Goal: Task Accomplishment & Management: Use online tool/utility

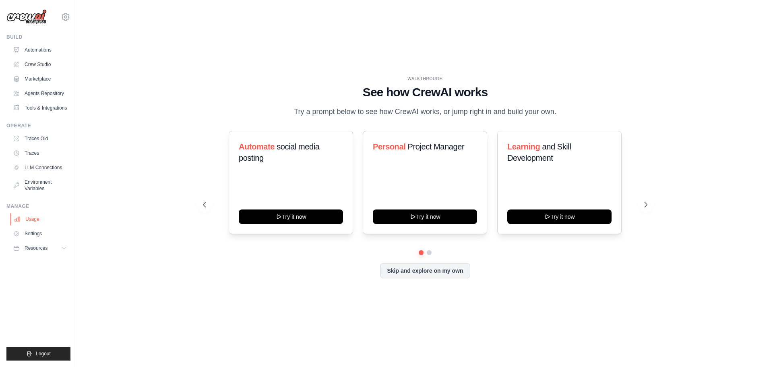
click at [43, 221] on link "Usage" at bounding box center [40, 219] width 61 height 13
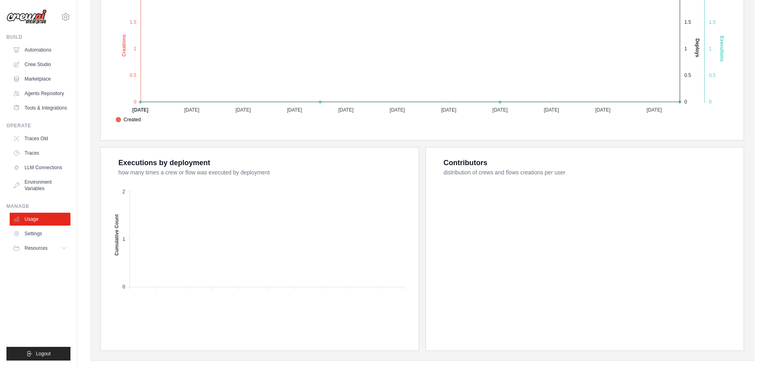
scroll to position [217, 0]
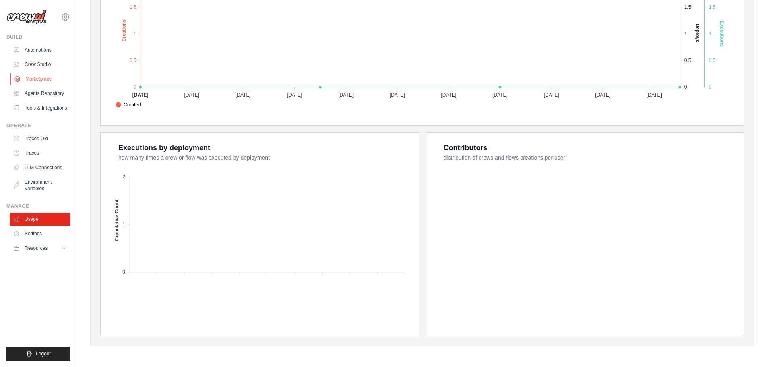
click at [47, 83] on link "Marketplace" at bounding box center [40, 79] width 61 height 13
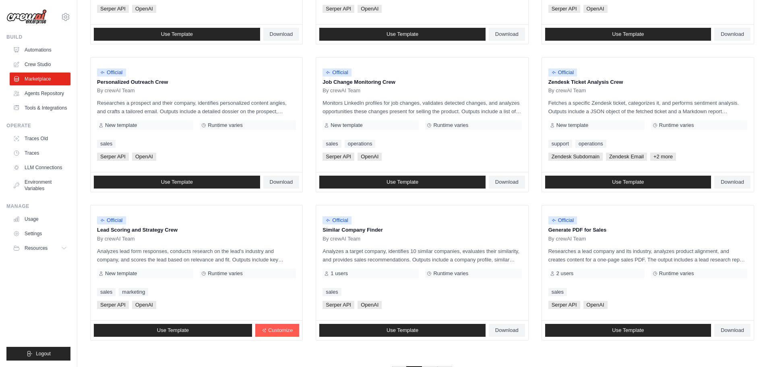
scroll to position [379, 0]
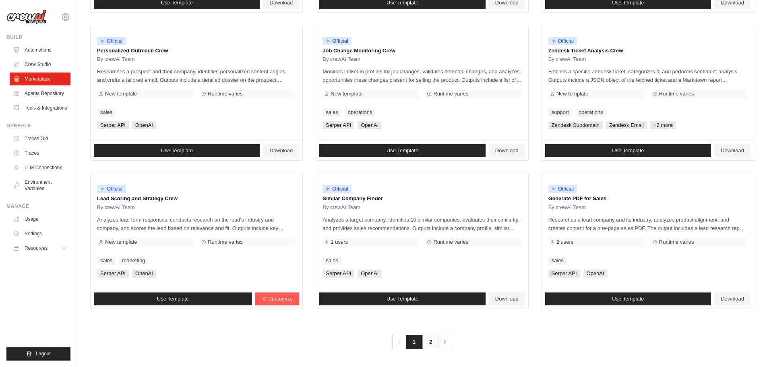
click at [431, 342] on link "2" at bounding box center [431, 342] width 16 height 15
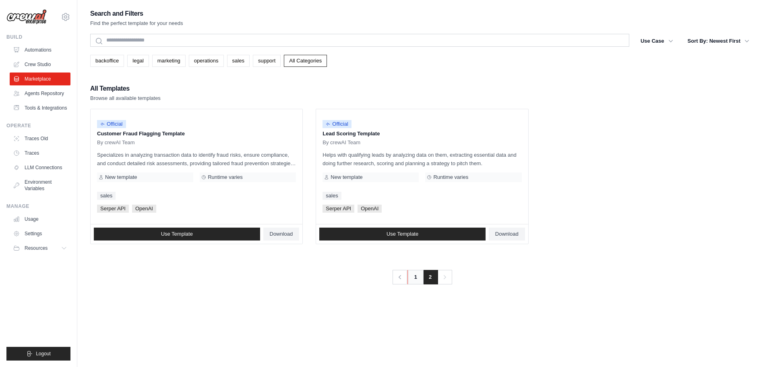
click at [414, 278] on link "1" at bounding box center [416, 277] width 16 height 15
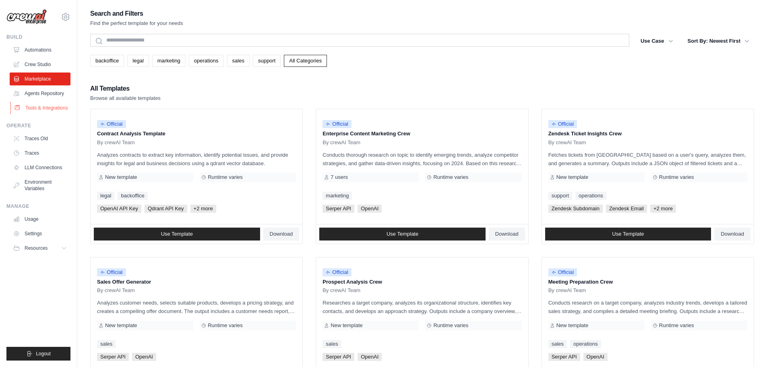
click at [51, 109] on link "Tools & Integrations" at bounding box center [40, 108] width 61 height 13
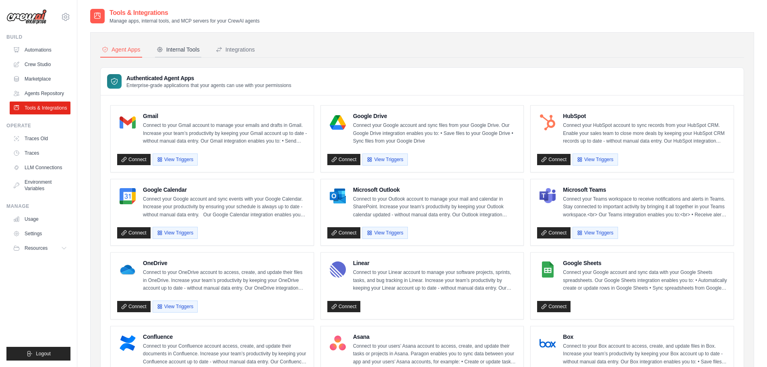
click at [193, 49] on div "Internal Tools" at bounding box center [178, 50] width 43 height 8
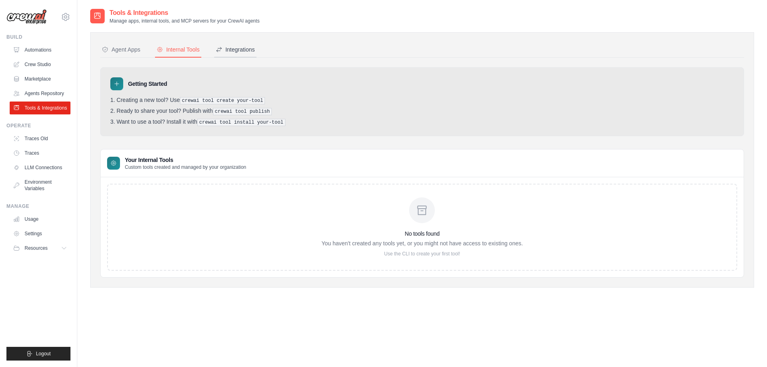
click at [243, 50] on div "Integrations" at bounding box center [235, 50] width 39 height 8
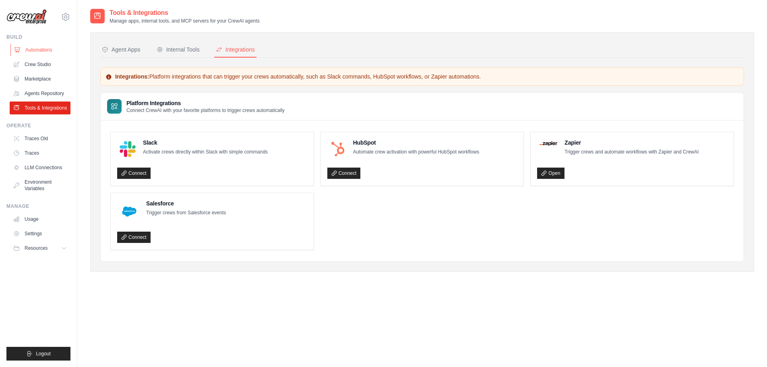
click at [38, 47] on link "Automations" at bounding box center [40, 50] width 61 height 13
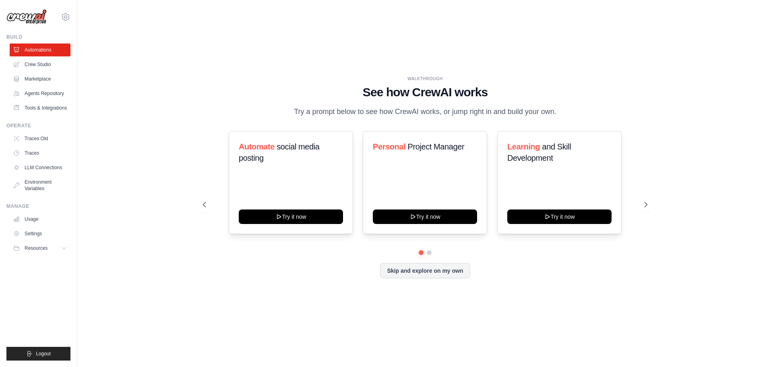
click at [38, 15] on img at bounding box center [26, 16] width 40 height 15
click at [69, 25] on div "polyteknica@gmail.com Settings" at bounding box center [38, 13] width 64 height 26
click at [66, 15] on icon at bounding box center [66, 17] width 10 height 10
click at [54, 247] on button "Resources" at bounding box center [40, 248] width 61 height 13
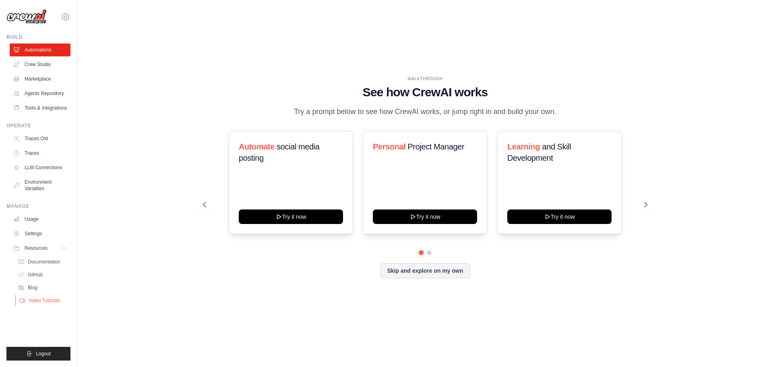
click at [61, 305] on link "Video Tutorials" at bounding box center [43, 300] width 56 height 11
drag, startPoint x: 428, startPoint y: 275, endPoint x: 639, endPoint y: 243, distance: 213.9
click at [636, 246] on div "Automate social media posting Try it now Personal Project Manager Try it now Le…" at bounding box center [425, 204] width 445 height 147
click at [644, 205] on icon at bounding box center [647, 205] width 8 height 8
drag, startPoint x: 649, startPoint y: 205, endPoint x: 635, endPoint y: 205, distance: 14.1
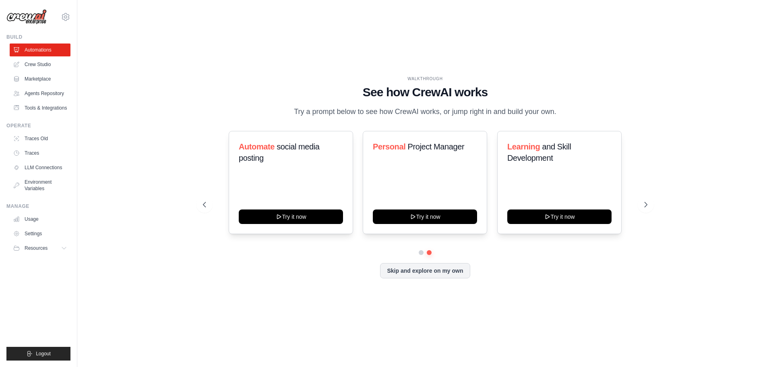
click at [649, 205] on icon at bounding box center [646, 205] width 8 height 8
click at [451, 270] on button "Skip and explore on my own" at bounding box center [425, 269] width 90 height 15
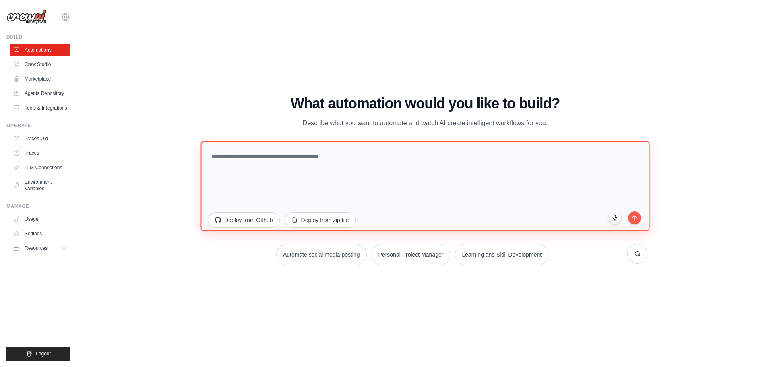
click at [414, 181] on textarea at bounding box center [425, 186] width 449 height 90
click at [320, 165] on textarea at bounding box center [425, 186] width 449 height 90
paste textarea "**********"
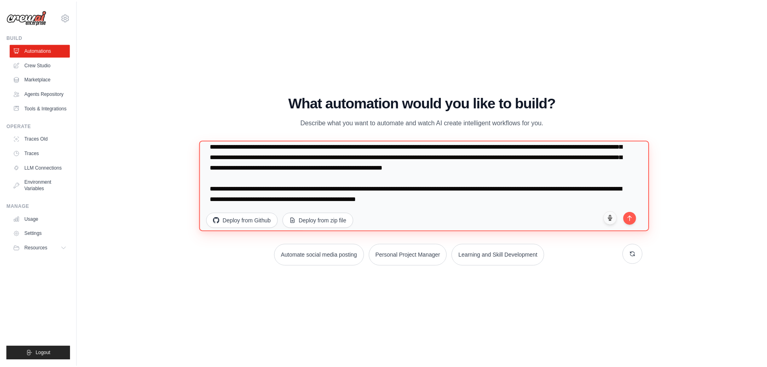
scroll to position [1728, 0]
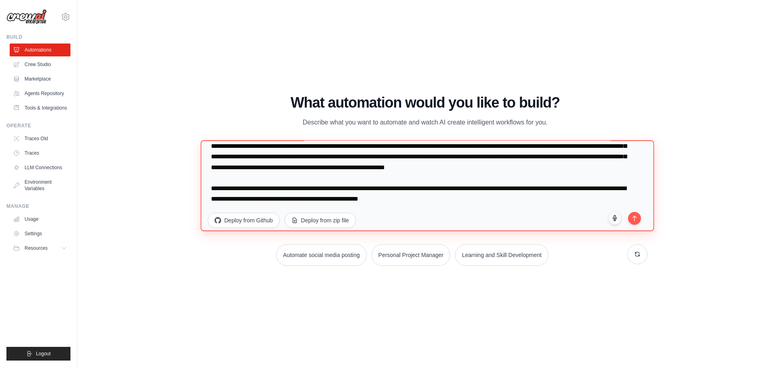
drag, startPoint x: 499, startPoint y: 195, endPoint x: 514, endPoint y: 226, distance: 34.6
click at [514, 226] on textarea at bounding box center [428, 185] width 454 height 91
type textarea "**********"
click at [480, 197] on textarea at bounding box center [426, 186] width 450 height 90
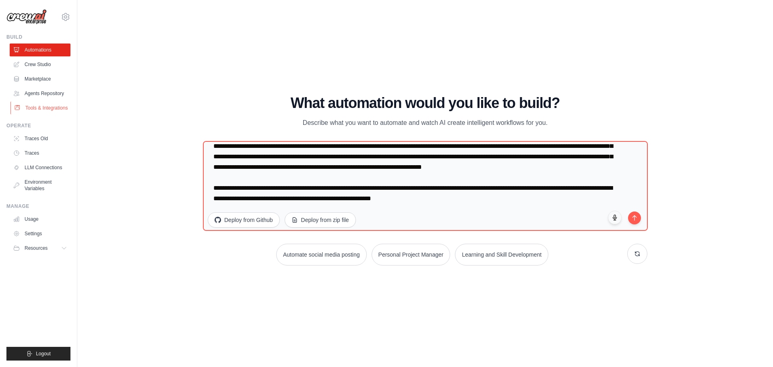
click at [60, 111] on link "Tools & Integrations" at bounding box center [40, 108] width 61 height 13
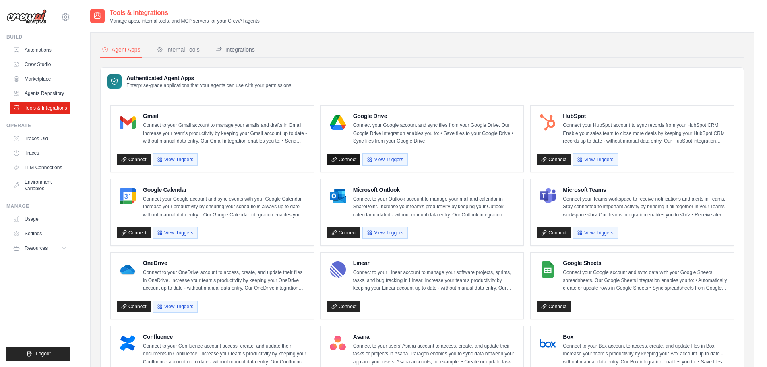
click at [352, 157] on link "Connect" at bounding box center [344, 159] width 33 height 11
click at [386, 159] on button "View Triggers" at bounding box center [385, 159] width 45 height 12
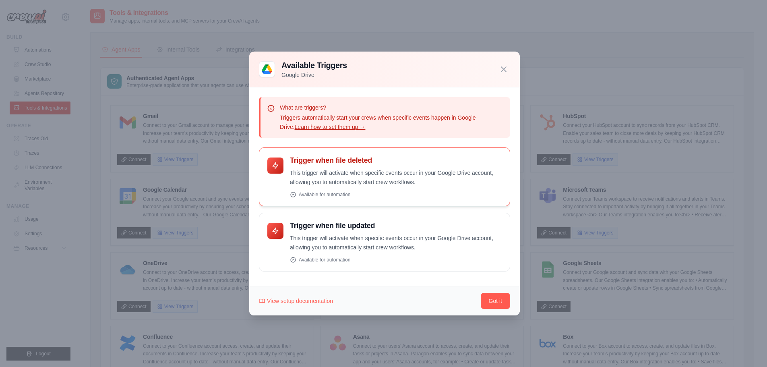
scroll to position [60, 0]
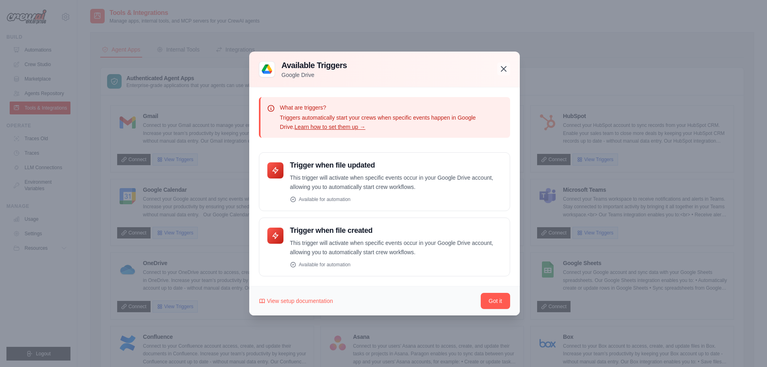
click at [505, 68] on icon "button" at bounding box center [504, 68] width 5 height 5
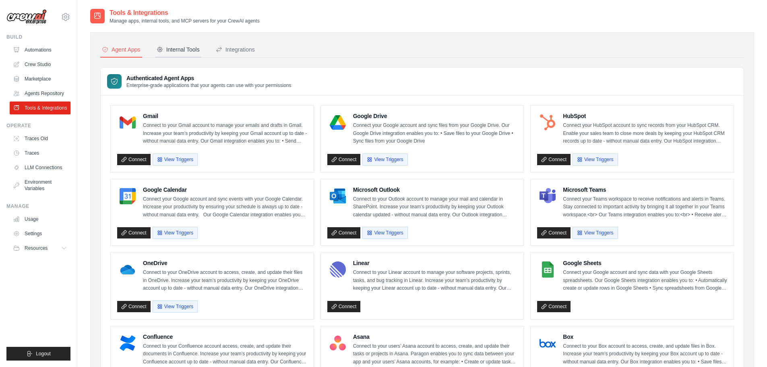
click at [185, 51] on div "Internal Tools" at bounding box center [178, 50] width 43 height 8
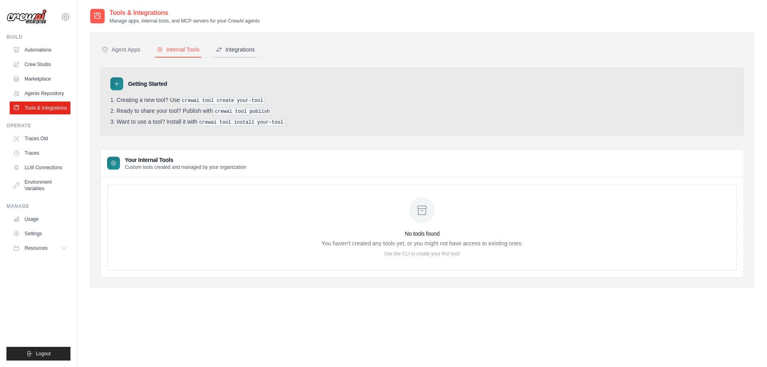
click at [232, 56] on button "Integrations" at bounding box center [235, 49] width 42 height 15
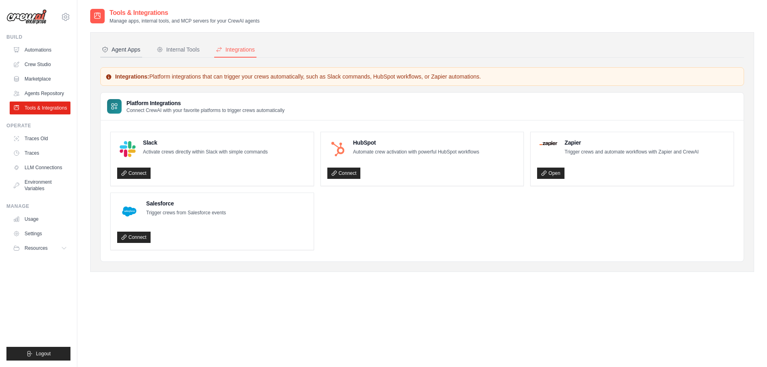
click at [130, 49] on div "Agent Apps" at bounding box center [121, 50] width 39 height 8
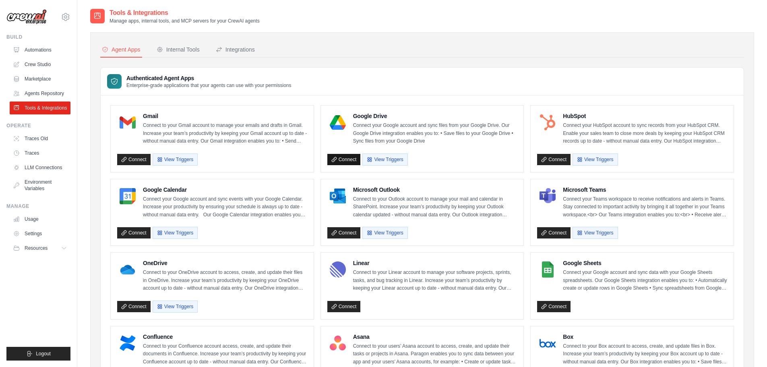
click at [344, 156] on link "Connect" at bounding box center [344, 159] width 33 height 11
click at [231, 55] on button "Integrations" at bounding box center [235, 49] width 42 height 15
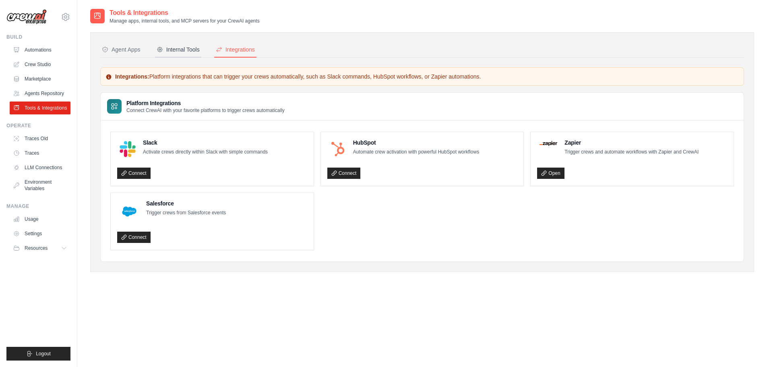
click at [192, 51] on div "Internal Tools" at bounding box center [178, 50] width 43 height 8
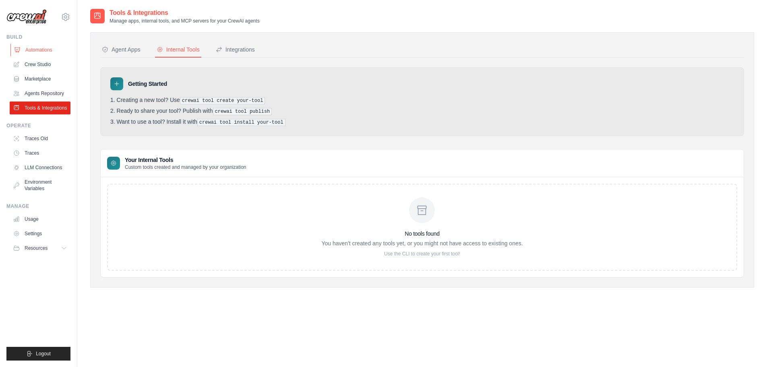
click at [31, 47] on link "Automations" at bounding box center [40, 50] width 61 height 13
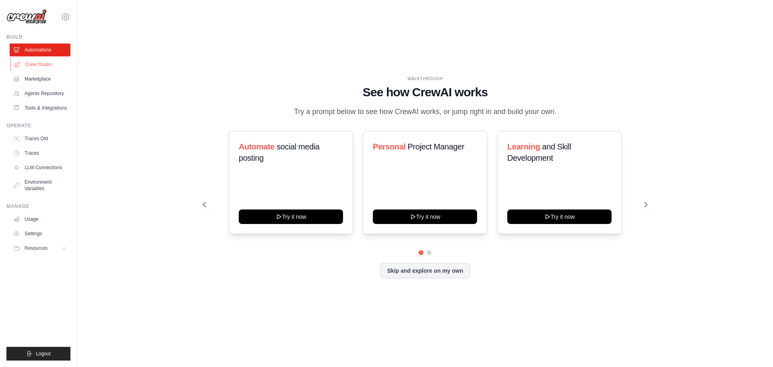
click at [38, 68] on link "Crew Studio" at bounding box center [40, 64] width 61 height 13
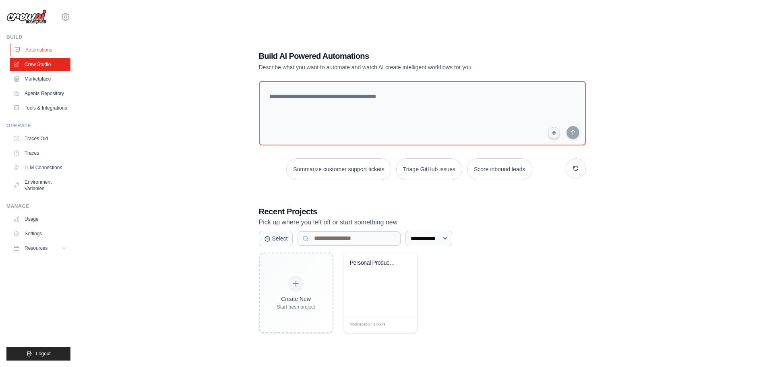
click at [50, 50] on link "Automations" at bounding box center [40, 50] width 61 height 13
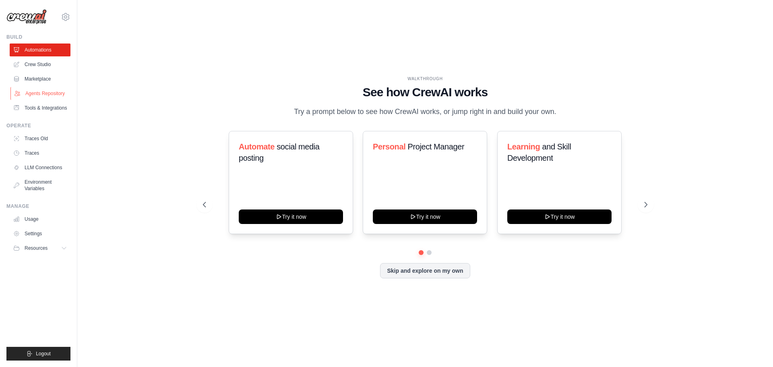
click at [52, 93] on link "Agents Repository" at bounding box center [40, 93] width 61 height 13
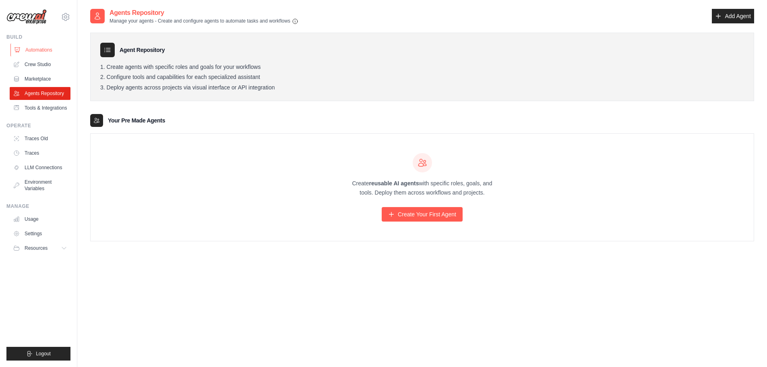
click at [35, 48] on link "Automations" at bounding box center [40, 50] width 61 height 13
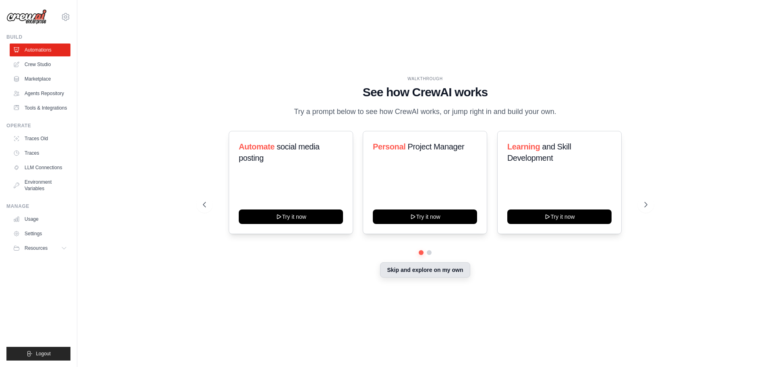
click at [449, 274] on button "Skip and explore on my own" at bounding box center [425, 269] width 90 height 15
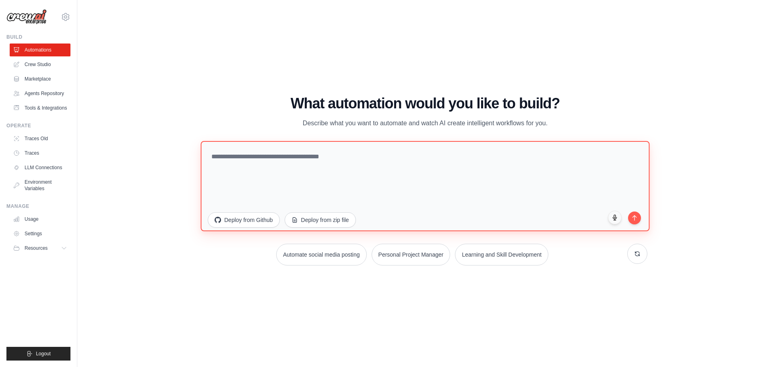
click at [477, 178] on textarea at bounding box center [425, 186] width 449 height 90
paste textarea "**********"
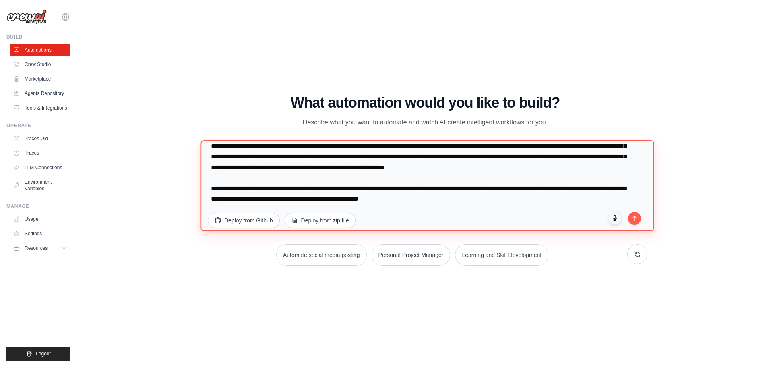
scroll to position [1728, 0]
type textarea "**********"
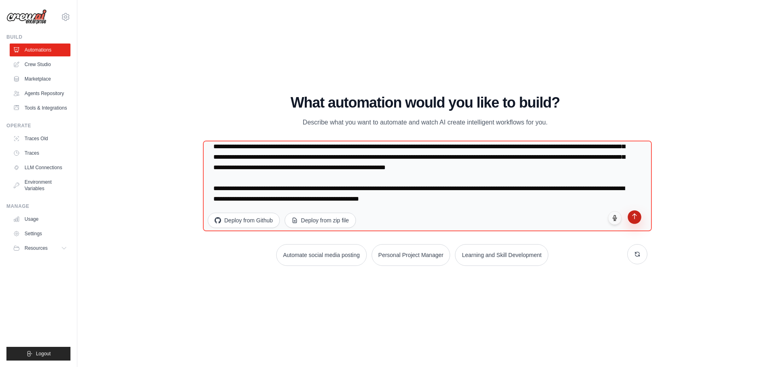
click at [636, 222] on button "submit" at bounding box center [635, 217] width 14 height 14
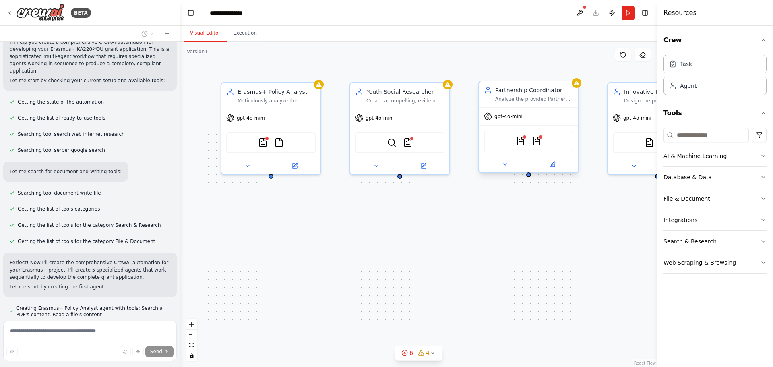
scroll to position [1430, 0]
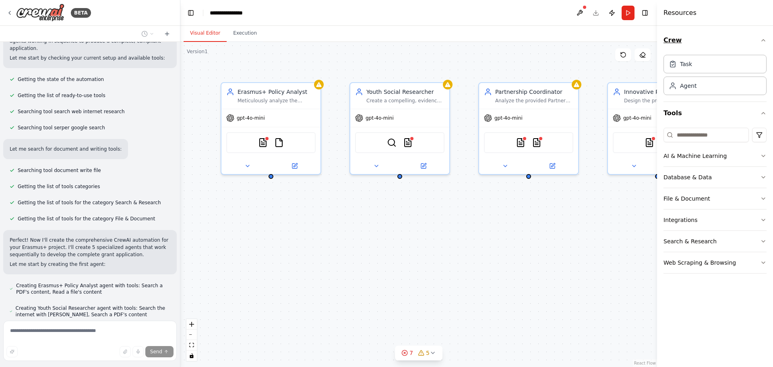
click at [765, 41] on icon "button" at bounding box center [764, 40] width 6 height 6
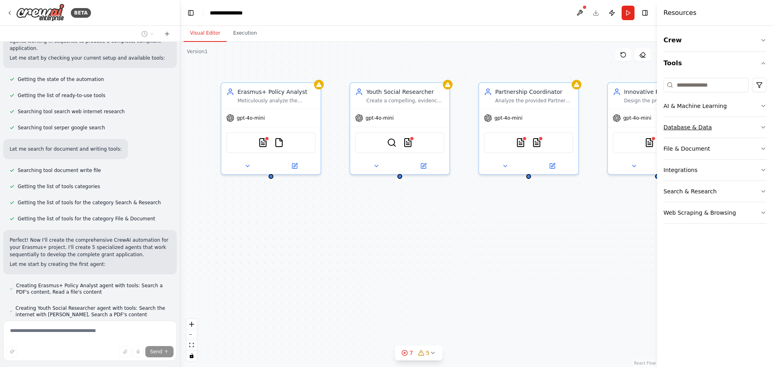
click at [761, 126] on icon "button" at bounding box center [764, 127] width 6 height 6
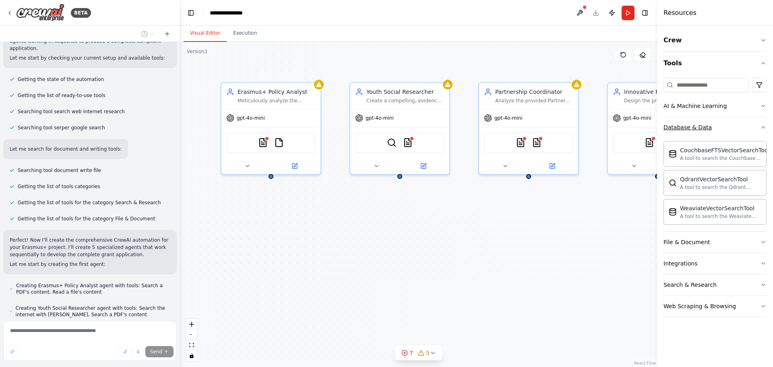
scroll to position [1473, 0]
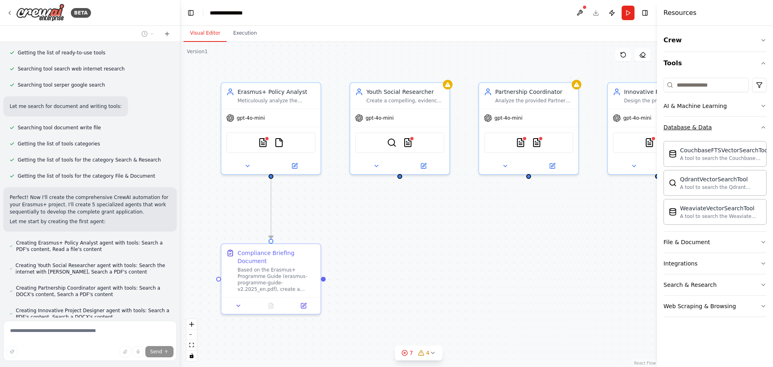
click at [761, 126] on icon "button" at bounding box center [764, 127] width 6 height 6
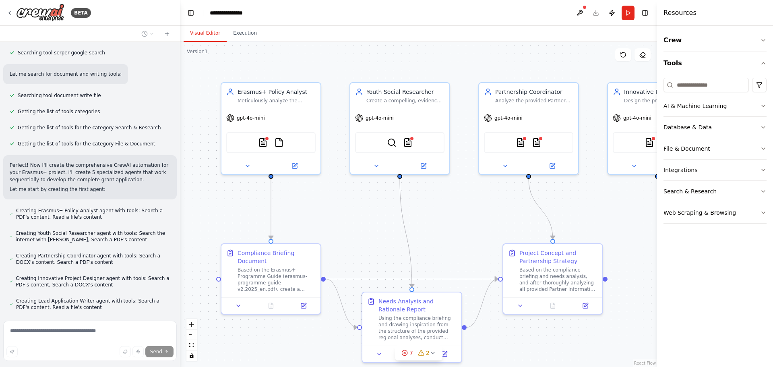
scroll to position [1522, 0]
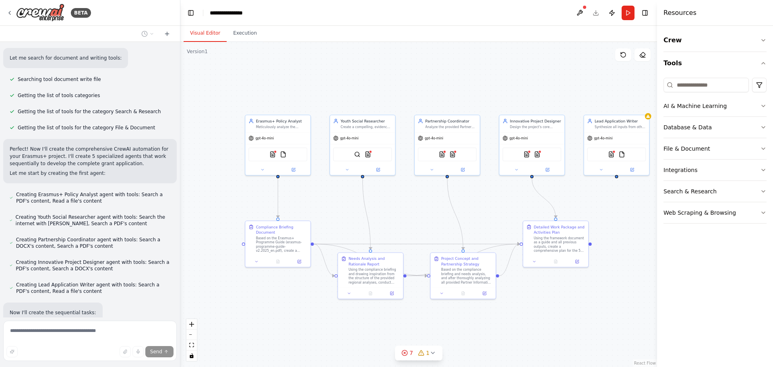
drag, startPoint x: 466, startPoint y: 237, endPoint x: 406, endPoint y: 216, distance: 63.1
click at [406, 216] on div ".deletable-edge-delete-btn { width: 20px; height: 20px; border: 0px solid #ffff…" at bounding box center [418, 204] width 477 height 325
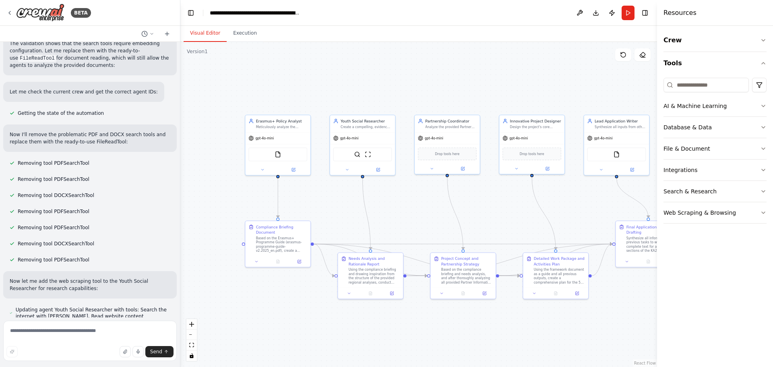
scroll to position [1948, 0]
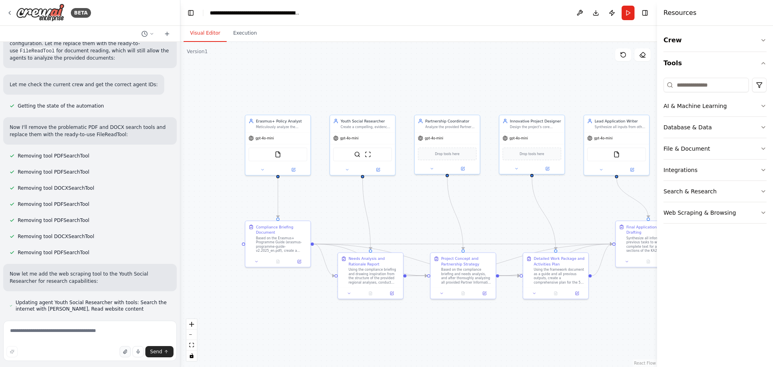
click at [126, 350] on icon "button" at bounding box center [125, 351] width 5 height 5
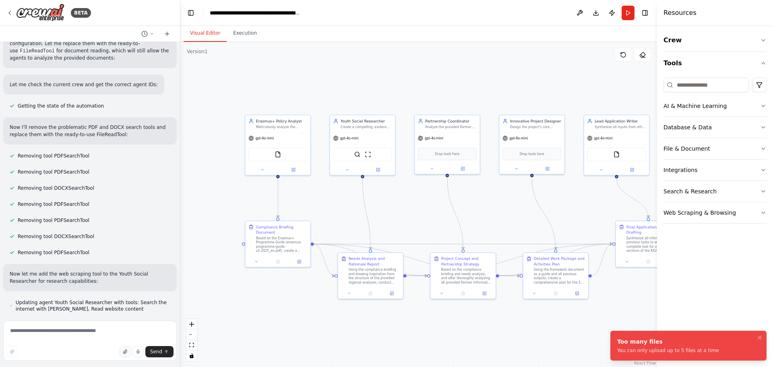
click at [124, 354] on button "button" at bounding box center [125, 351] width 11 height 11
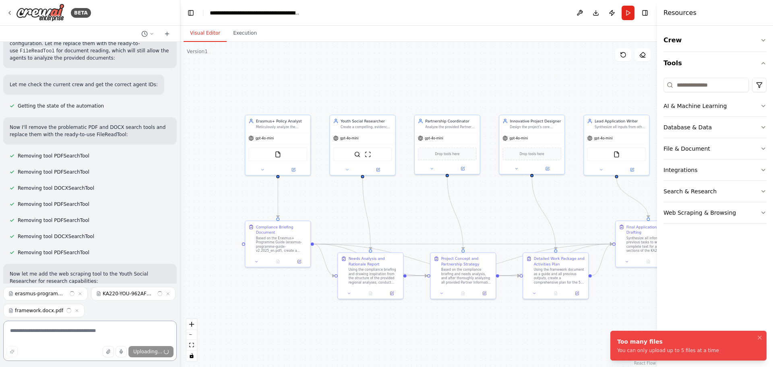
click at [100, 333] on textarea at bounding box center [90, 341] width 174 height 40
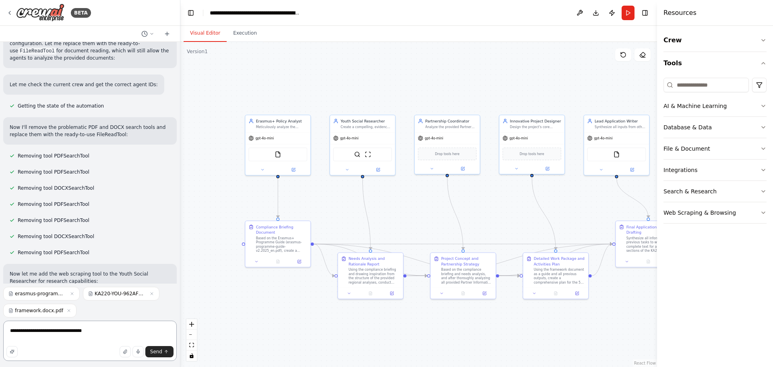
type textarea "**********"
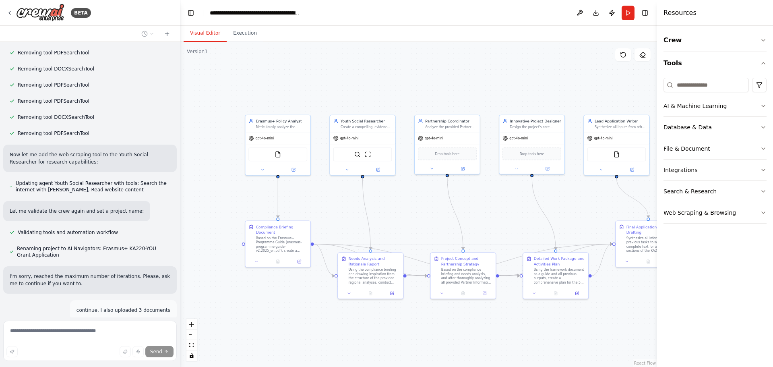
scroll to position [2074, 0]
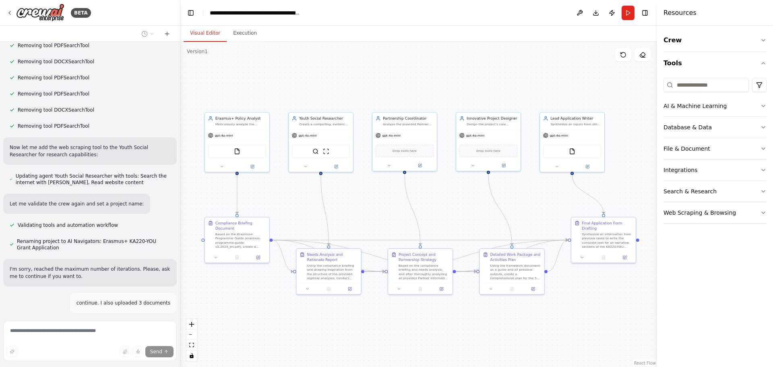
drag, startPoint x: 569, startPoint y: 214, endPoint x: 526, endPoint y: 210, distance: 42.9
click at [526, 210] on div ".deletable-edge-delete-btn { width: 20px; height: 20px; border: 0px solid #ffff…" at bounding box center [418, 204] width 477 height 325
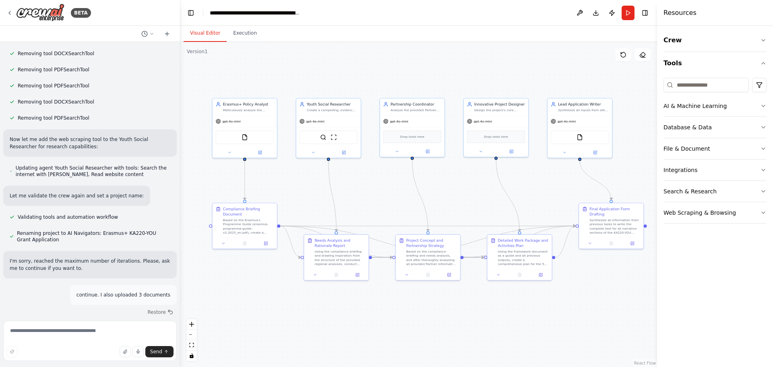
drag, startPoint x: 526, startPoint y: 210, endPoint x: 533, endPoint y: 196, distance: 15.9
click at [533, 196] on div ".deletable-edge-delete-btn { width: 20px; height: 20px; border: 0px solid #ffff…" at bounding box center [418, 204] width 477 height 325
click at [102, 335] on textarea at bounding box center [90, 341] width 174 height 40
click at [243, 230] on div "Based on the Erasmus+ Programme Guide (erasmus-programme-guide-v2.2025_en.pdf),…" at bounding box center [248, 225] width 51 height 17
click at [223, 245] on button at bounding box center [223, 242] width 18 height 6
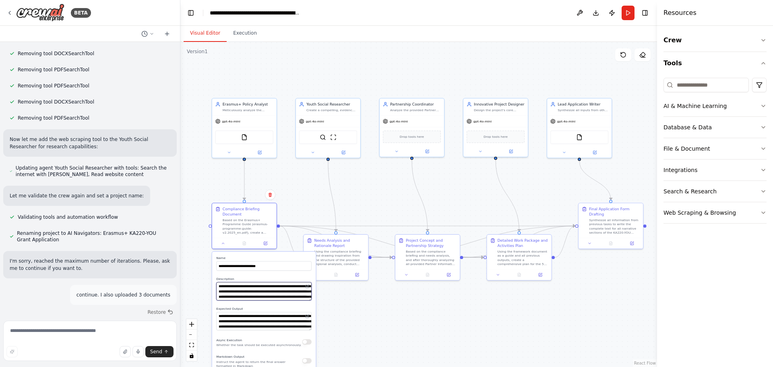
scroll to position [64, 0]
drag, startPoint x: 261, startPoint y: 291, endPoint x: 296, endPoint y: 330, distance: 52.5
click at [296, 330] on div "**********" at bounding box center [264, 353] width 104 height 203
click at [258, 315] on textarea "**********" at bounding box center [263, 321] width 95 height 19
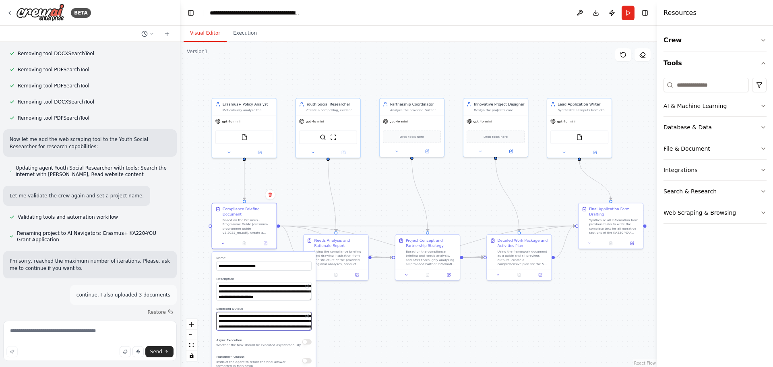
drag, startPoint x: 258, startPoint y: 315, endPoint x: 290, endPoint y: 305, distance: 33.3
click at [290, 305] on div "**********" at bounding box center [264, 353] width 104 height 203
drag, startPoint x: 284, startPoint y: 321, endPoint x: 294, endPoint y: 335, distance: 17.3
click at [294, 335] on div "**********" at bounding box center [264, 353] width 104 height 203
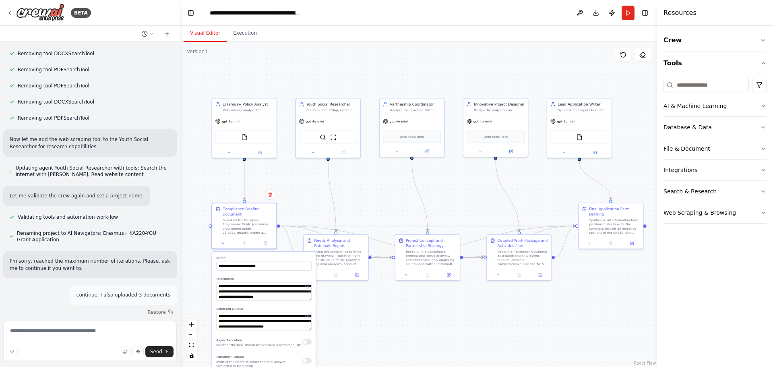
click at [340, 325] on div ".deletable-edge-delete-btn { width: 20px; height: 20px; border: 0px solid #ffff…" at bounding box center [418, 204] width 477 height 325
click at [342, 262] on div "Using the compliance briefing and drawing inspiration from the structure of the…" at bounding box center [339, 256] width 51 height 17
click at [332, 255] on div "Using the compliance briefing and drawing inspiration from the structure of the…" at bounding box center [339, 256] width 51 height 17
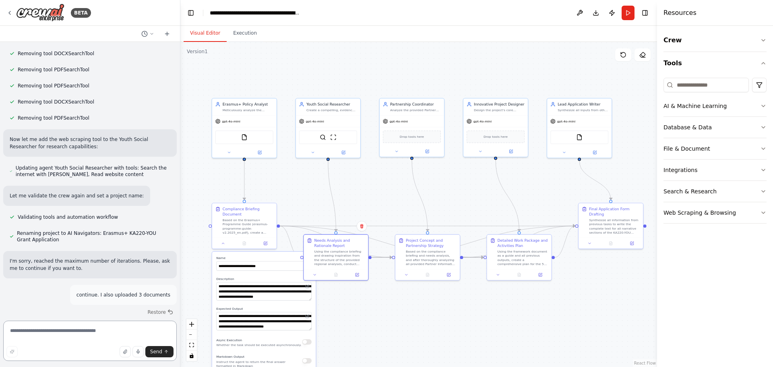
click at [96, 333] on textarea at bounding box center [90, 341] width 174 height 40
click at [696, 37] on button "Crew" at bounding box center [715, 40] width 103 height 23
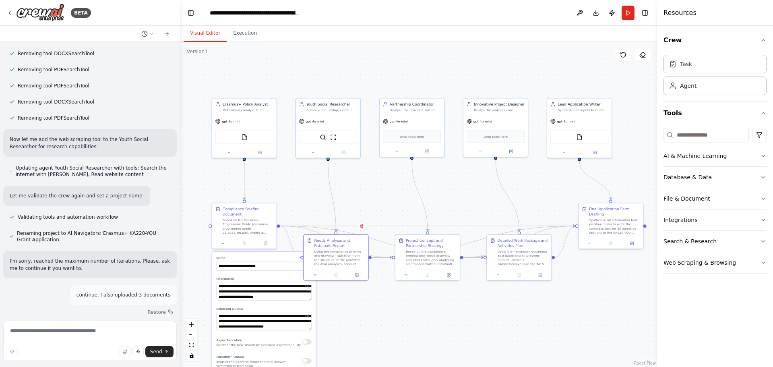
click at [696, 37] on button "Crew" at bounding box center [715, 40] width 103 height 23
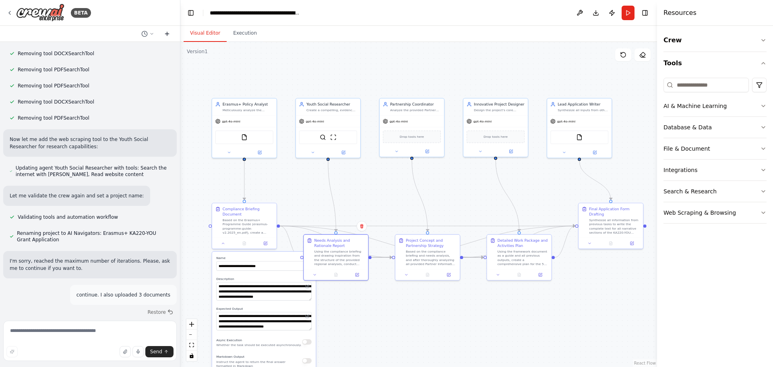
click at [166, 32] on icon at bounding box center [167, 34] width 6 height 6
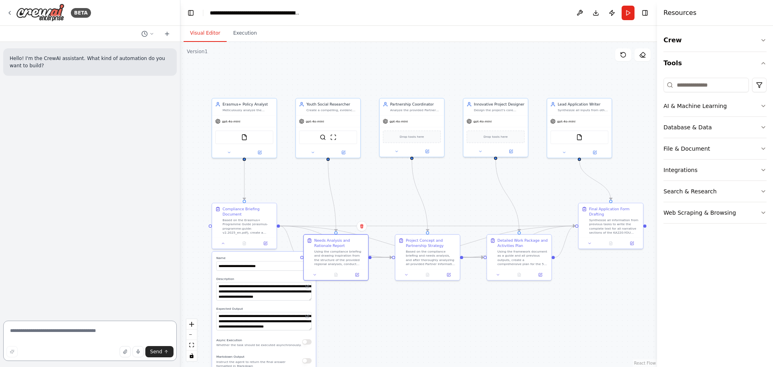
click at [95, 328] on textarea at bounding box center [90, 341] width 174 height 40
click at [126, 350] on icon "button" at bounding box center [124, 352] width 3 height 4
click at [106, 332] on textarea at bounding box center [90, 341] width 174 height 40
paste textarea "**********"
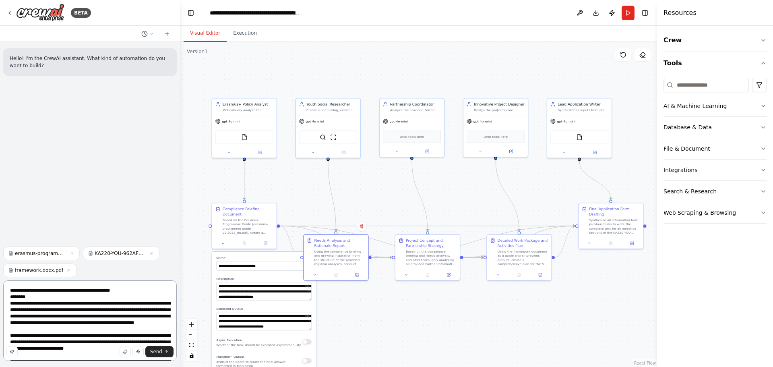
scroll to position [1345, 0]
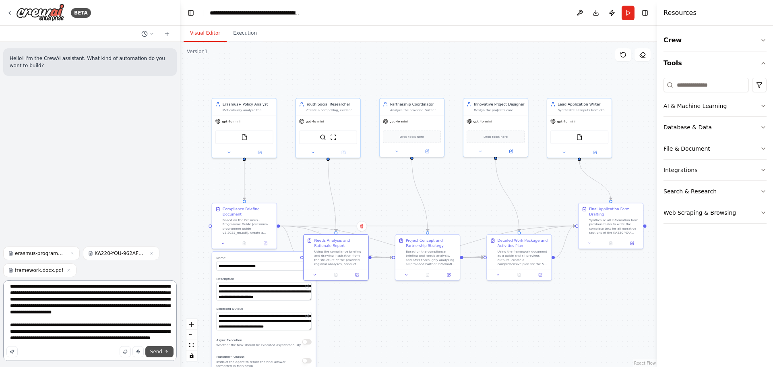
type textarea "**********"
click at [158, 348] on button "Send" at bounding box center [159, 351] width 28 height 11
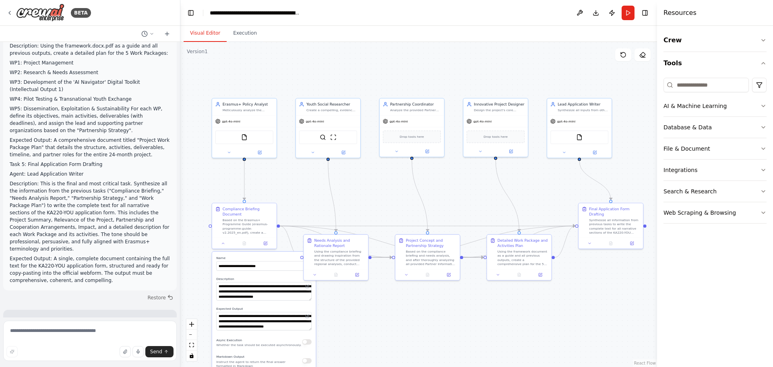
scroll to position [1173, 0]
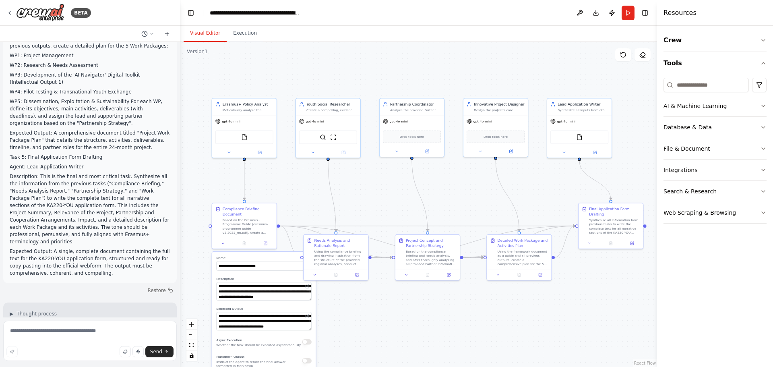
click at [165, 34] on icon at bounding box center [167, 34] width 6 height 6
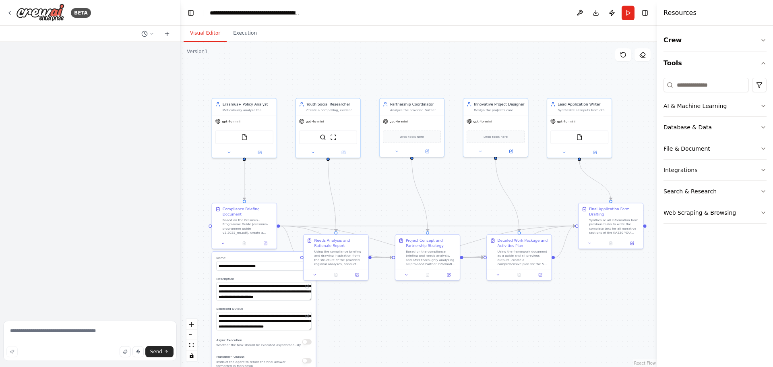
scroll to position [0, 0]
click at [64, 331] on textarea at bounding box center [90, 341] width 174 height 40
paste textarea "**********"
type textarea "**********"
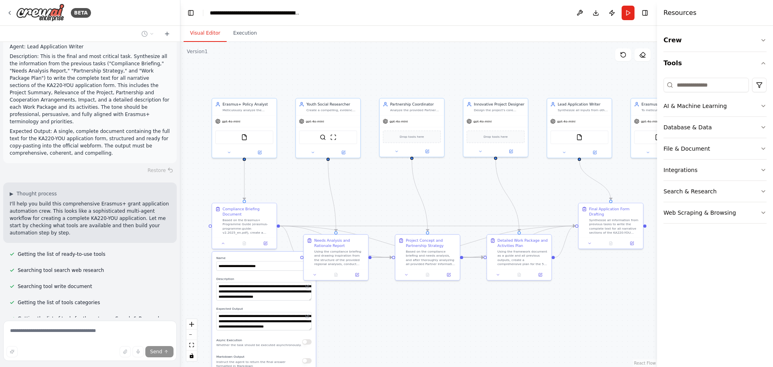
scroll to position [1300, 0]
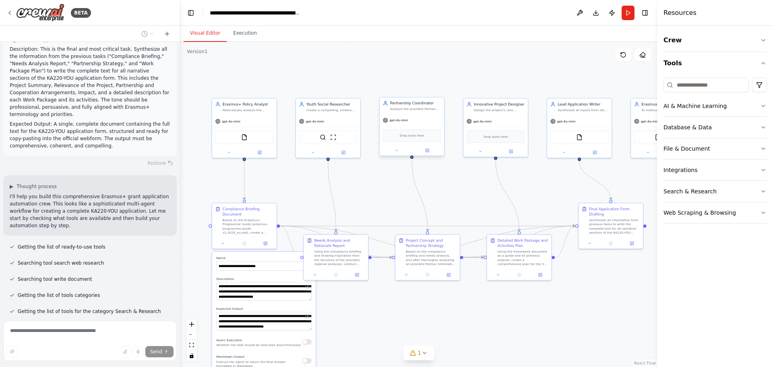
click at [421, 111] on div "Analyze the provided Partner Information Forms (PIFs) and strategically assign …" at bounding box center [415, 109] width 51 height 4
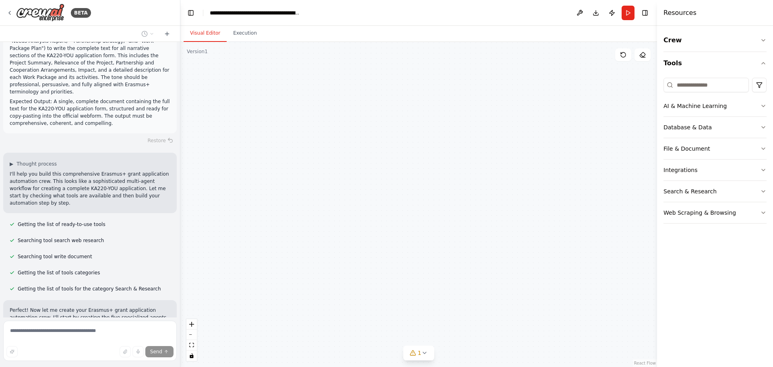
click at [421, 111] on div "Analyze the provided Partner Information Forms (PIFs) and strategically assign …" at bounding box center [415, 109] width 51 height 4
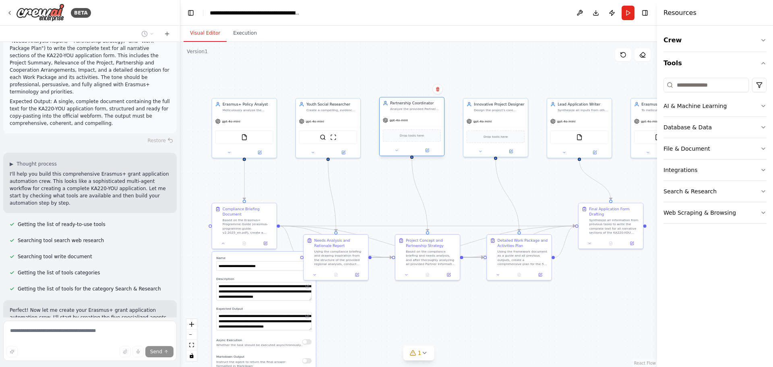
click at [421, 111] on div "Analyze the provided Partner Information Forms (PIFs) and strategically assign …" at bounding box center [415, 109] width 51 height 4
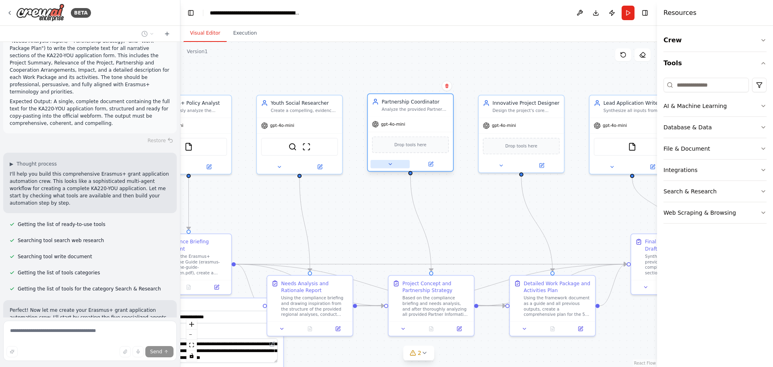
click at [390, 166] on icon at bounding box center [391, 164] width 6 height 6
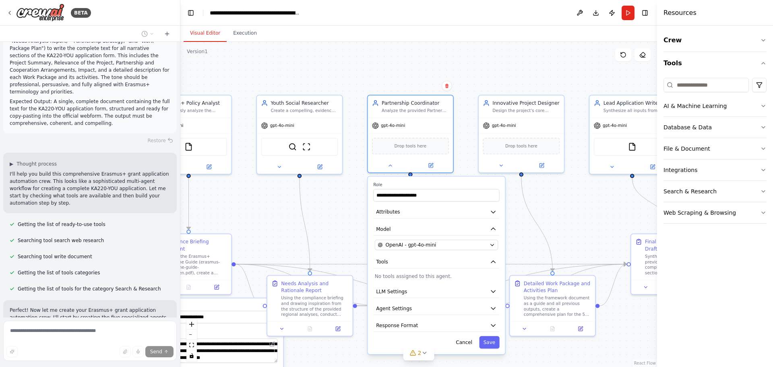
scroll to position [1345, 0]
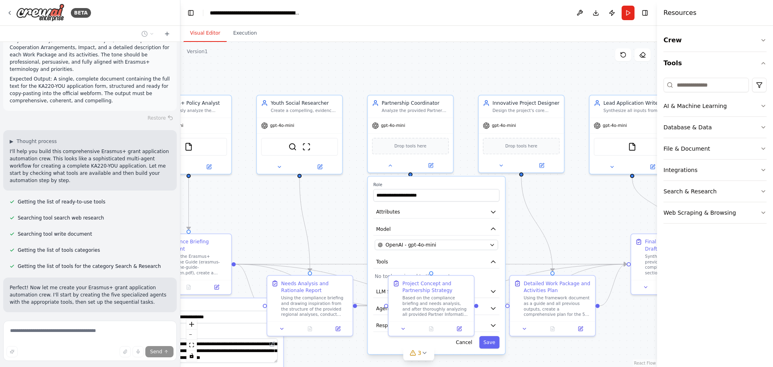
click at [335, 215] on div ".deletable-edge-delete-btn { width: 20px; height: 20px; border: 0px solid #ffff…" at bounding box center [418, 204] width 477 height 325
click at [390, 166] on icon at bounding box center [391, 164] width 6 height 6
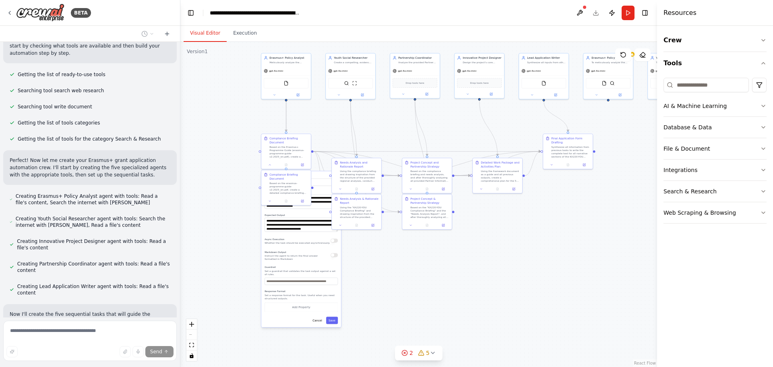
scroll to position [1488, 0]
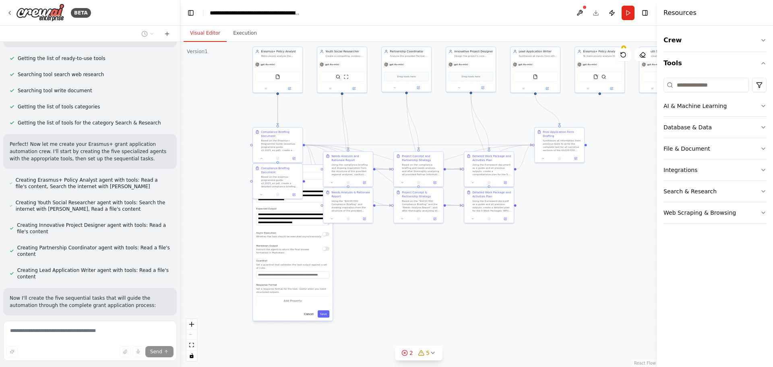
drag, startPoint x: 622, startPoint y: 250, endPoint x: 640, endPoint y: 168, distance: 83.8
click at [640, 168] on div ".deletable-edge-delete-btn { width: 20px; height: 20px; border: 0px solid #ffff…" at bounding box center [418, 204] width 477 height 325
click at [311, 311] on button "Cancel" at bounding box center [310, 314] width 15 height 7
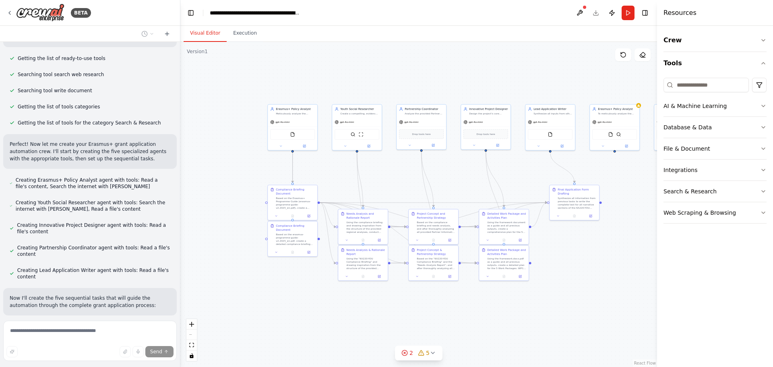
scroll to position [1505, 0]
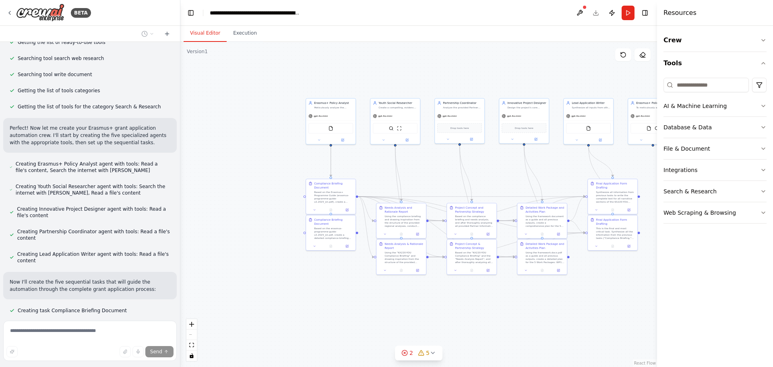
drag, startPoint x: 364, startPoint y: 267, endPoint x: 416, endPoint y: 318, distance: 72.9
click at [416, 318] on div ".deletable-edge-delete-btn { width: 20px; height: 20px; border: 0px solid #ffff…" at bounding box center [418, 204] width 477 height 325
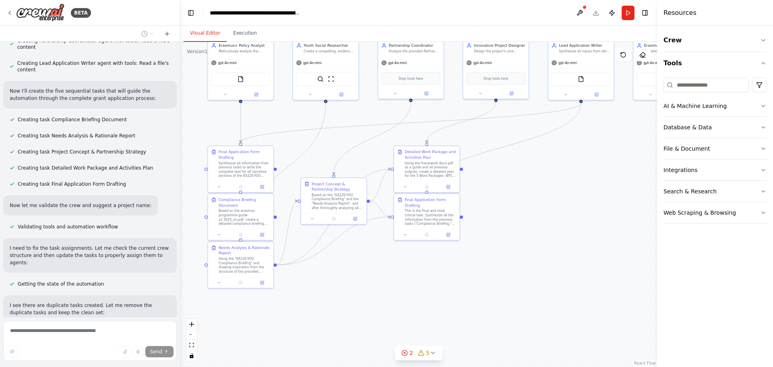
scroll to position [1712, 0]
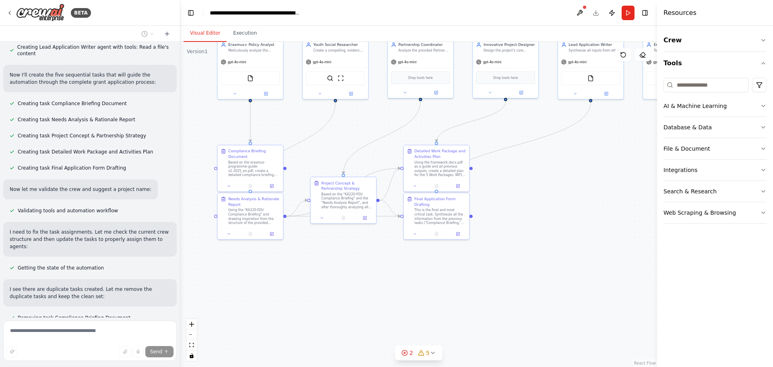
drag, startPoint x: 618, startPoint y: 242, endPoint x: 591, endPoint y: 240, distance: 27.4
click at [591, 240] on div ".deletable-edge-delete-btn { width: 20px; height: 20px; border: 0px solid #ffff…" at bounding box center [418, 204] width 477 height 325
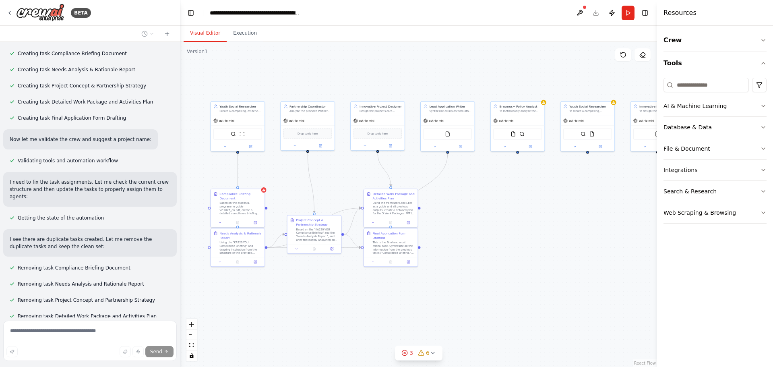
scroll to position [1778, 0]
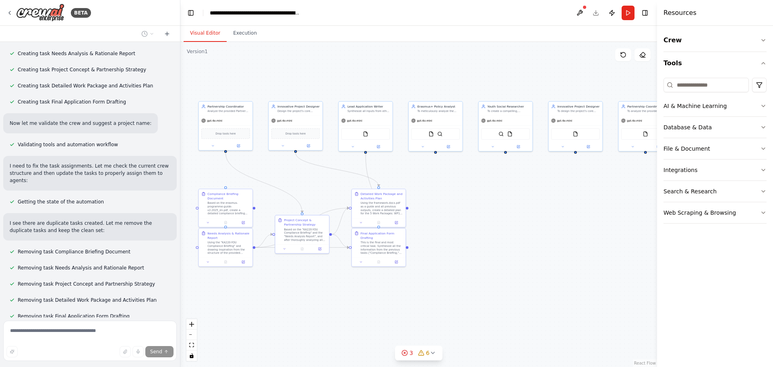
drag, startPoint x: 647, startPoint y: 244, endPoint x: 560, endPoint y: 270, distance: 90.2
click at [560, 270] on div ".deletable-edge-delete-btn { width: 20px; height: 20px; border: 0px solid #ffff…" at bounding box center [418, 204] width 477 height 325
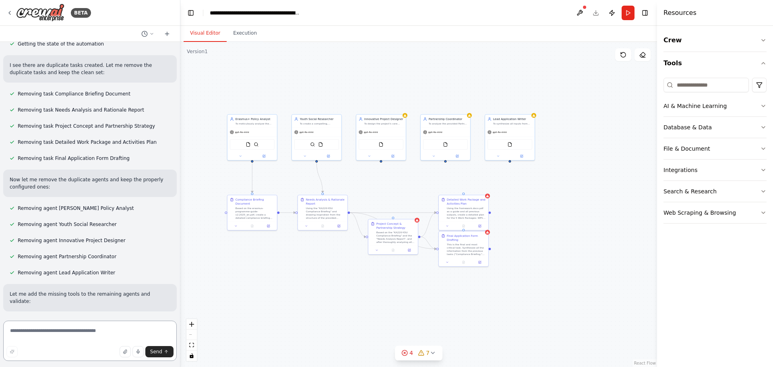
scroll to position [1943, 0]
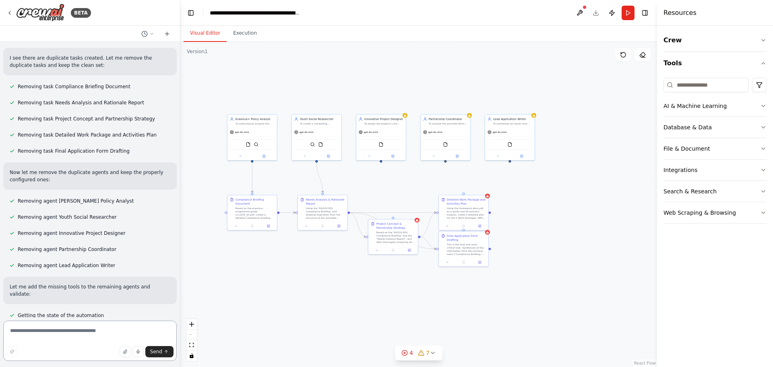
click at [113, 335] on textarea at bounding box center [90, 341] width 174 height 40
type textarea "********"
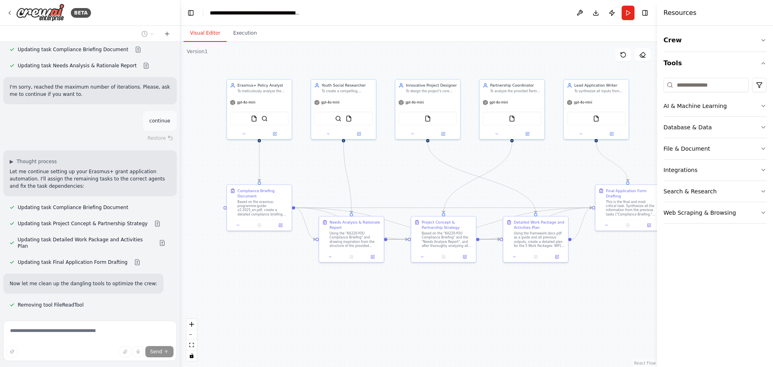
scroll to position [2266, 0]
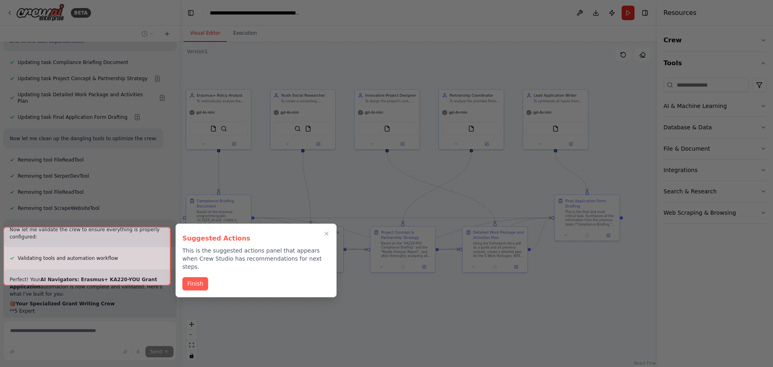
drag, startPoint x: 381, startPoint y: 268, endPoint x: 387, endPoint y: 290, distance: 23.0
click at [387, 290] on div "BETA Hello! I'm the CrewAI assistant. What kind of automation do you want to bu…" at bounding box center [386, 183] width 773 height 367
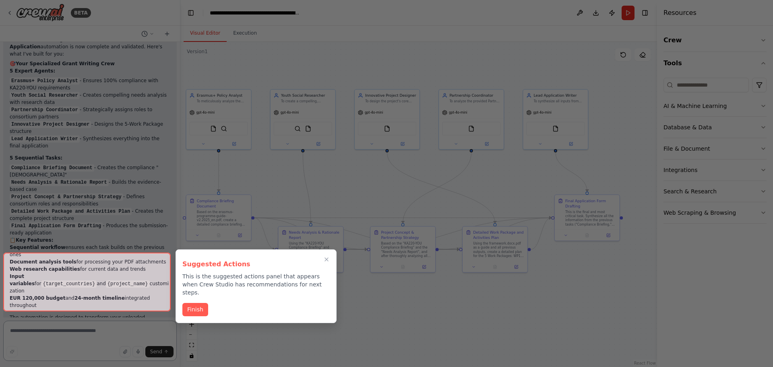
scroll to position [2651, 0]
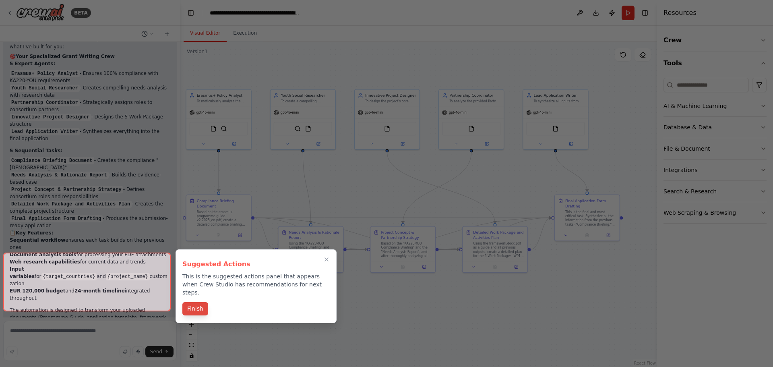
click at [198, 303] on button "Finish" at bounding box center [195, 308] width 26 height 13
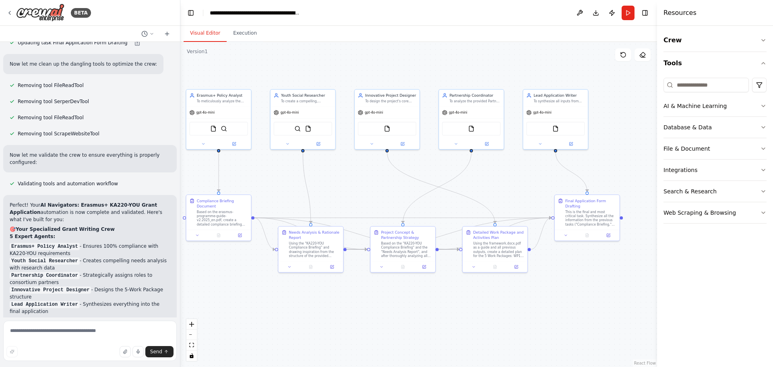
scroll to position [2481, 0]
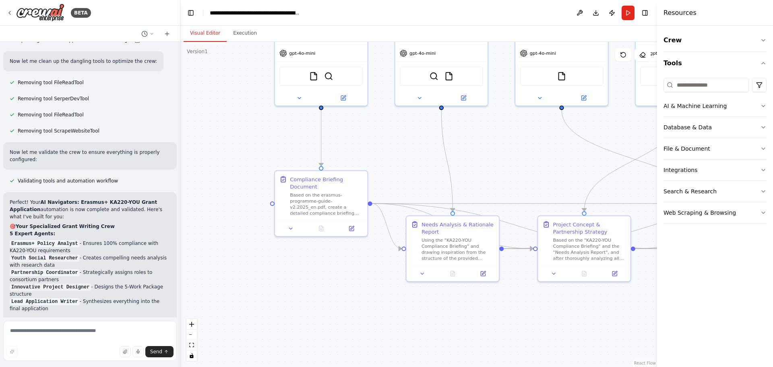
drag, startPoint x: 292, startPoint y: 196, endPoint x: 511, endPoint y: 153, distance: 222.9
click at [511, 153] on div ".deletable-edge-delete-btn { width: 20px; height: 20px; border: 0px solid #ffff…" at bounding box center [418, 204] width 477 height 325
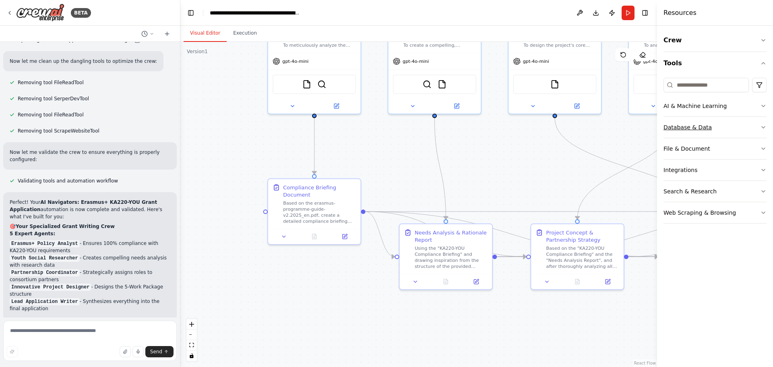
click at [744, 129] on button "Database & Data" at bounding box center [715, 127] width 103 height 21
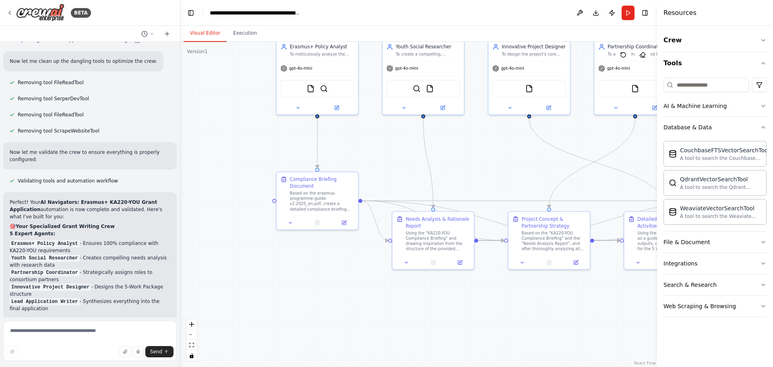
drag, startPoint x: 499, startPoint y: 164, endPoint x: 471, endPoint y: 160, distance: 27.7
click at [471, 160] on div ".deletable-edge-delete-btn { width: 20px; height: 20px; border: 0px solid #ffff…" at bounding box center [418, 204] width 477 height 325
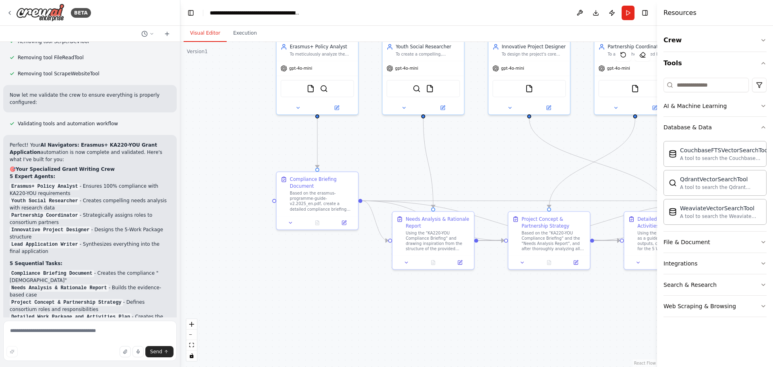
click at [122, 299] on li "Project Concept & Partnership Strategy - Defines consortium roles and responsib…" at bounding box center [90, 306] width 161 height 15
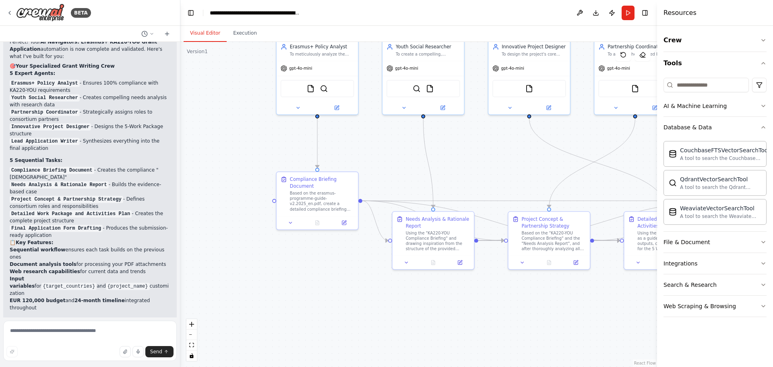
scroll to position [2643, 0]
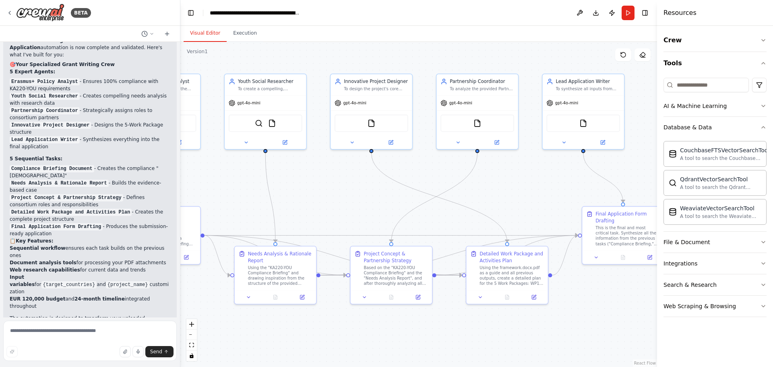
drag, startPoint x: 616, startPoint y: 291, endPoint x: 458, endPoint y: 325, distance: 161.7
click at [458, 325] on div ".deletable-edge-delete-btn { width: 20px; height: 20px; border: 0px solid #ffff…" at bounding box center [418, 204] width 477 height 325
click at [679, 16] on h4 "Resources" at bounding box center [680, 13] width 33 height 10
click at [758, 61] on button "Tools" at bounding box center [715, 63] width 103 height 23
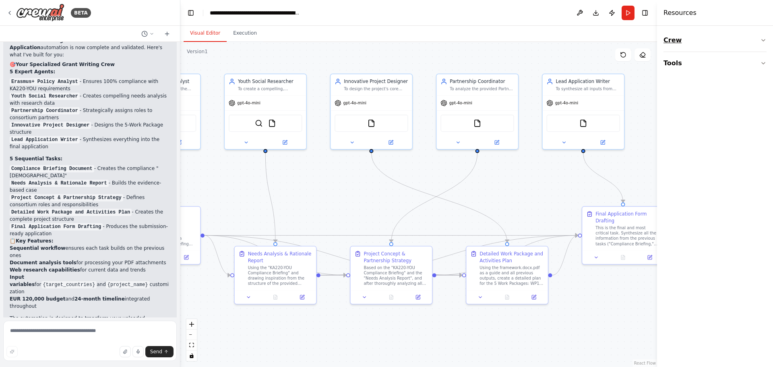
click at [760, 41] on button "Crew" at bounding box center [715, 40] width 103 height 23
click at [748, 58] on button "Tools" at bounding box center [715, 63] width 103 height 23
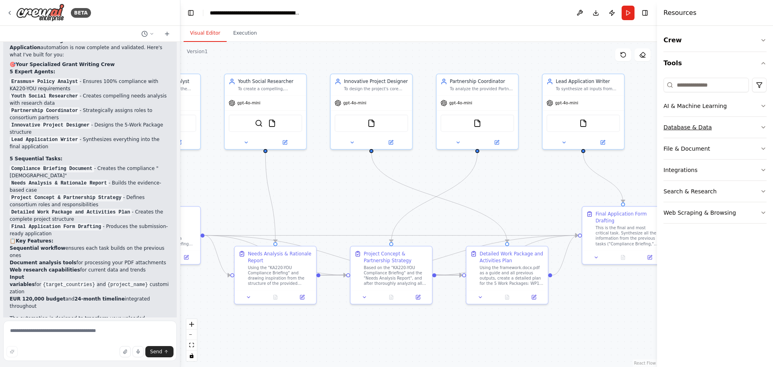
click at [742, 135] on button "Database & Data" at bounding box center [715, 127] width 103 height 21
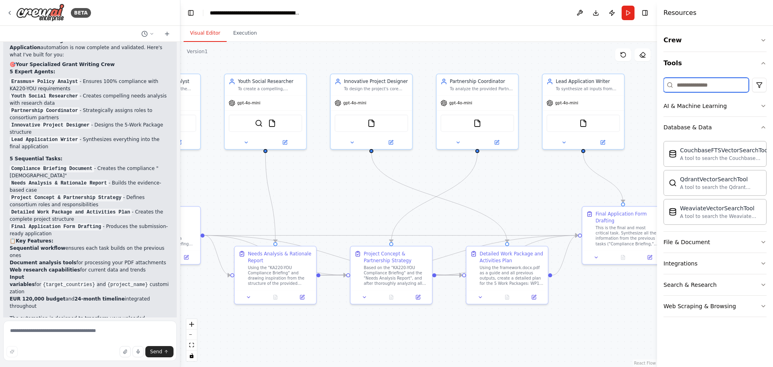
click at [695, 89] on input at bounding box center [706, 85] width 85 height 15
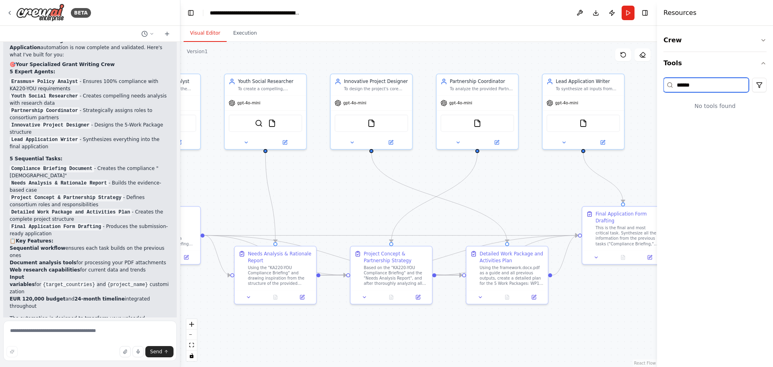
type input "******"
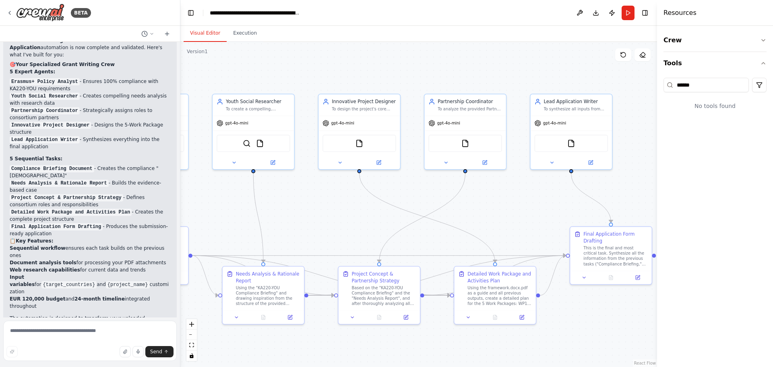
drag, startPoint x: 359, startPoint y: 163, endPoint x: 347, endPoint y: 183, distance: 23.5
click at [347, 183] on div ".deletable-edge-delete-btn { width: 20px; height: 20px; border: 0px solid #ffff…" at bounding box center [418, 204] width 477 height 325
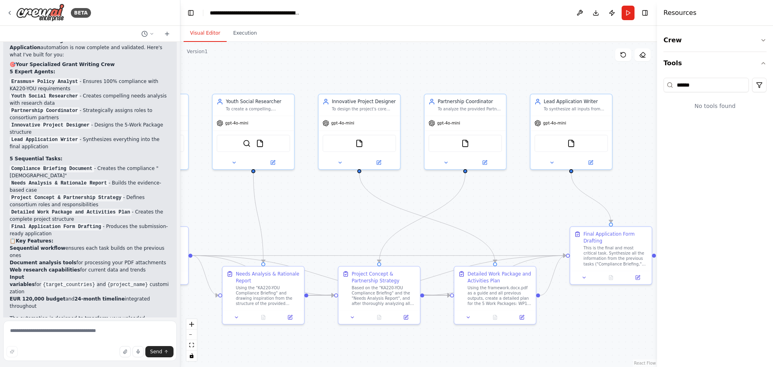
scroll to position [2651, 0]
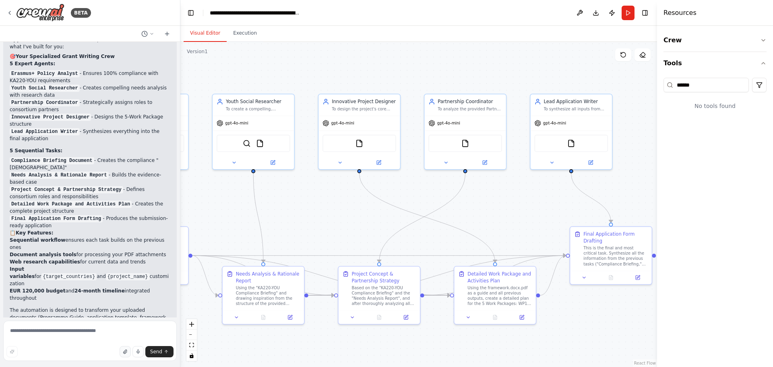
click at [123, 352] on button "button" at bounding box center [125, 351] width 11 height 11
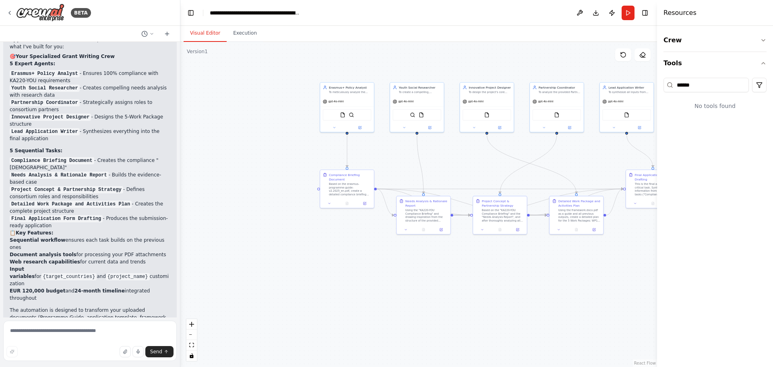
drag, startPoint x: 368, startPoint y: 317, endPoint x: 547, endPoint y: 327, distance: 179.5
click at [547, 327] on div ".deletable-edge-delete-btn { width: 20px; height: 20px; border: 0px solid #ffff…" at bounding box center [418, 204] width 477 height 325
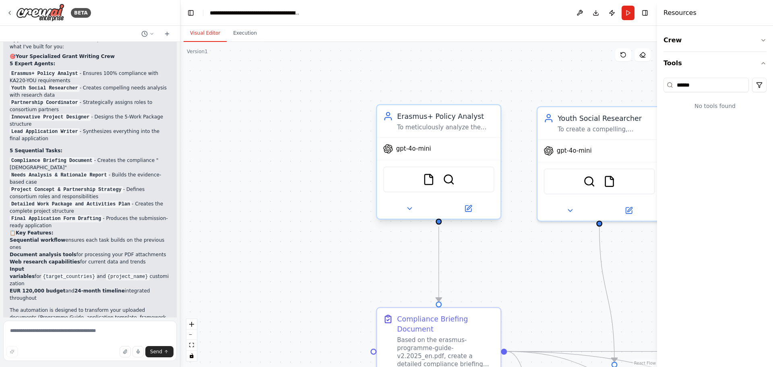
click at [457, 123] on div "To meticulously analyze the Erasmus+ Programme Guide and ensure all project con…" at bounding box center [445, 127] width 97 height 8
click at [408, 209] on icon at bounding box center [410, 209] width 8 height 8
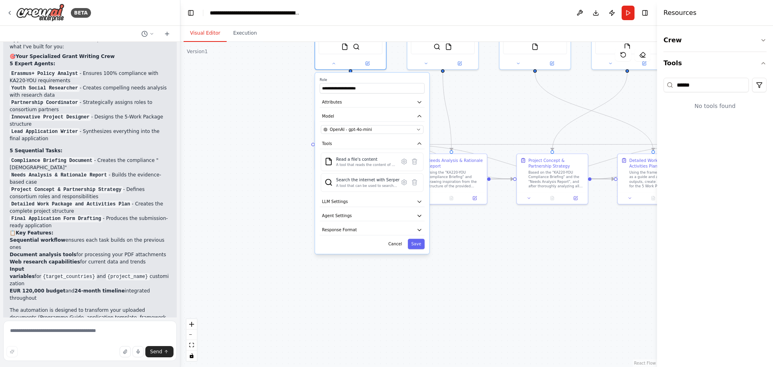
drag, startPoint x: 283, startPoint y: 290, endPoint x: 223, endPoint y: 121, distance: 179.5
click at [222, 121] on div ".deletable-edge-delete-btn { width: 20px; height: 20px; border: 0px solid #ffff…" at bounding box center [418, 204] width 477 height 325
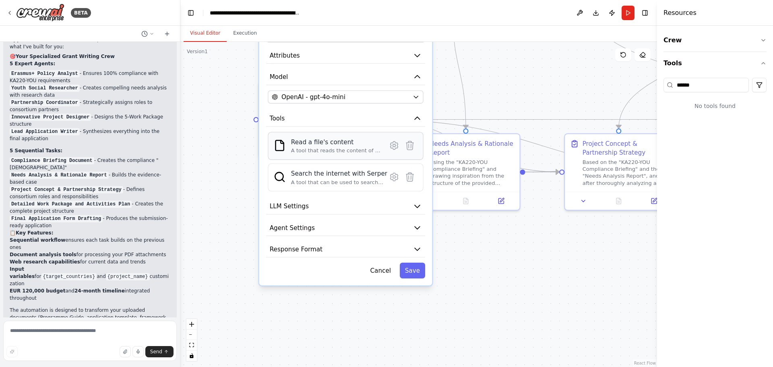
click at [350, 148] on div "A tool that reads the content of a file. To use this tool, provide a 'file_path…" at bounding box center [336, 150] width 90 height 7
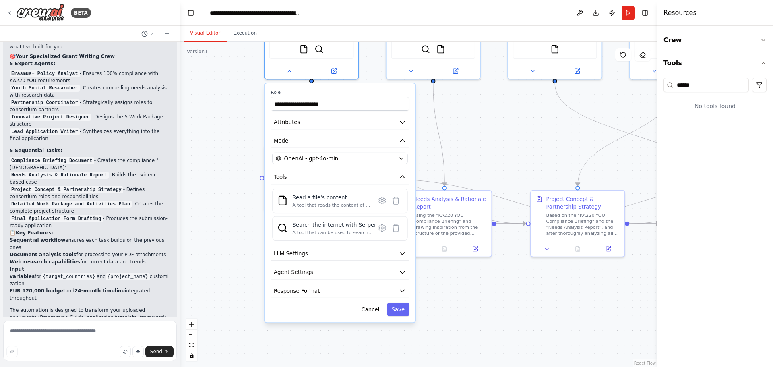
drag, startPoint x: 255, startPoint y: 126, endPoint x: 249, endPoint y: 187, distance: 60.7
click at [249, 187] on div ".deletable-edge-delete-btn { width: 20px; height: 20px; border: 0px solid #ffff…" at bounding box center [418, 204] width 477 height 325
click at [238, 133] on div ".deletable-edge-delete-btn { width: 20px; height: 20px; border: 0px solid #ffff…" at bounding box center [418, 204] width 477 height 325
click at [316, 126] on button "Attributes" at bounding box center [340, 122] width 139 height 14
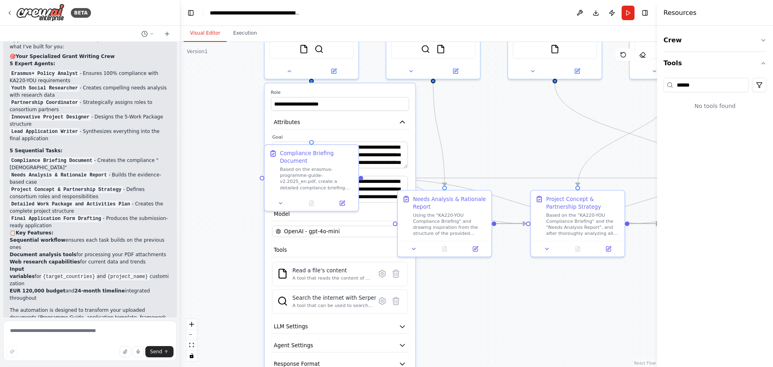
click at [226, 89] on div ".deletable-edge-delete-btn { width: 20px; height: 20px; border: 0px solid #ffff…" at bounding box center [418, 204] width 477 height 325
click at [506, 326] on div ".deletable-edge-delete-btn { width: 20px; height: 20px; border: 0px solid #ffff…" at bounding box center [418, 204] width 477 height 325
click at [280, 202] on icon at bounding box center [281, 202] width 3 height 2
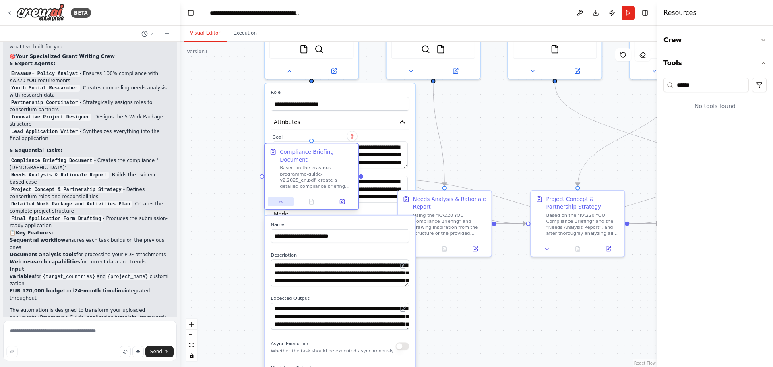
click at [280, 202] on icon at bounding box center [281, 202] width 3 height 2
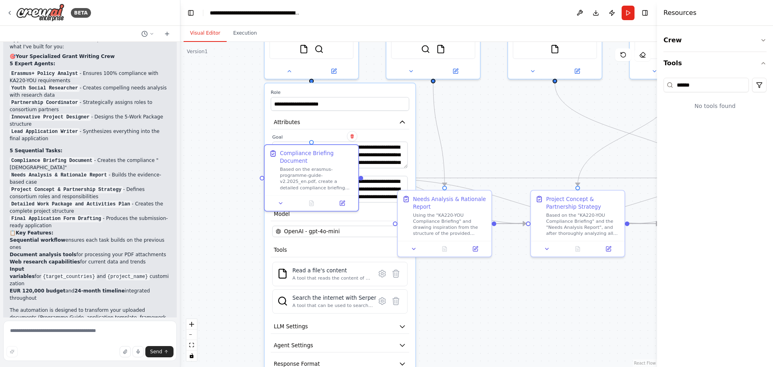
click at [221, 158] on div ".deletable-edge-delete-btn { width: 20px; height: 20px; border: 0px solid #ffff…" at bounding box center [418, 204] width 477 height 325
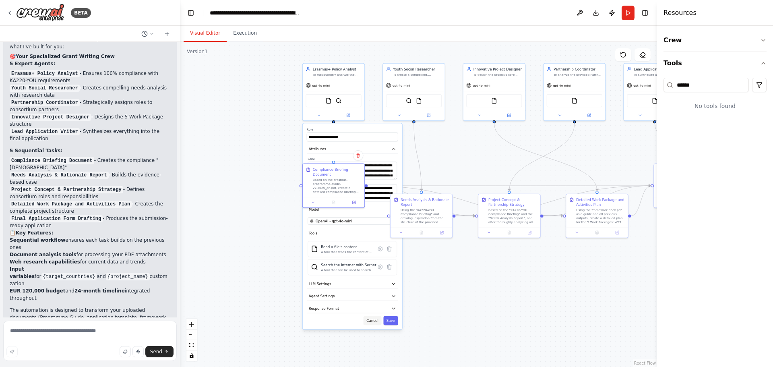
click at [375, 320] on button "Cancel" at bounding box center [373, 320] width 18 height 9
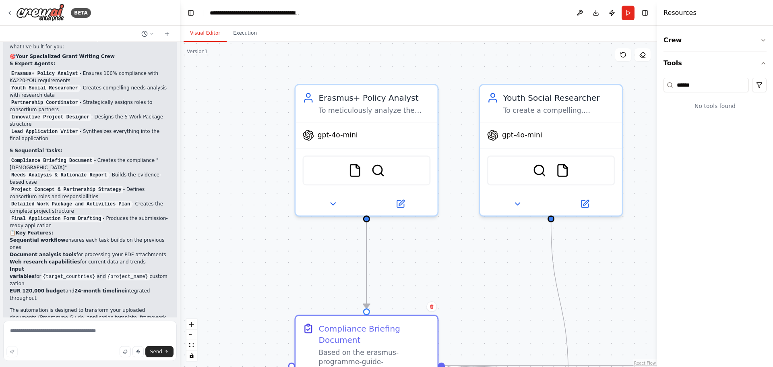
drag, startPoint x: 268, startPoint y: 88, endPoint x: 214, endPoint y: 206, distance: 130.0
click at [214, 206] on div ".deletable-edge-delete-btn { width: 20px; height: 20px; border: 0px solid #ffff…" at bounding box center [418, 204] width 477 height 325
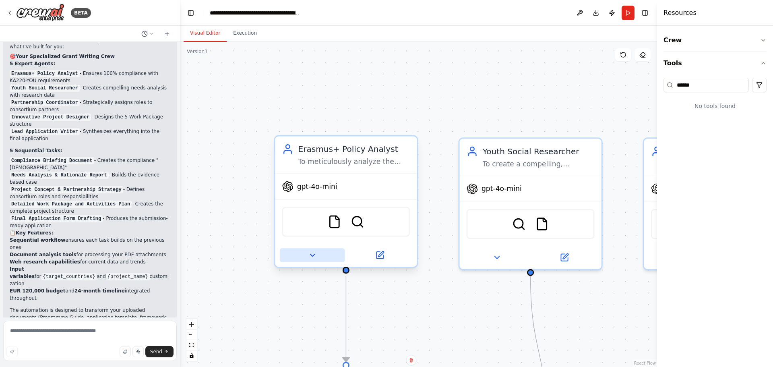
drag, startPoint x: 321, startPoint y: 262, endPoint x: 317, endPoint y: 261, distance: 4.3
click at [319, 262] on div at bounding box center [346, 255] width 142 height 23
click at [313, 259] on icon at bounding box center [312, 255] width 9 height 9
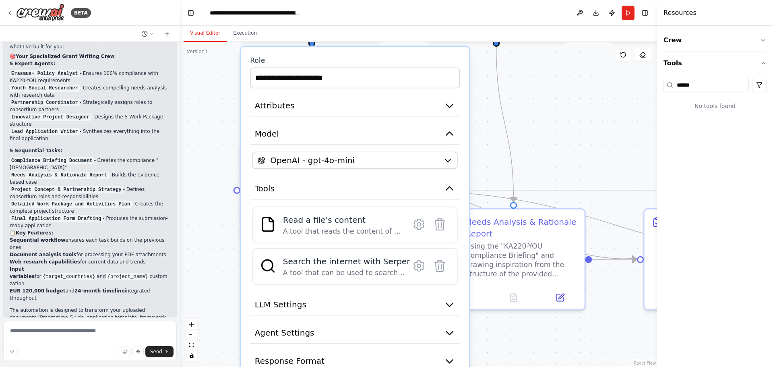
drag, startPoint x: 249, startPoint y: 248, endPoint x: 220, endPoint y: 21, distance: 228.5
click at [220, 21] on main "**********" at bounding box center [418, 183] width 477 height 367
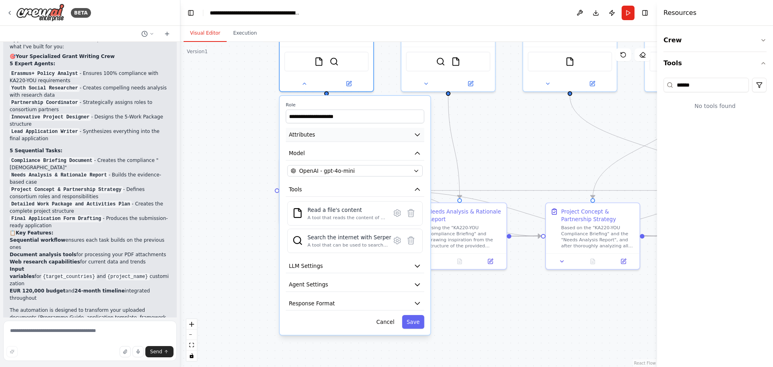
click at [412, 136] on button "Attributes" at bounding box center [355, 135] width 139 height 14
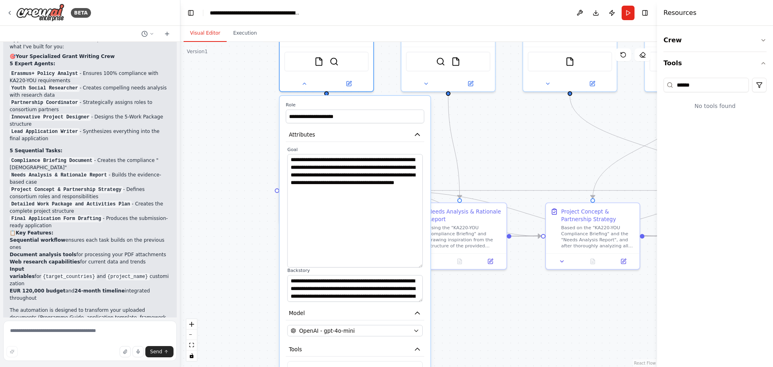
drag, startPoint x: 420, startPoint y: 180, endPoint x: 416, endPoint y: 266, distance: 86.7
click at [416, 266] on textarea "**********" at bounding box center [355, 211] width 135 height 114
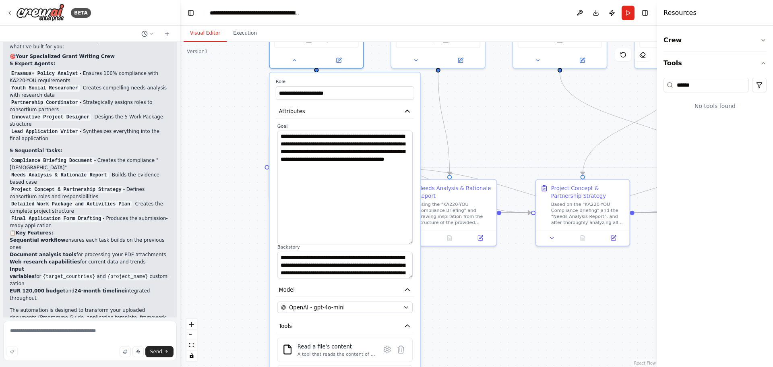
drag, startPoint x: 261, startPoint y: 132, endPoint x: 250, endPoint y: 104, distance: 30.0
click at [251, 104] on div ".deletable-edge-delete-btn { width: 20px; height: 20px; border: 0px solid #ffff…" at bounding box center [418, 204] width 477 height 325
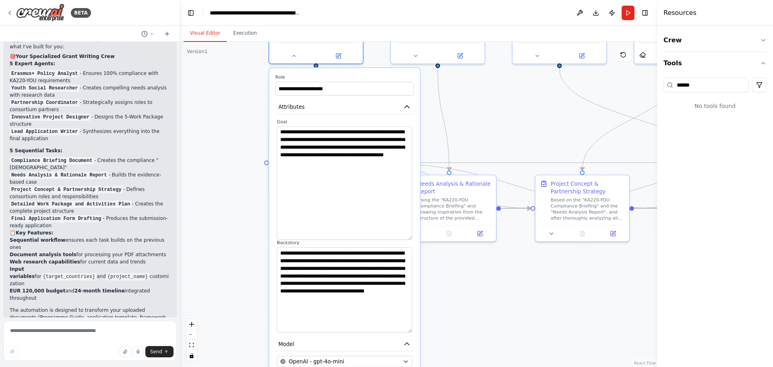
drag, startPoint x: 408, startPoint y: 271, endPoint x: 408, endPoint y: 330, distance: 58.8
click at [408, 330] on textarea "**********" at bounding box center [344, 289] width 135 height 85
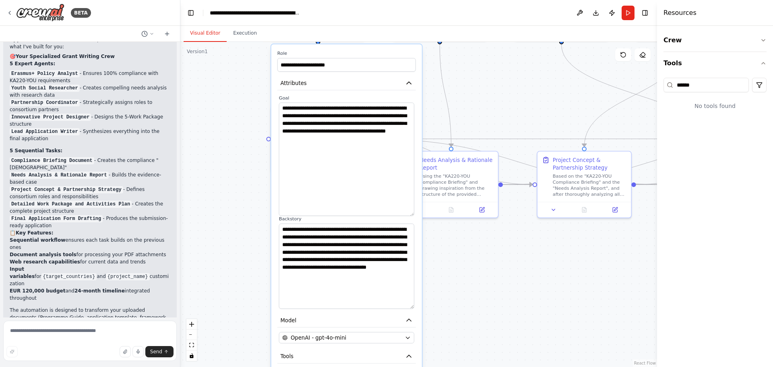
drag, startPoint x: 201, startPoint y: 211, endPoint x: 203, endPoint y: 187, distance: 24.3
click at [203, 187] on div ".deletable-edge-delete-btn { width: 20px; height: 20px; border: 0px solid #ffff…" at bounding box center [418, 204] width 477 height 325
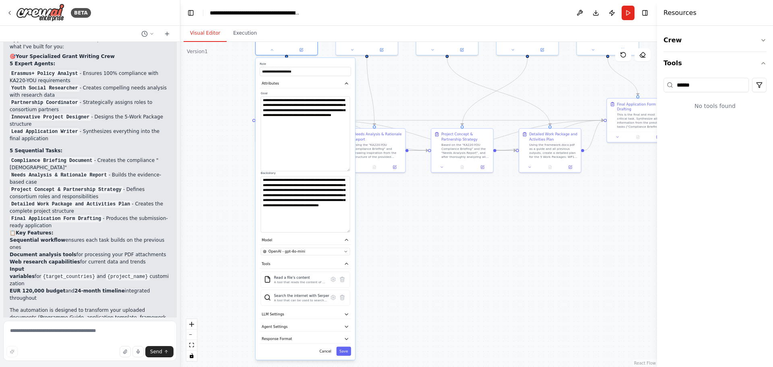
drag, startPoint x: 247, startPoint y: 187, endPoint x: 247, endPoint y: 165, distance: 22.6
click at [247, 165] on div ".deletable-edge-delete-btn { width: 20px; height: 20px; border: 0px solid #ffff…" at bounding box center [418, 204] width 477 height 325
click at [299, 325] on button "Agent Settings" at bounding box center [305, 326] width 91 height 9
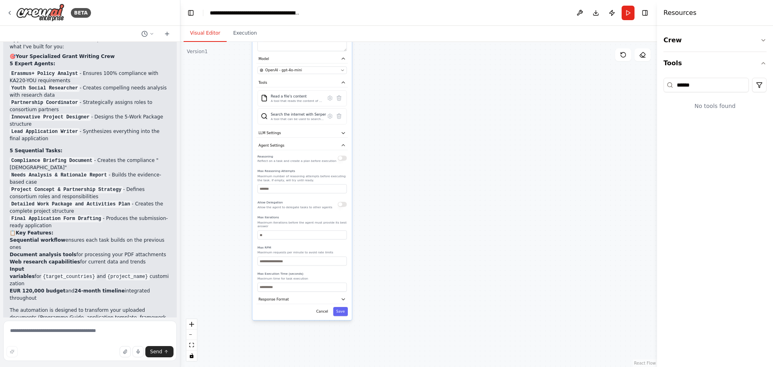
drag, startPoint x: 241, startPoint y: 288, endPoint x: 239, endPoint y: 106, distance: 182.5
click at [238, 106] on div ".deletable-edge-delete-btn { width: 20px; height: 20px; border: 0px solid #ffff…" at bounding box center [418, 204] width 477 height 325
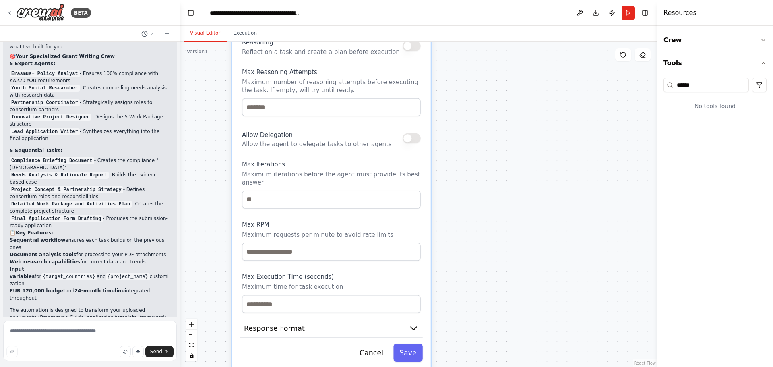
drag, startPoint x: 585, startPoint y: 228, endPoint x: 605, endPoint y: 206, distance: 29.4
click at [605, 206] on div ".deletable-edge-delete-btn { width: 20px; height: 20px; border: 0px solid #ffff…" at bounding box center [418, 204] width 477 height 325
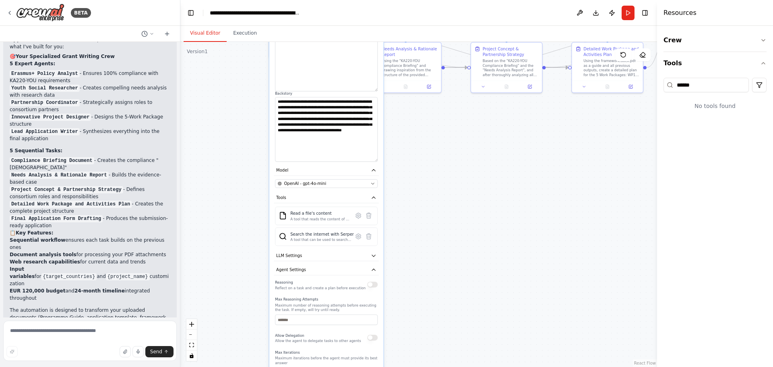
drag, startPoint x: 440, startPoint y: 124, endPoint x: 444, endPoint y: 299, distance: 175.3
click at [444, 299] on div ".deletable-edge-delete-btn { width: 20px; height: 20px; border: 0px solid #ffff…" at bounding box center [418, 204] width 477 height 325
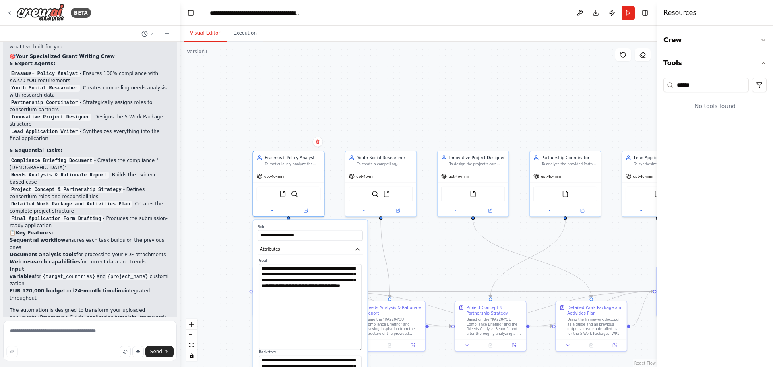
drag, startPoint x: 445, startPoint y: 121, endPoint x: 434, endPoint y: 369, distance: 248.0
click at [434, 367] on html "BETA Hello! I'm the CrewAI assistant. What kind of automation do you want to bu…" at bounding box center [386, 183] width 773 height 367
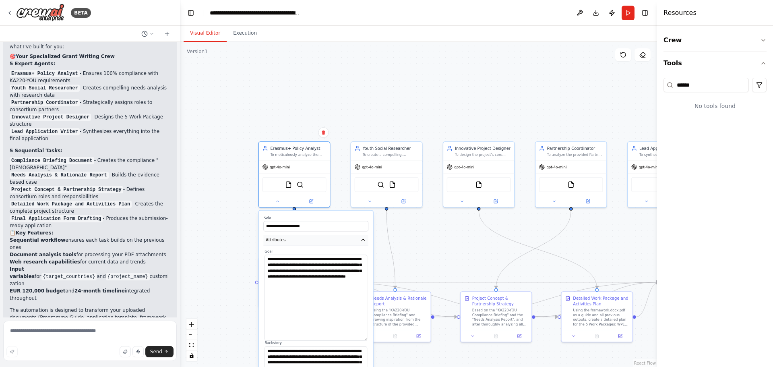
click at [360, 235] on button "Attributes" at bounding box center [315, 240] width 105 height 10
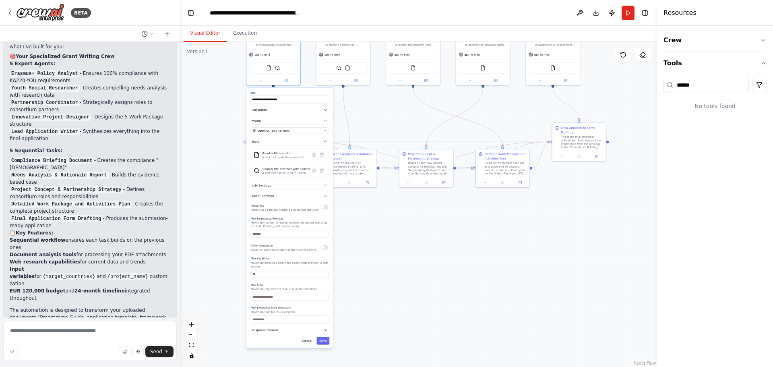
drag, startPoint x: 246, startPoint y: 306, endPoint x: 218, endPoint y: 173, distance: 135.8
click at [218, 173] on div ".deletable-edge-delete-btn { width: 20px; height: 20px; border: 0px solid #ffff…" at bounding box center [418, 204] width 477 height 325
click at [295, 107] on button "Attributes" at bounding box center [292, 107] width 79 height 8
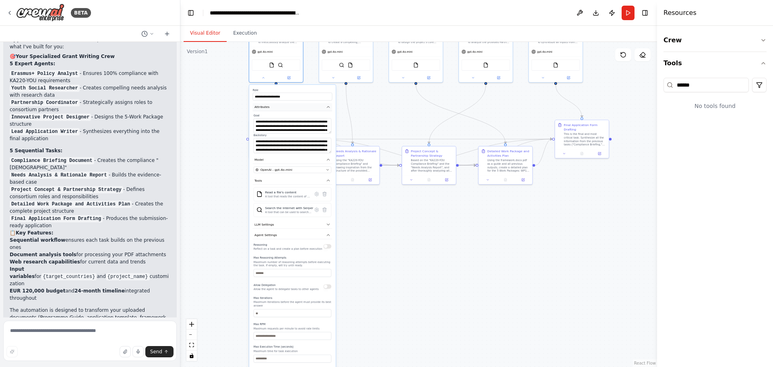
click at [295, 106] on button "Attributes" at bounding box center [292, 107] width 79 height 8
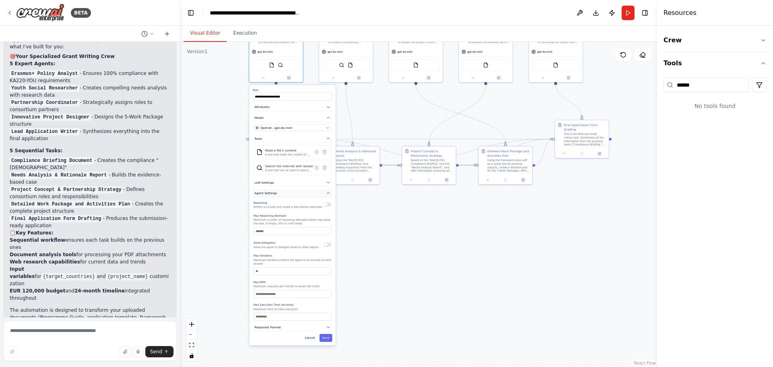
click at [298, 197] on button "Agent Settings" at bounding box center [292, 193] width 79 height 8
click at [311, 214] on button "Cancel" at bounding box center [310, 215] width 16 height 8
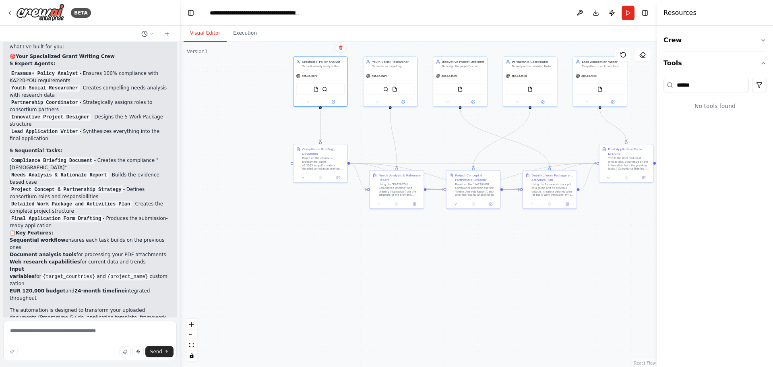
drag, startPoint x: 199, startPoint y: 135, endPoint x: 247, endPoint y: 160, distance: 54.2
click at [246, 160] on div ".deletable-edge-delete-btn { width: 20px; height: 20px; border: 0px solid #ffff…" at bounding box center [418, 204] width 477 height 325
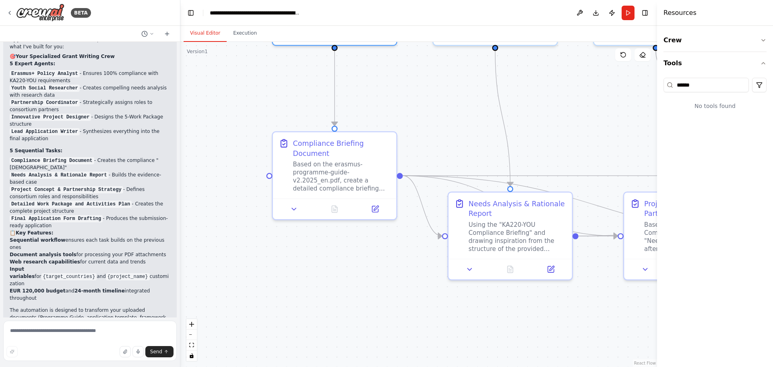
drag, startPoint x: 417, startPoint y: 284, endPoint x: 377, endPoint y: 286, distance: 40.3
click at [377, 286] on div ".deletable-edge-delete-btn { width: 20px; height: 20px; border: 0px solid #ffff…" at bounding box center [418, 204] width 477 height 325
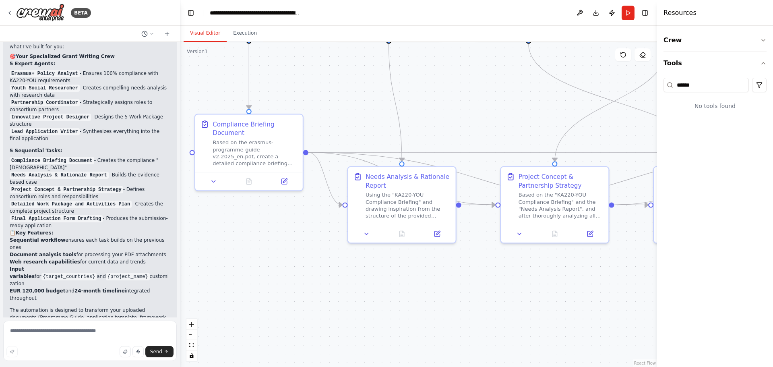
drag, startPoint x: 517, startPoint y: 299, endPoint x: 425, endPoint y: 260, distance: 100.2
click at [425, 261] on div ".deletable-edge-delete-btn { width: 20px; height: 20px; border: 0px solid #ffff…" at bounding box center [418, 204] width 477 height 325
click at [365, 231] on icon at bounding box center [366, 230] width 7 height 7
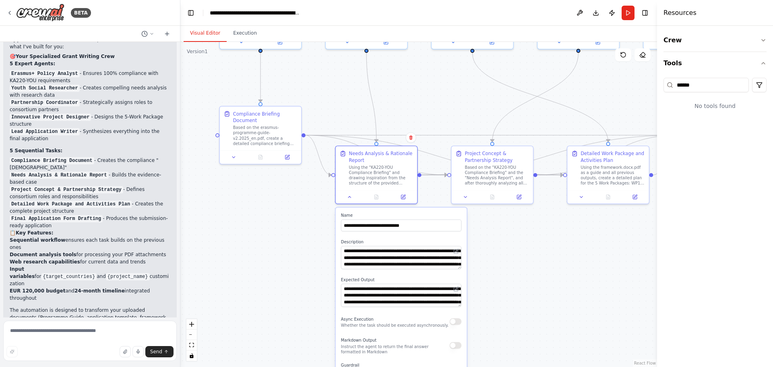
drag, startPoint x: 305, startPoint y: 342, endPoint x: 294, endPoint y: 293, distance: 49.9
click at [294, 293] on div ".deletable-edge-delete-btn { width: 20px; height: 20px; border: 0px solid #ffff…" at bounding box center [418, 204] width 477 height 325
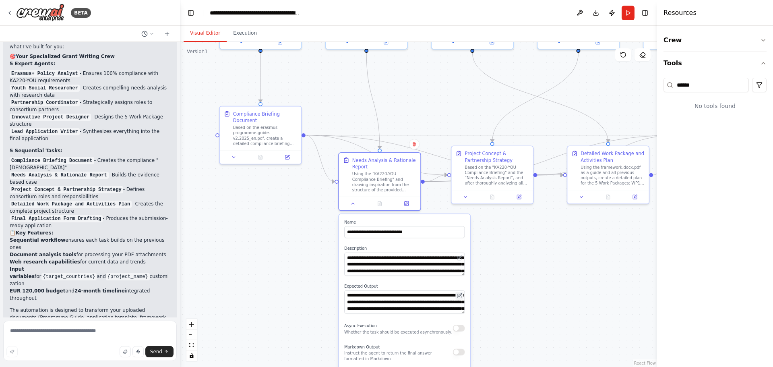
drag, startPoint x: 459, startPoint y: 289, endPoint x: 460, endPoint y: 298, distance: 8.9
click at [460, 298] on button at bounding box center [460, 296] width 8 height 8
click at [524, 278] on div ".deletable-edge-delete-btn { width: 20px; height: 20px; border: 0px solid #ffff…" at bounding box center [418, 204] width 477 height 325
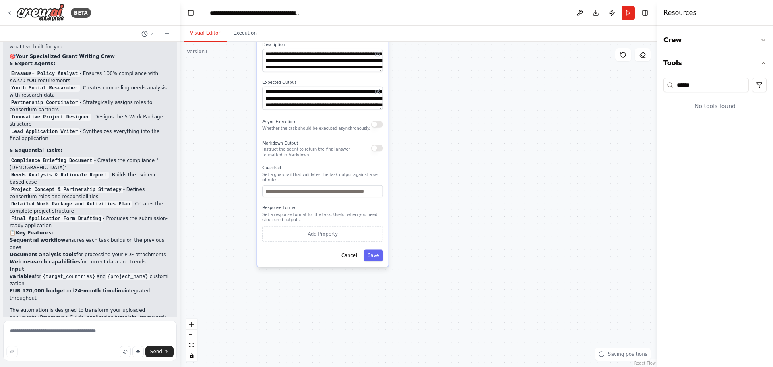
drag, startPoint x: 524, startPoint y: 280, endPoint x: 444, endPoint y: 143, distance: 157.8
click at [444, 110] on div ".deletable-edge-delete-btn { width: 20px; height: 20px; border: 0px solid #ffff…" at bounding box center [418, 204] width 477 height 325
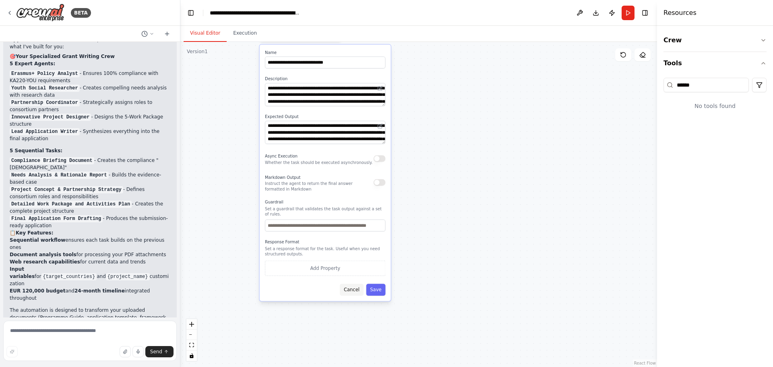
click at [348, 284] on button "Cancel" at bounding box center [352, 290] width 24 height 12
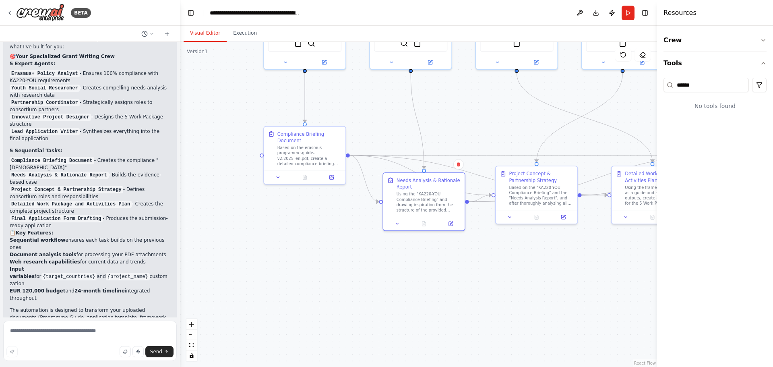
drag, startPoint x: 283, startPoint y: 144, endPoint x: 392, endPoint y: 333, distance: 218.2
click at [393, 333] on div ".deletable-edge-delete-btn { width: 20px; height: 20px; border: 0px solid #ffff…" at bounding box center [418, 204] width 477 height 325
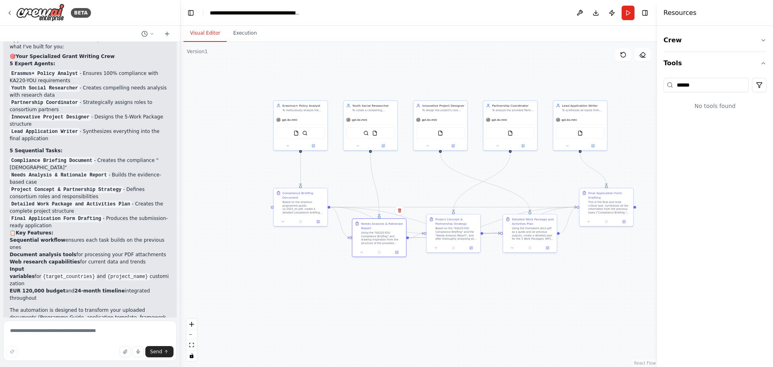
drag, startPoint x: 390, startPoint y: 310, endPoint x: 363, endPoint y: 307, distance: 28.0
click at [363, 307] on div ".deletable-edge-delete-btn { width: 20px; height: 20px; border: 0px solid #ffff…" at bounding box center [418, 204] width 477 height 325
click at [597, 11] on button "Download" at bounding box center [596, 13] width 13 height 15
click at [434, 322] on div ".deletable-edge-delete-btn { width: 20px; height: 20px; border: 0px solid #ffff…" at bounding box center [418, 204] width 477 height 325
click at [50, 334] on textarea at bounding box center [90, 341] width 174 height 40
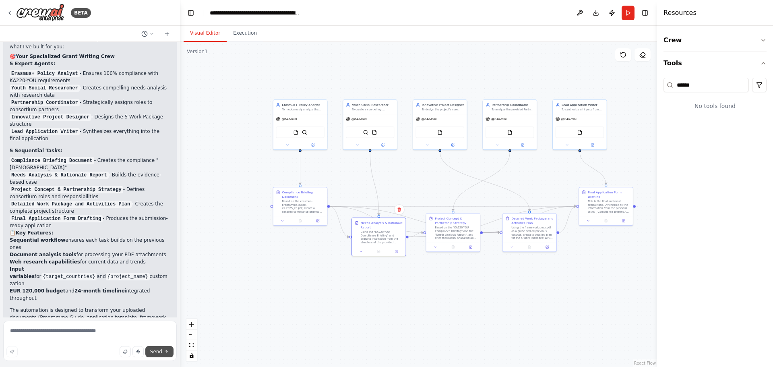
click at [164, 352] on icon "submit" at bounding box center [166, 351] width 5 height 5
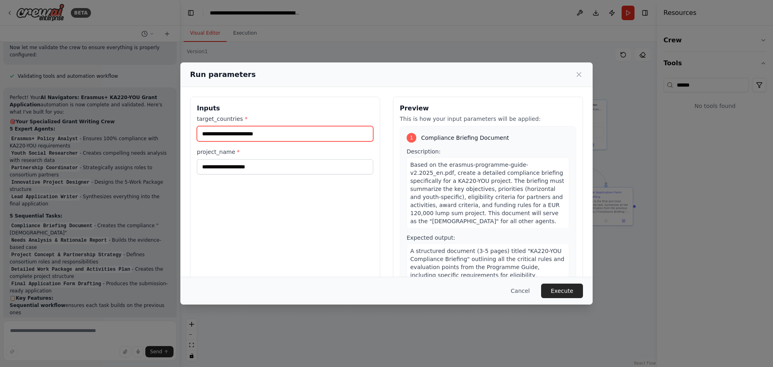
click at [243, 136] on input "target_countries *" at bounding box center [285, 133] width 176 height 15
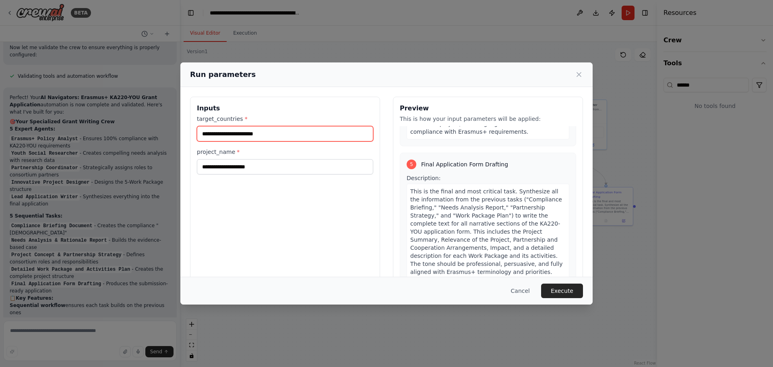
scroll to position [794, 0]
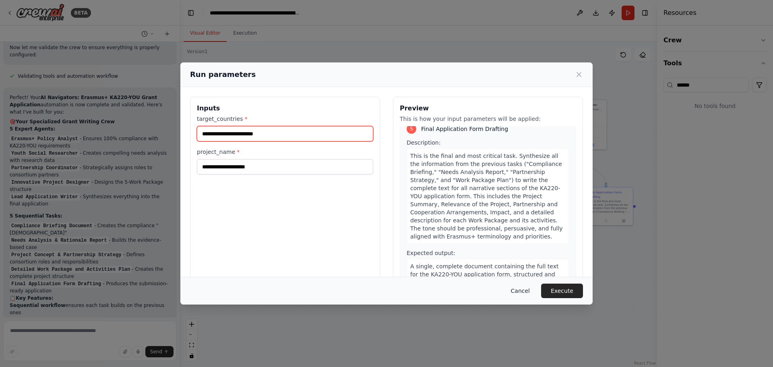
type input "**********"
click at [520, 290] on button "Cancel" at bounding box center [521, 291] width 32 height 15
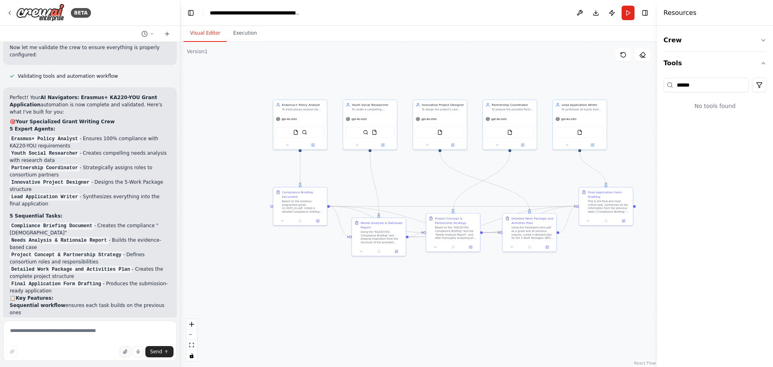
click at [128, 350] on icon "button" at bounding box center [125, 351] width 5 height 5
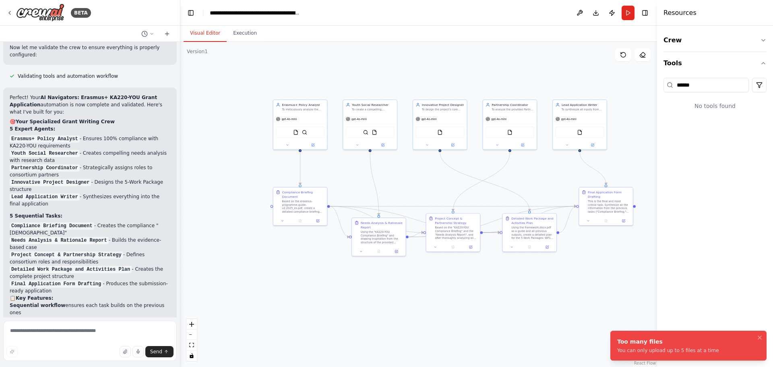
click at [100, 313] on div "Hello! I'm the CrewAI assistant. What kind of automation do you want to build? …" at bounding box center [90, 180] width 180 height 276
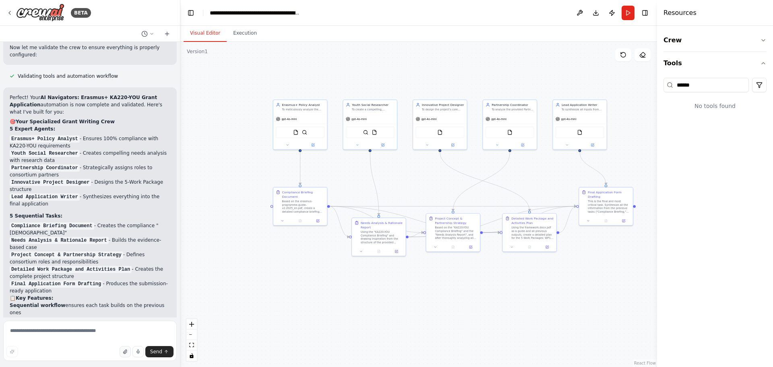
click at [126, 350] on icon "button" at bounding box center [124, 352] width 3 height 4
click at [62, 323] on textarea at bounding box center [90, 341] width 174 height 40
type textarea "*"
click at [58, 329] on textarea at bounding box center [90, 341] width 174 height 40
click at [128, 351] on icon "button" at bounding box center [125, 351] width 5 height 5
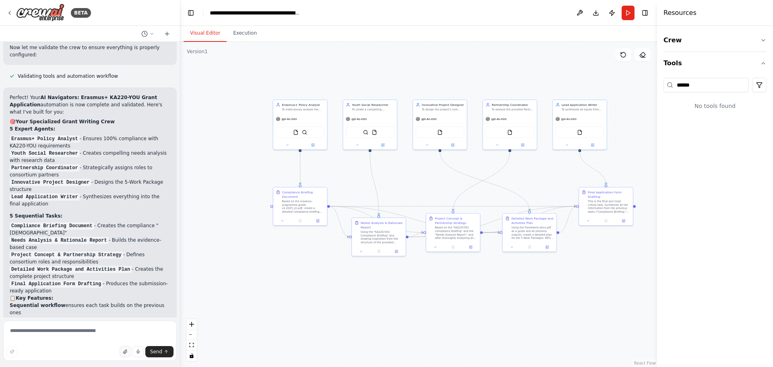
click at [130, 353] on button "button" at bounding box center [125, 351] width 11 height 11
click at [99, 334] on textarea at bounding box center [90, 341] width 174 height 40
type textarea "**********"
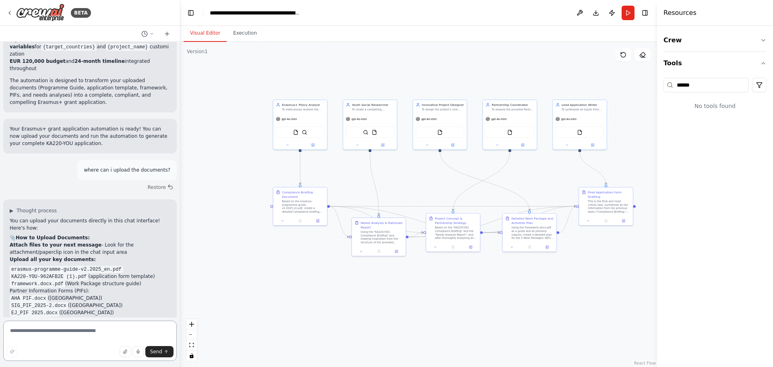
scroll to position [2890, 0]
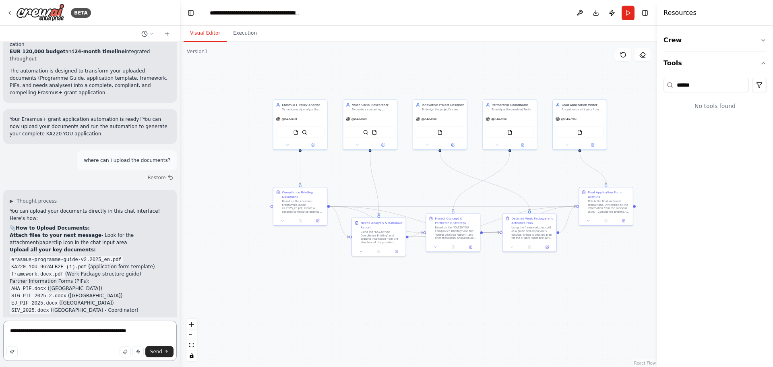
type textarea "**********"
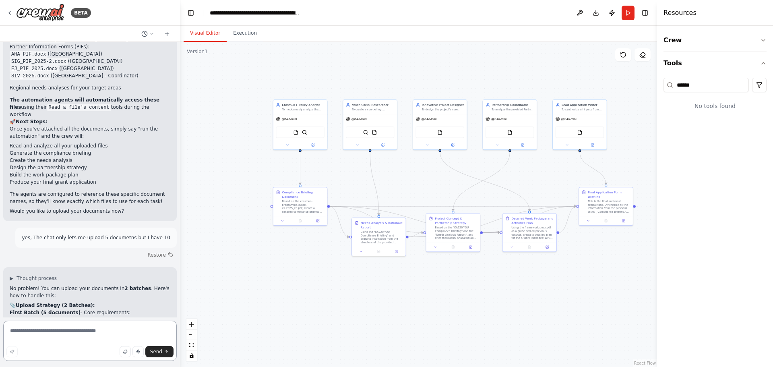
scroll to position [3132, 0]
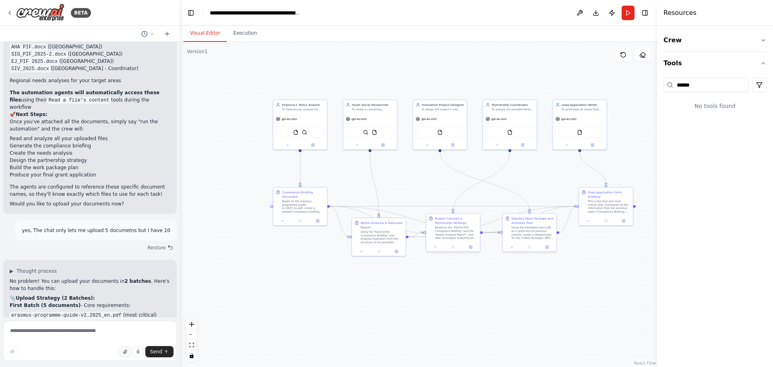
click at [128, 350] on icon "button" at bounding box center [125, 351] width 5 height 5
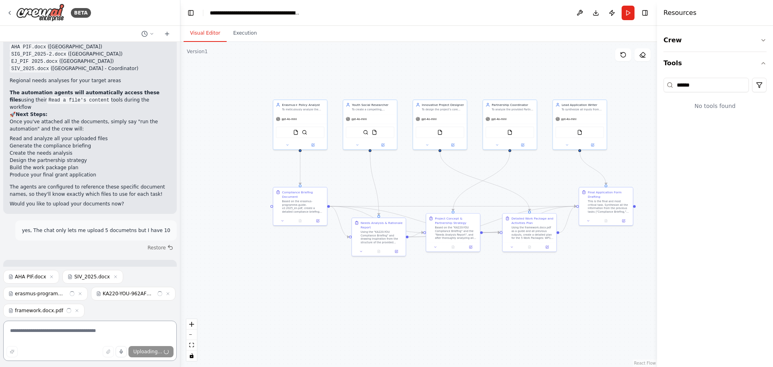
click at [84, 328] on textarea at bounding box center [90, 341] width 174 height 40
type textarea "**********"
click at [163, 351] on button "Send" at bounding box center [159, 351] width 28 height 11
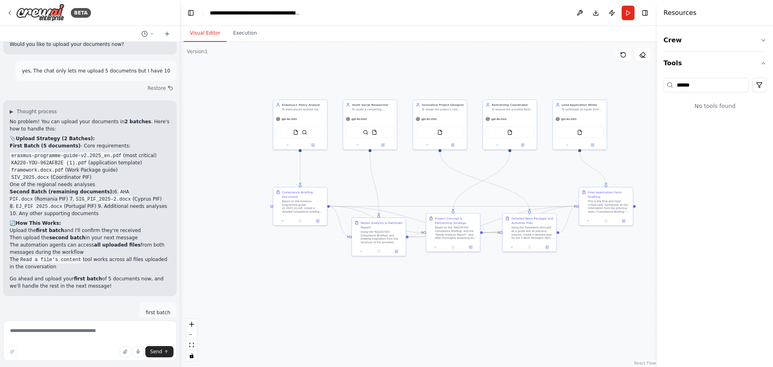
scroll to position [3299, 0]
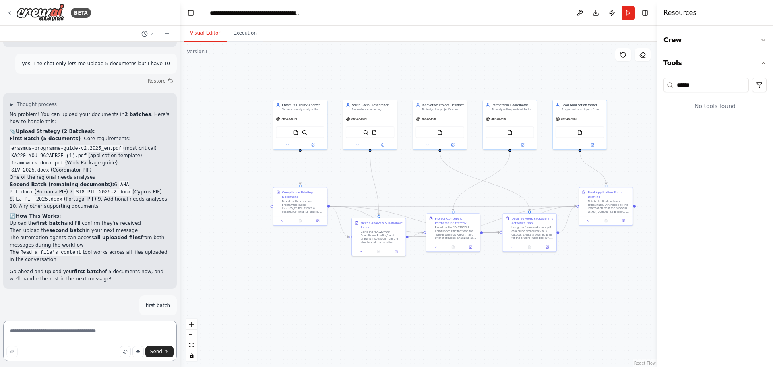
click at [85, 330] on textarea at bounding box center [90, 341] width 174 height 40
click at [166, 33] on icon at bounding box center [167, 34] width 6 height 6
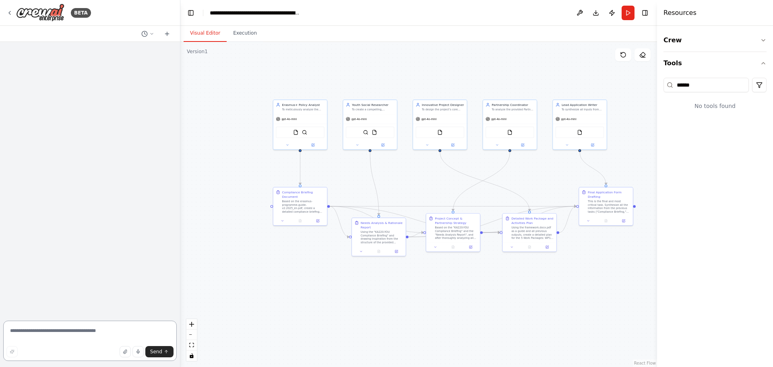
click at [35, 327] on textarea at bounding box center [90, 341] width 174 height 40
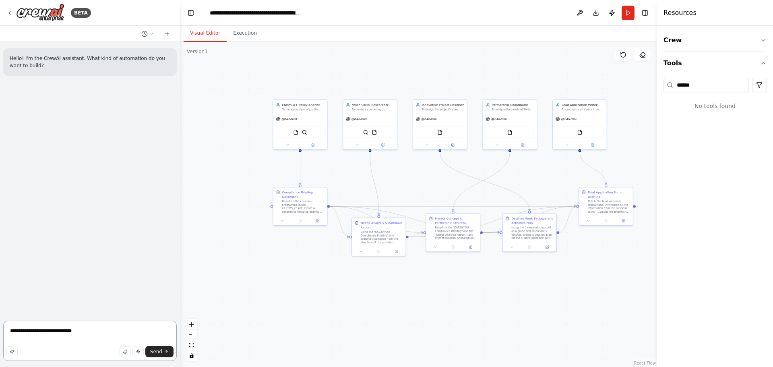
type textarea "**********"
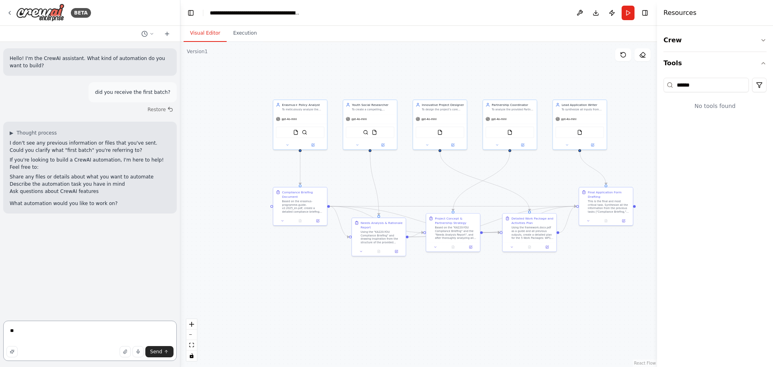
type textarea "*"
click at [50, 334] on textarea at bounding box center [90, 341] width 174 height 40
paste textarea "**********"
type textarea "**********"
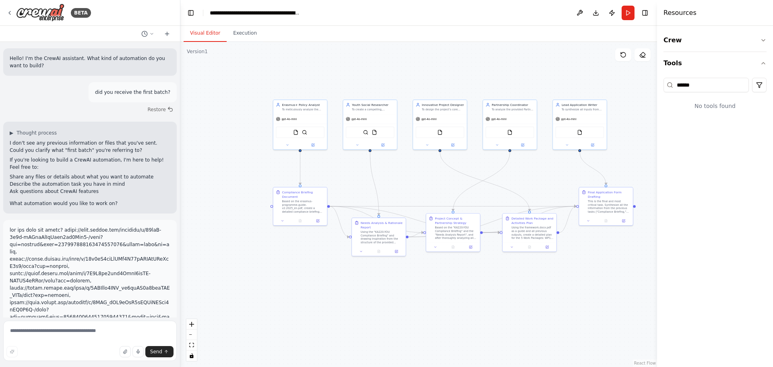
scroll to position [156, 0]
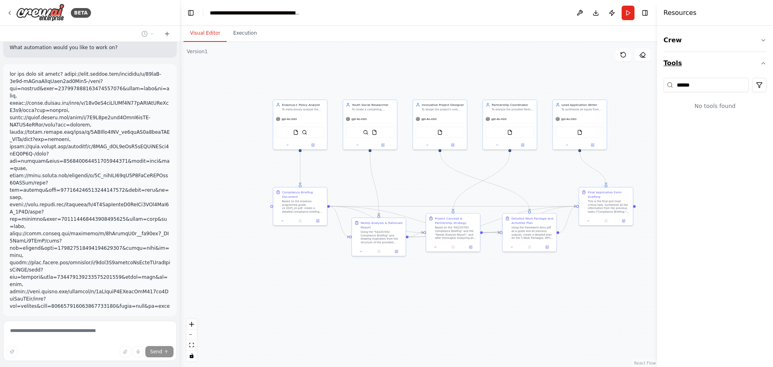
click at [707, 61] on button "Tools" at bounding box center [715, 63] width 103 height 23
click at [696, 111] on button "AI & Machine Learning" at bounding box center [715, 105] width 103 height 21
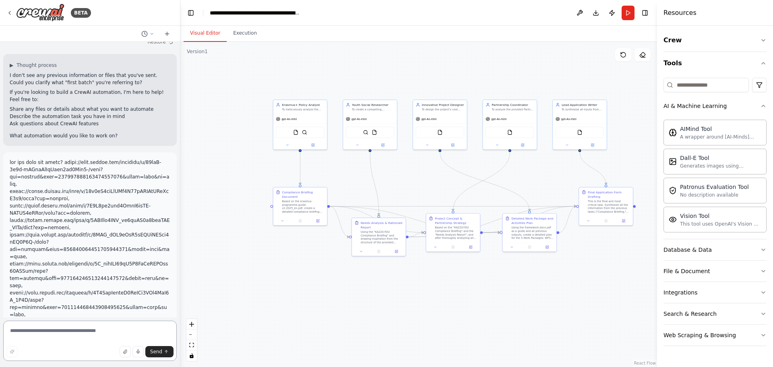
scroll to position [0, 0]
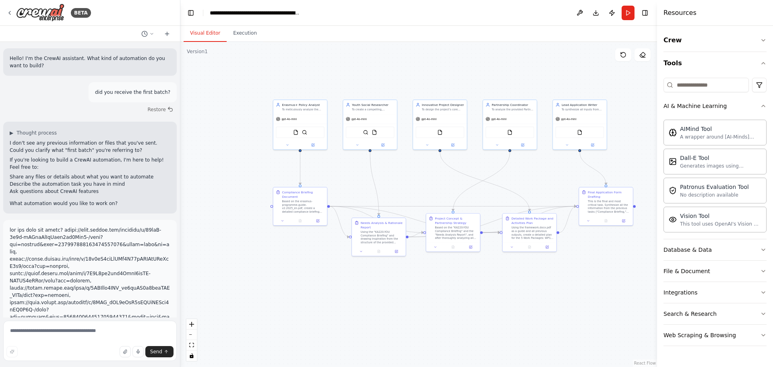
click at [157, 25] on div "BETA" at bounding box center [90, 13] width 180 height 26
click at [151, 35] on icon at bounding box center [151, 33] width 5 height 5
click at [91, 65] on span "first batch" at bounding box center [113, 63] width 52 height 6
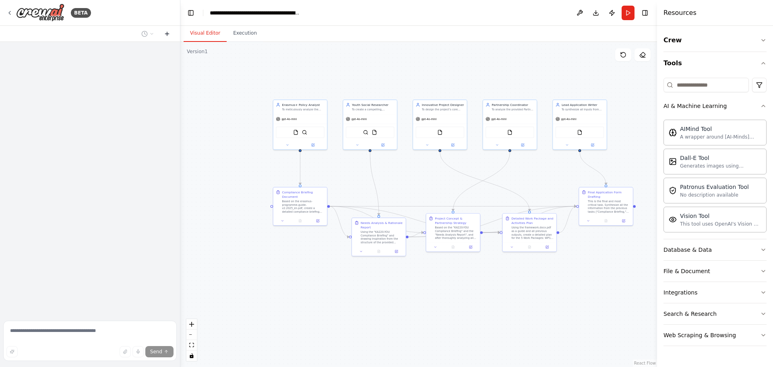
click at [172, 37] on button at bounding box center [167, 34] width 13 height 10
click at [165, 33] on icon at bounding box center [167, 34] width 6 height 6
click at [48, 320] on form "Send" at bounding box center [90, 342] width 180 height 50
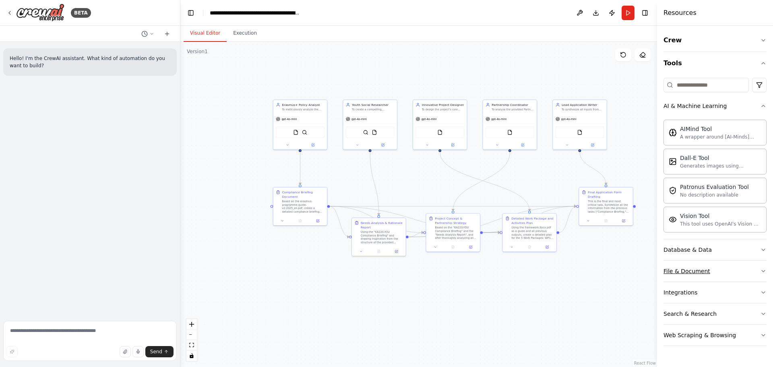
click at [699, 266] on button "File & Document" at bounding box center [715, 271] width 103 height 21
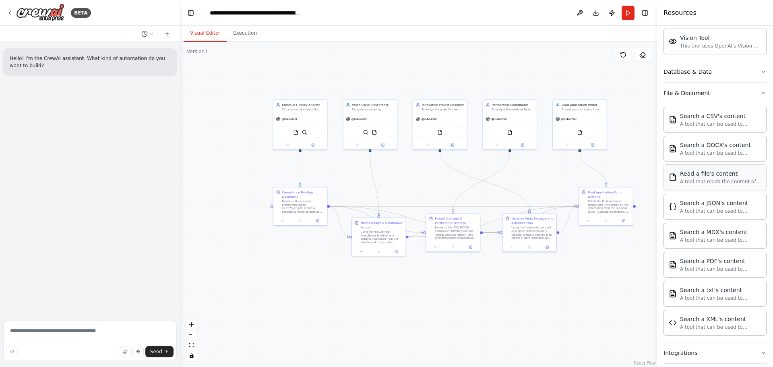
scroll to position [201, 0]
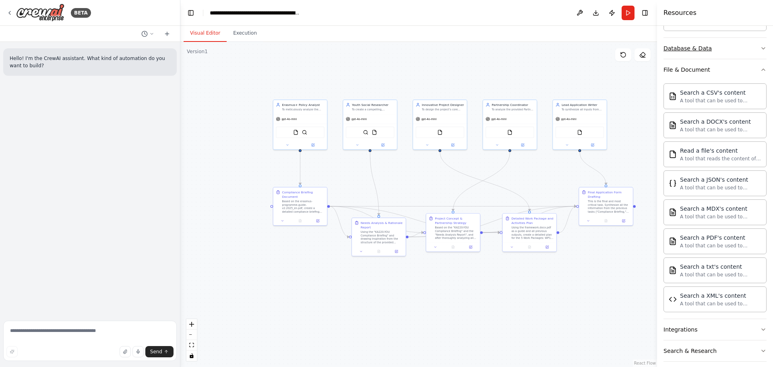
click at [722, 56] on button "Database & Data" at bounding box center [715, 48] width 103 height 21
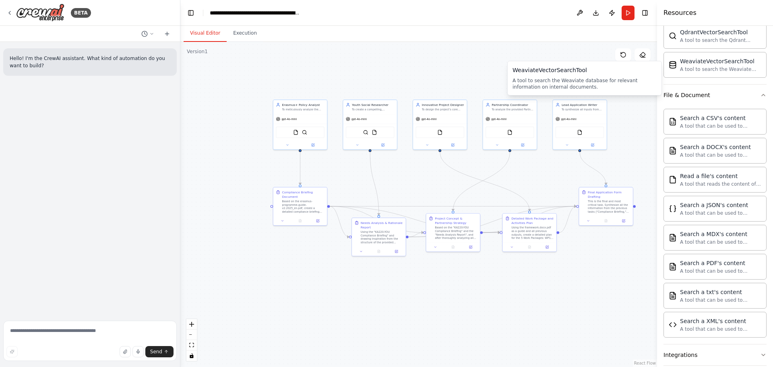
scroll to position [324, 0]
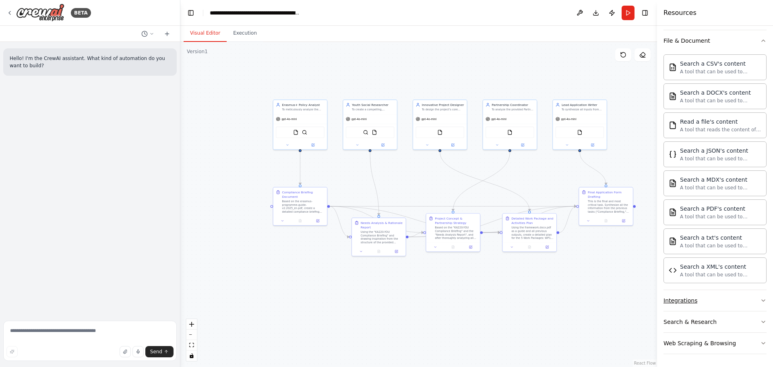
click at [704, 305] on button "Integrations" at bounding box center [715, 300] width 103 height 21
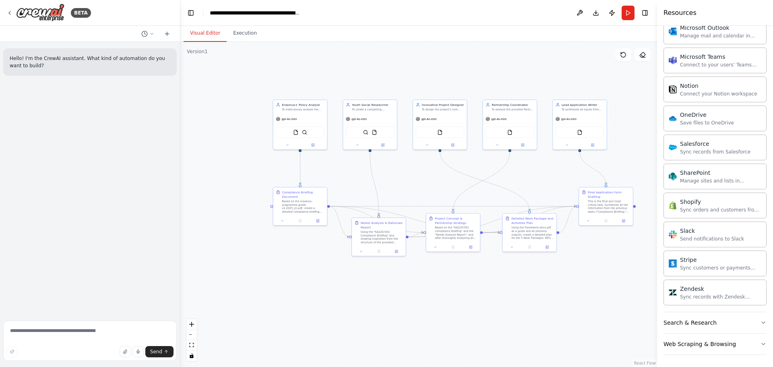
scroll to position [968, 0]
click at [705, 322] on div "Search & Research" at bounding box center [690, 322] width 53 height 8
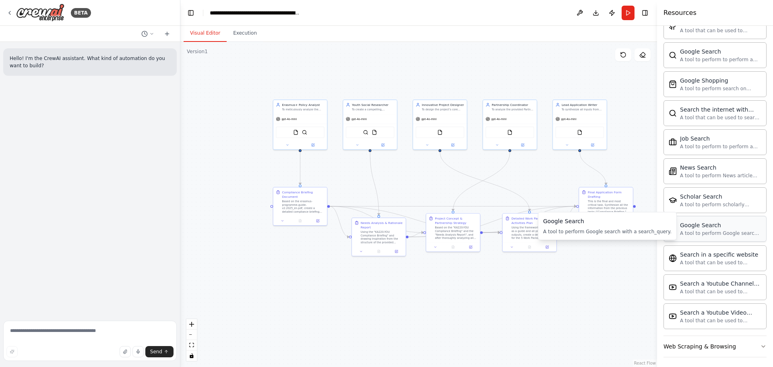
scroll to position [1381, 0]
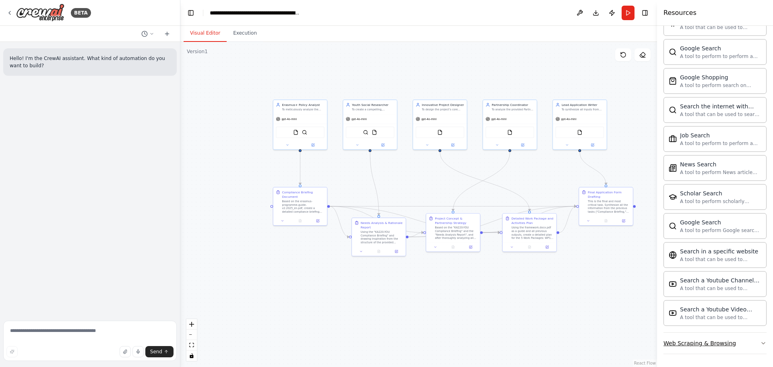
click at [702, 341] on div "Web Scraping & Browsing" at bounding box center [700, 343] width 73 height 8
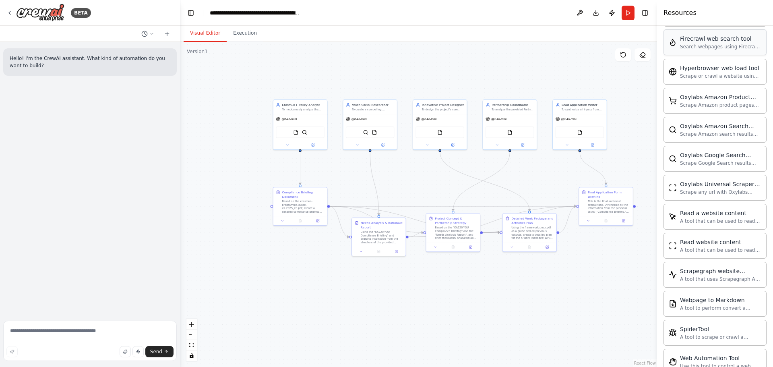
scroll to position [1822, 0]
click at [68, 319] on form "Send" at bounding box center [90, 342] width 180 height 50
click at [68, 338] on textarea at bounding box center [90, 341] width 174 height 40
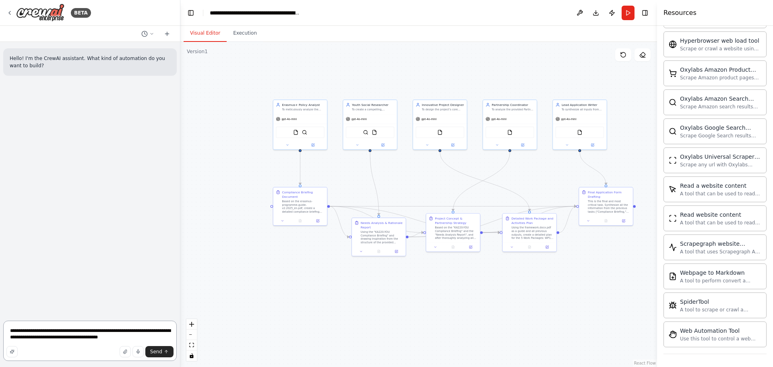
type textarea "**********"
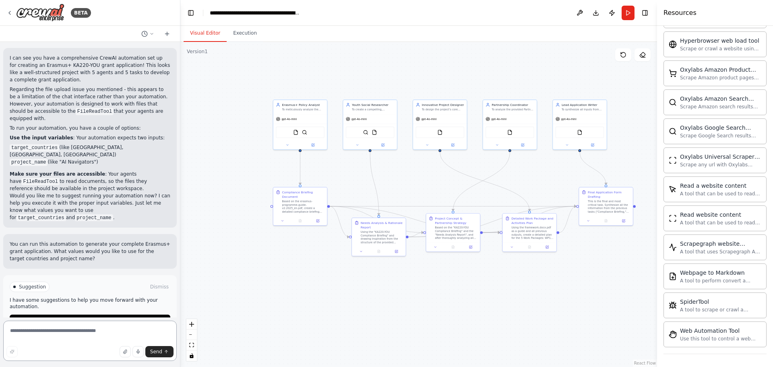
scroll to position [143, 0]
click at [283, 138] on div "FileReadTool SerperDevTool" at bounding box center [301, 131] width 54 height 17
click at [64, 330] on textarea at bounding box center [90, 341] width 174 height 40
type textarea "**********"
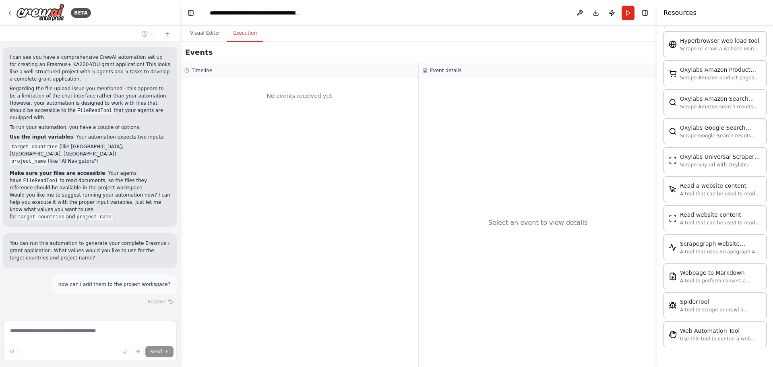
click at [238, 39] on button "Execution" at bounding box center [245, 33] width 37 height 17
click at [214, 43] on div "Events" at bounding box center [418, 52] width 477 height 21
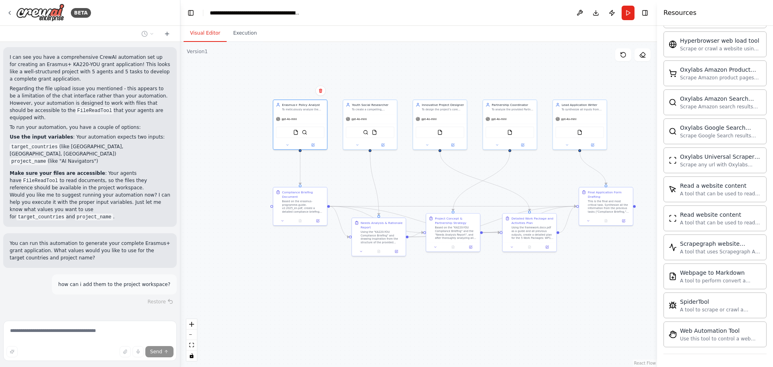
click at [209, 39] on button "Visual Editor" at bounding box center [205, 33] width 43 height 17
click at [579, 11] on button at bounding box center [580, 13] width 13 height 15
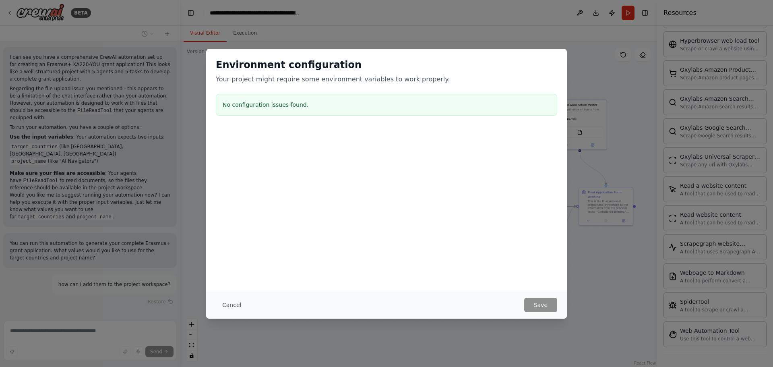
click at [581, 13] on div "Environment configuration Your project might require some environment variables…" at bounding box center [386, 183] width 773 height 367
click at [236, 306] on button "Cancel" at bounding box center [232, 305] width 32 height 15
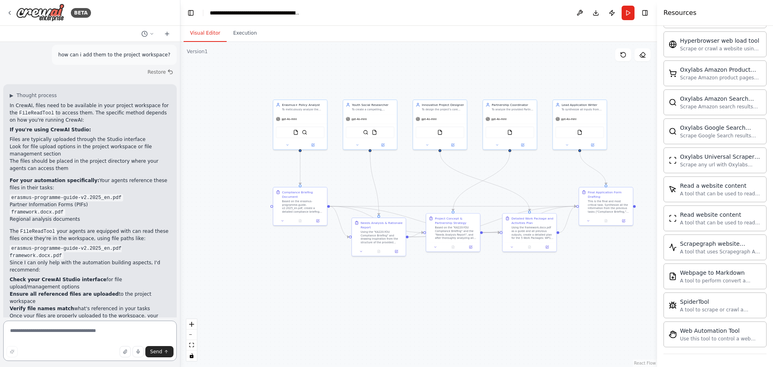
scroll to position [380, 0]
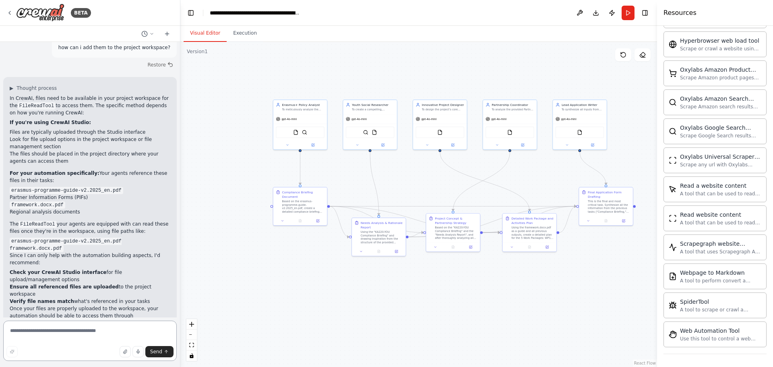
click at [75, 328] on textarea at bounding box center [90, 341] width 174 height 40
click at [77, 330] on textarea at bounding box center [90, 341] width 174 height 40
click at [306, 130] on img at bounding box center [304, 131] width 5 height 5
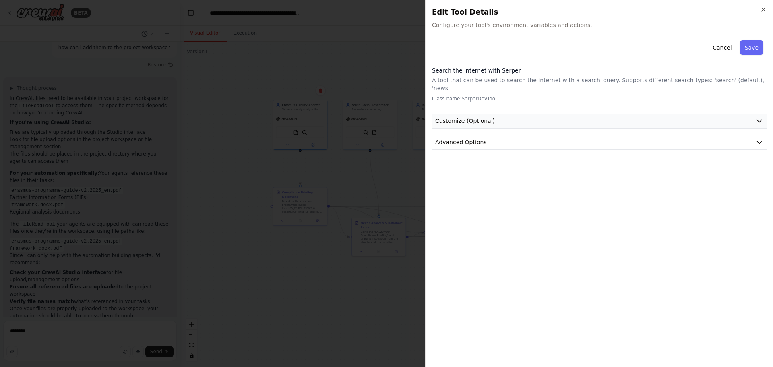
click at [467, 117] on button "Customize (Optional)" at bounding box center [599, 121] width 335 height 15
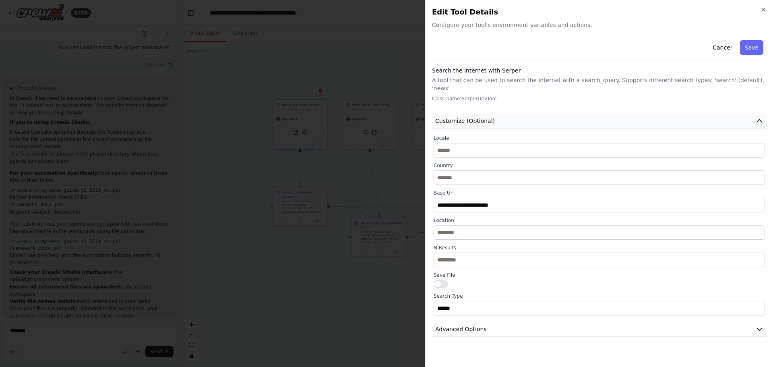
click at [467, 117] on button "Customize (Optional)" at bounding box center [599, 121] width 335 height 15
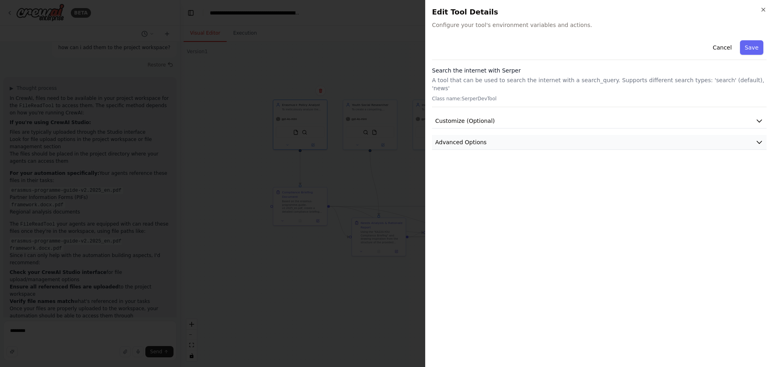
click at [465, 135] on button "Advanced Options" at bounding box center [599, 142] width 335 height 15
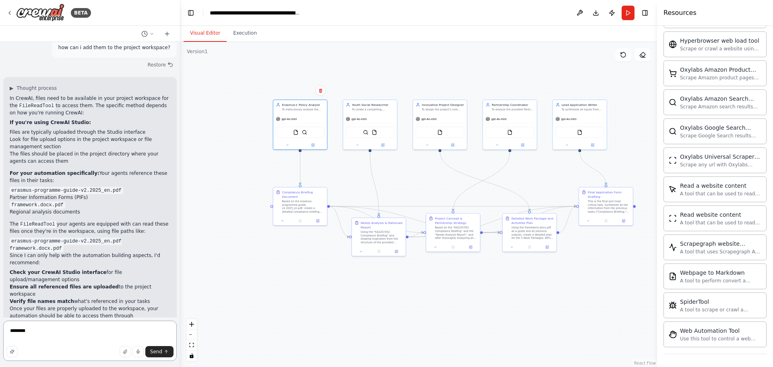
click at [135, 329] on textarea "*******" at bounding box center [90, 341] width 174 height 40
type textarea "*"
type textarea "**********"
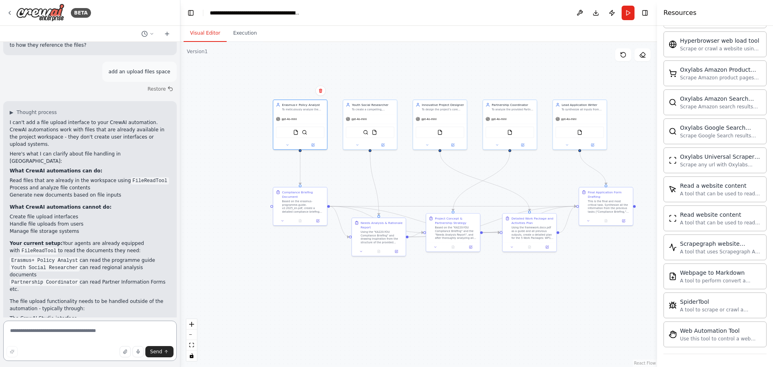
scroll to position [680, 0]
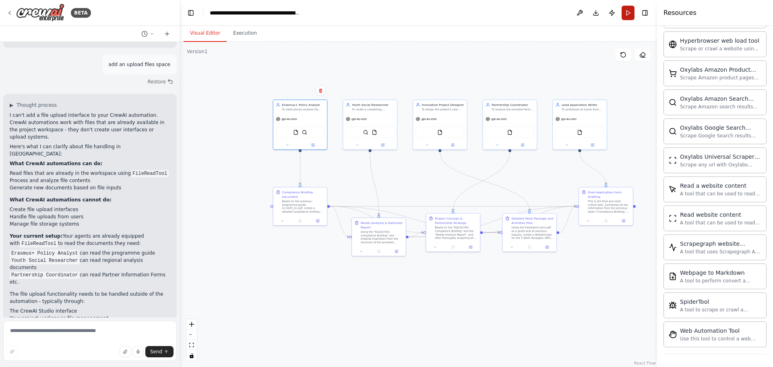
click at [629, 11] on button "Run" at bounding box center [628, 13] width 13 height 15
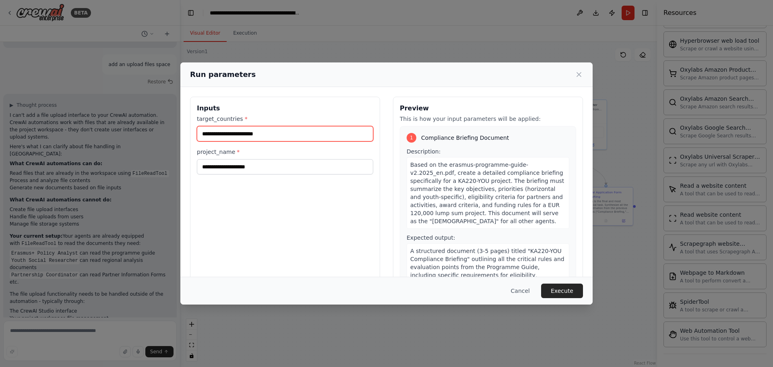
click at [303, 139] on input "target_countries *" at bounding box center [285, 133] width 176 height 15
type input "**********"
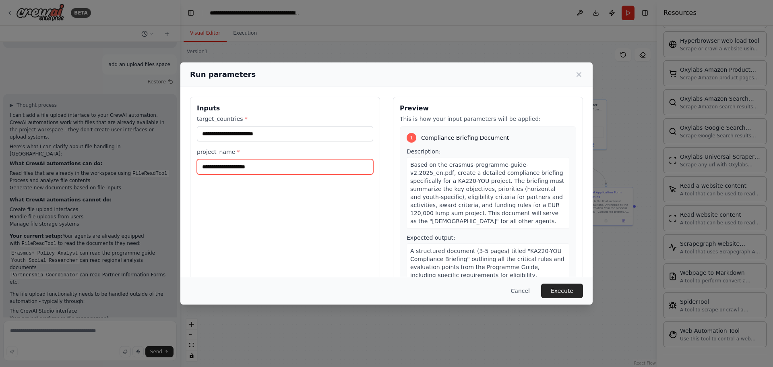
click at [299, 161] on input "project_name *" at bounding box center [285, 166] width 176 height 15
type input "*******"
click at [561, 287] on button "Execute" at bounding box center [562, 291] width 42 height 15
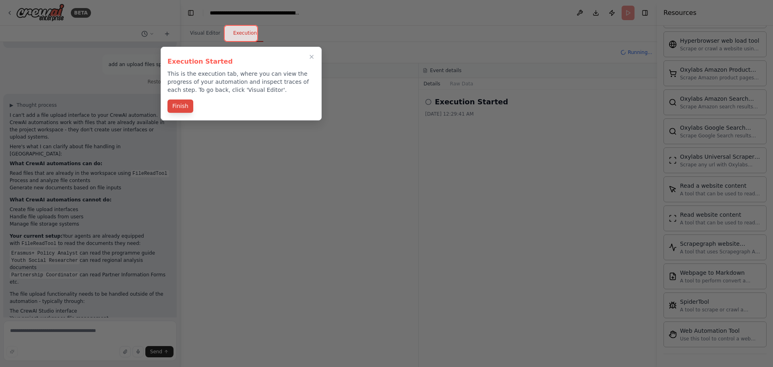
click at [180, 106] on button "Finish" at bounding box center [181, 106] width 26 height 13
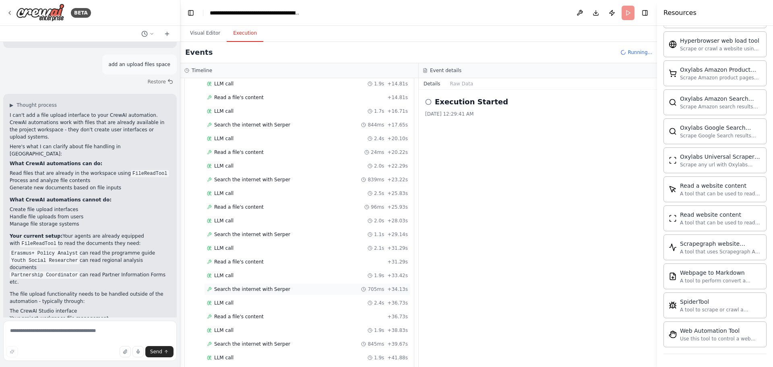
scroll to position [619, 0]
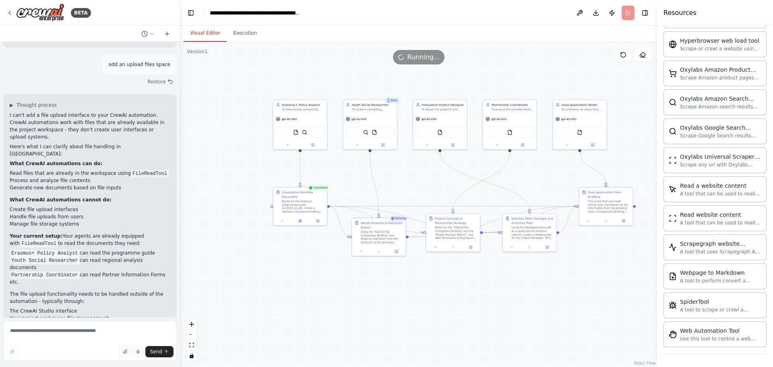
click at [208, 34] on button "Visual Editor" at bounding box center [205, 33] width 43 height 17
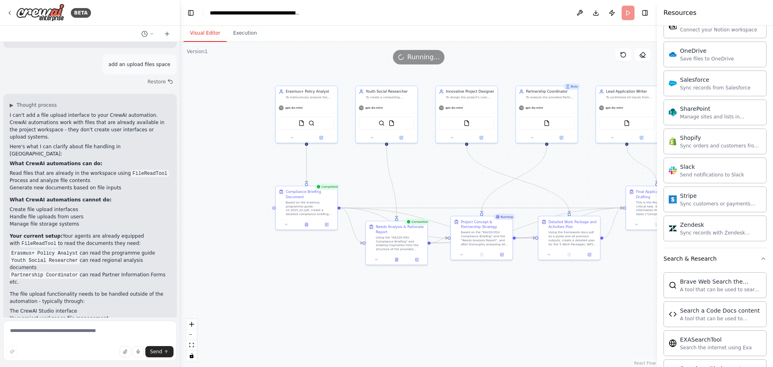
scroll to position [1032, 0]
click at [730, 258] on button "Search & Research" at bounding box center [715, 257] width 103 height 21
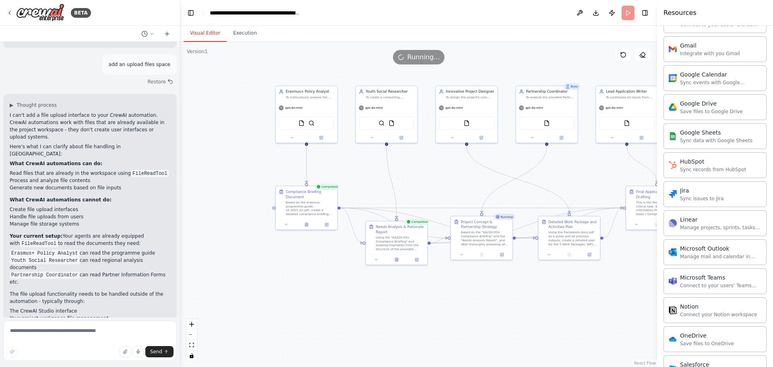
scroll to position [740, 0]
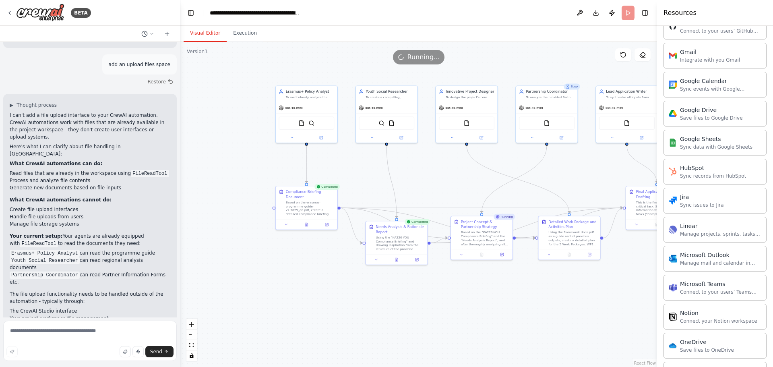
click at [574, 313] on div ".deletable-edge-delete-btn { width: 20px; height: 20px; border: 0px solid #ffff…" at bounding box center [418, 204] width 477 height 325
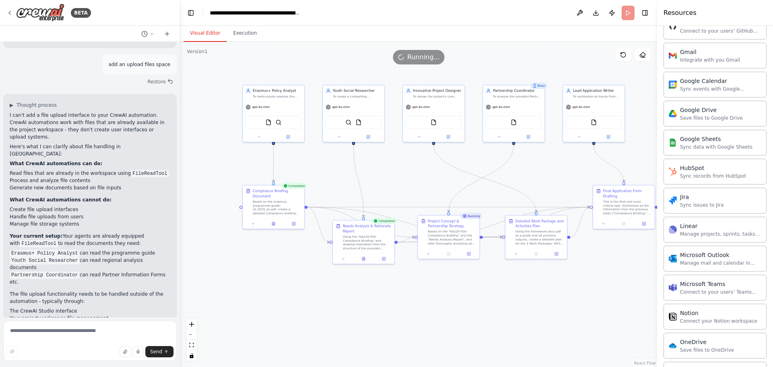
drag, startPoint x: 574, startPoint y: 313, endPoint x: 540, endPoint y: 311, distance: 33.9
click at [540, 311] on div ".deletable-edge-delete-btn { width: 20px; height: 20px; border: 0px solid #ffff…" at bounding box center [418, 204] width 477 height 325
click at [341, 259] on icon at bounding box center [343, 257] width 4 height 4
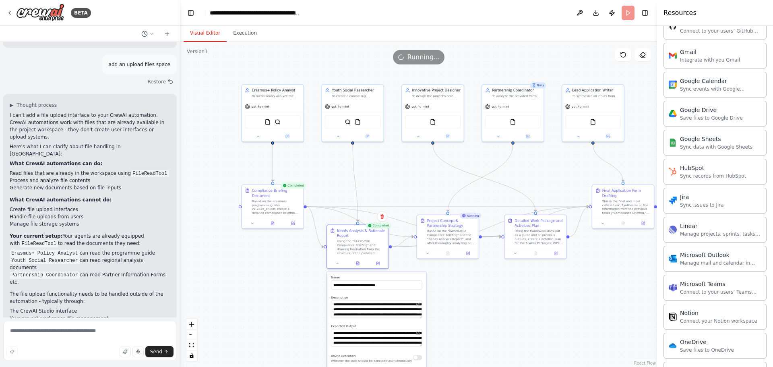
click at [427, 290] on div "**********" at bounding box center [377, 368] width 100 height 195
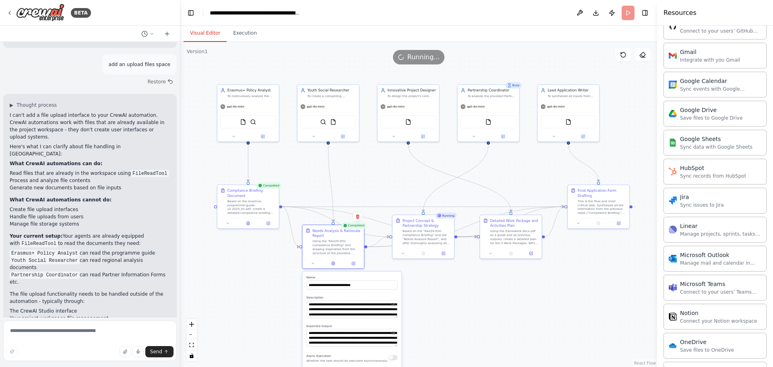
drag, startPoint x: 455, startPoint y: 301, endPoint x: 430, endPoint y: 301, distance: 24.6
click at [430, 301] on div ".deletable-edge-delete-btn { width: 20px; height: 20px; border: 0px solid #ffff…" at bounding box center [418, 204] width 477 height 325
click at [313, 263] on icon at bounding box center [313, 262] width 4 height 4
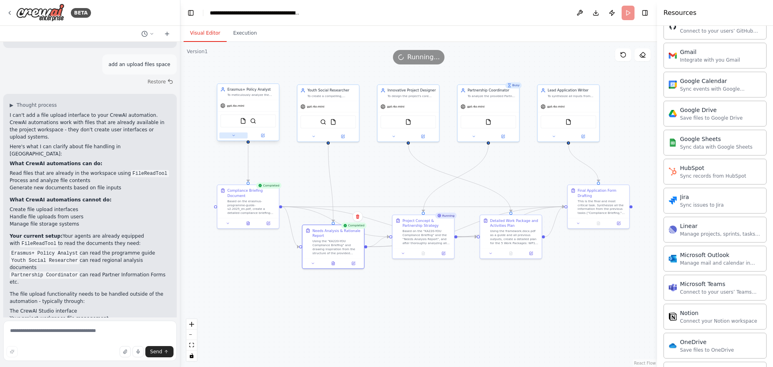
click at [232, 137] on icon at bounding box center [234, 135] width 4 height 4
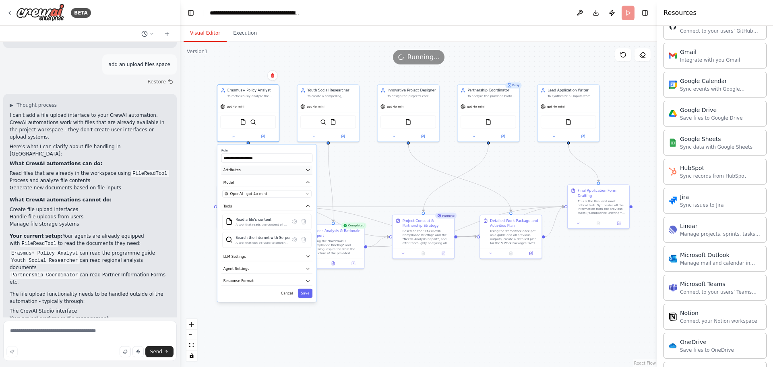
click at [257, 170] on button "Attributes" at bounding box center [267, 170] width 91 height 9
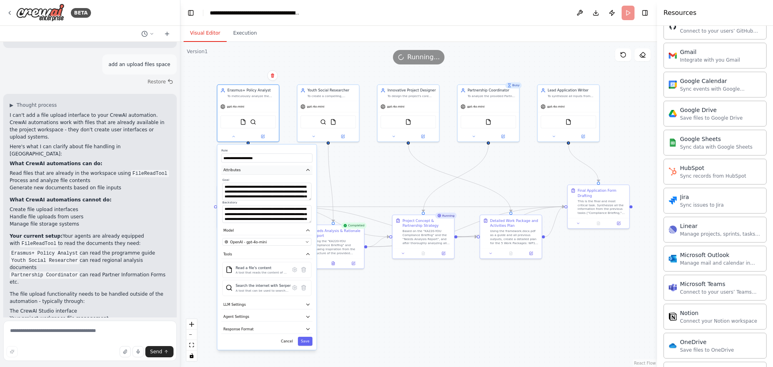
click at [257, 170] on button "Attributes" at bounding box center [267, 170] width 91 height 9
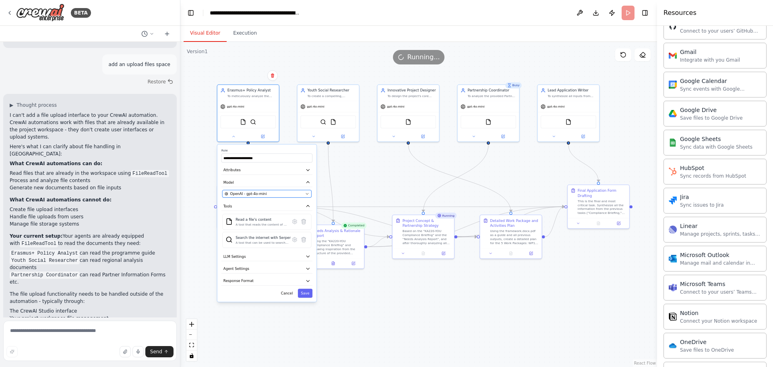
click at [269, 195] on div "OpenAI - gpt-4o-mini" at bounding box center [264, 193] width 79 height 5
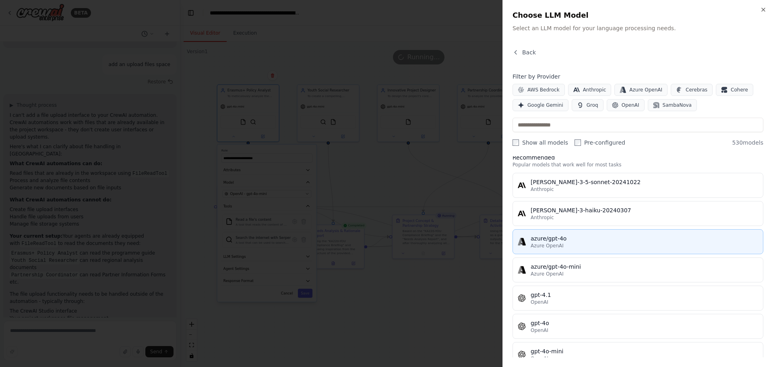
scroll to position [0, 0]
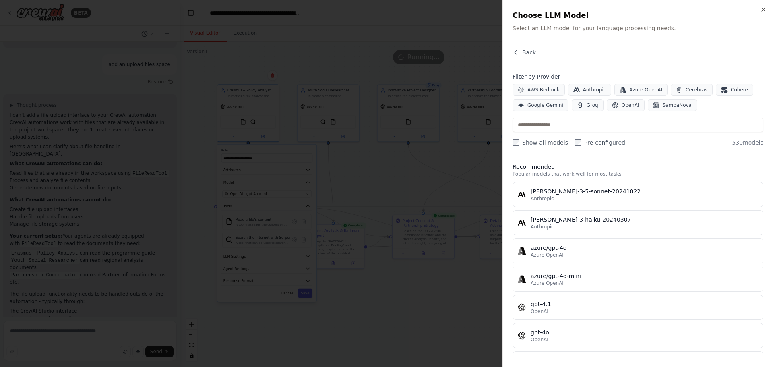
click at [496, 305] on div at bounding box center [386, 183] width 773 height 367
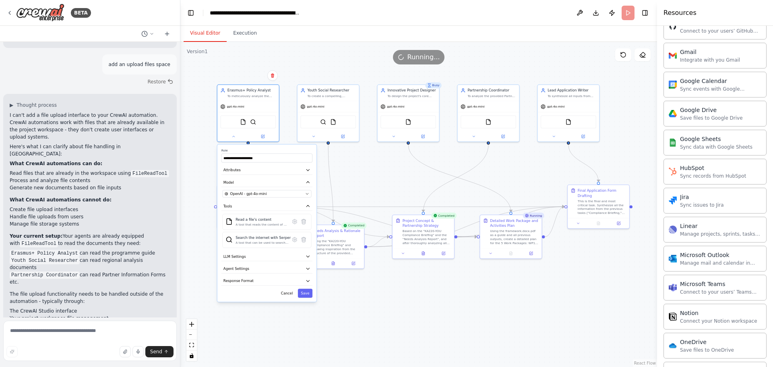
click at [486, 315] on div ".deletable-edge-delete-btn { width: 20px; height: 20px; border: 0px solid #ffff…" at bounding box center [418, 204] width 477 height 325
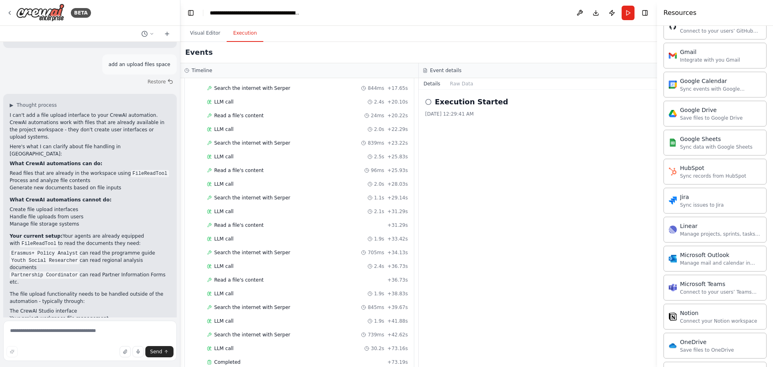
click at [243, 38] on button "Execution" at bounding box center [245, 33] width 37 height 17
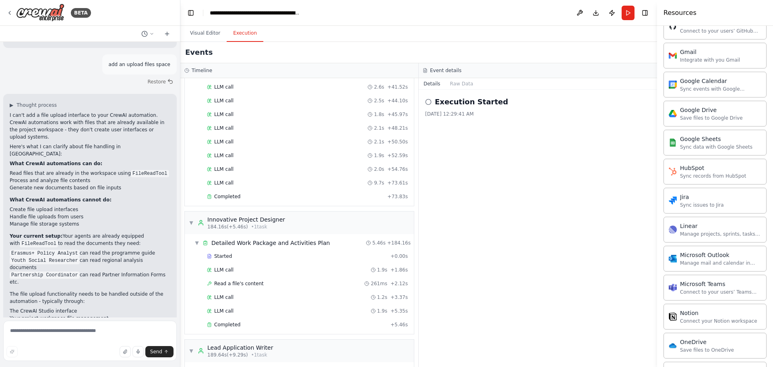
scroll to position [1373, 0]
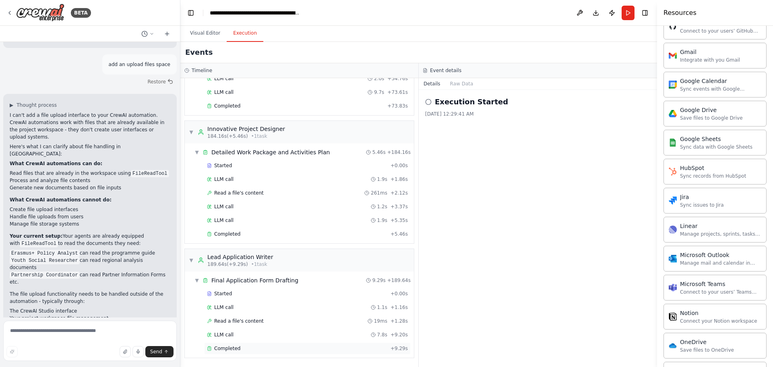
click at [228, 347] on span "Completed" at bounding box center [227, 348] width 26 height 6
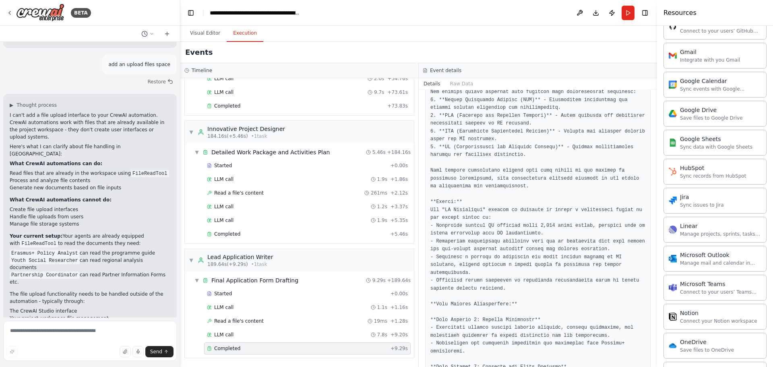
scroll to position [341, 0]
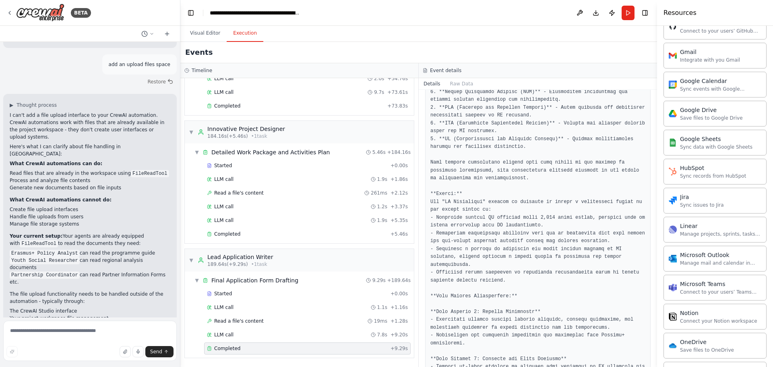
drag, startPoint x: 467, startPoint y: 281, endPoint x: 433, endPoint y: 254, distance: 43.3
click at [433, 254] on pre at bounding box center [538, 237] width 215 height 691
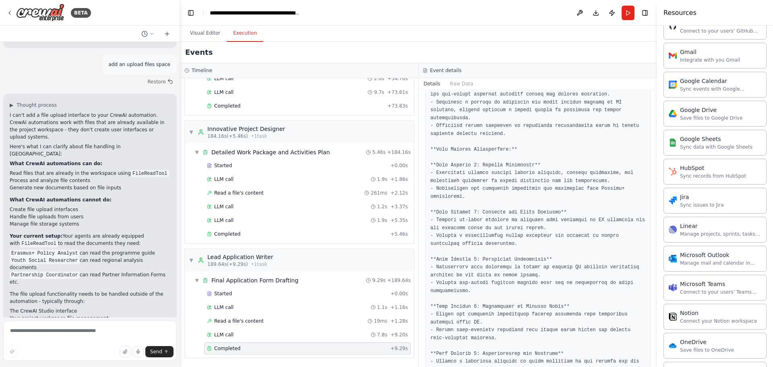
scroll to position [489, 0]
click at [511, 288] on pre at bounding box center [538, 89] width 215 height 691
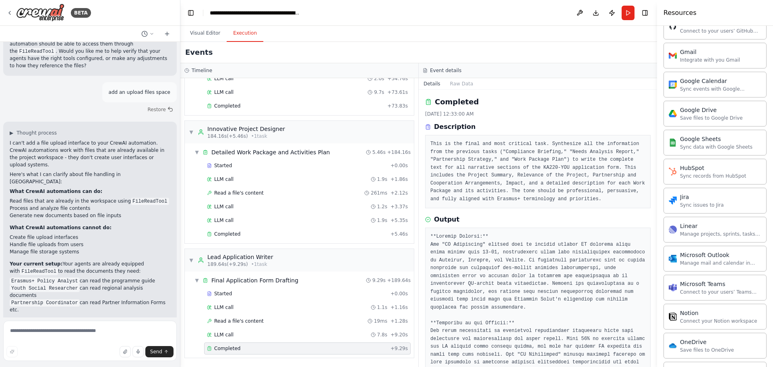
scroll to position [651, 0]
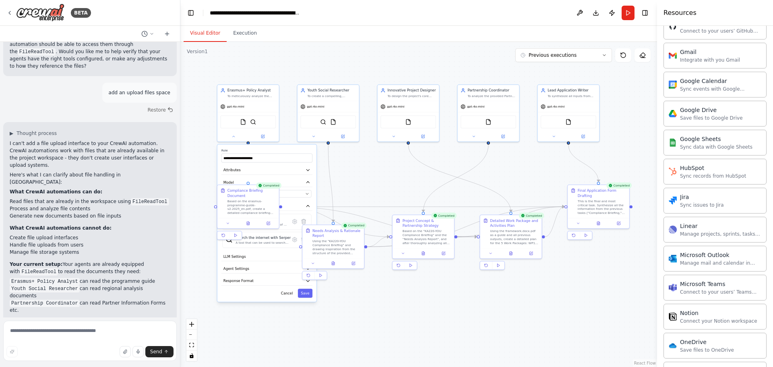
click at [204, 38] on button "Visual Editor" at bounding box center [205, 33] width 43 height 17
click at [243, 122] on img at bounding box center [243, 121] width 6 height 6
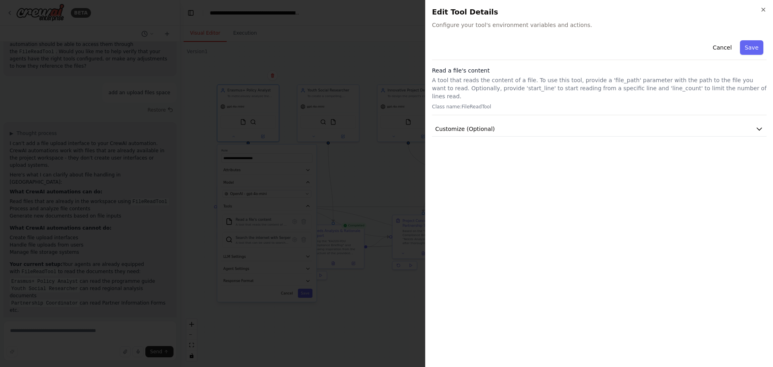
click at [494, 30] on div "Close Edit Tool Details Configure your tool's environment variables and actions…" at bounding box center [599, 183] width 348 height 367
click at [524, 91] on p "A tool that reads the content of a file. To use this tool, provide a 'file_path…" at bounding box center [599, 88] width 335 height 24
drag, startPoint x: 476, startPoint y: 103, endPoint x: 489, endPoint y: 127, distance: 27.4
click at [489, 127] on div "Cancel Save Read a file's content A tool that reads the content of a file. To u…" at bounding box center [599, 87] width 335 height 100
click at [489, 127] on button "Customize (Optional)" at bounding box center [599, 129] width 335 height 15
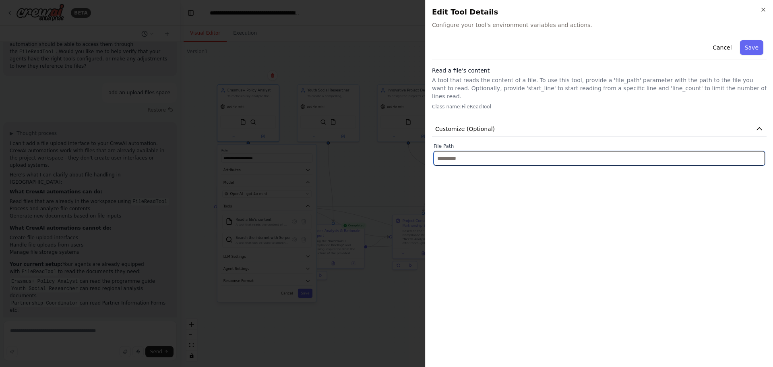
click at [474, 151] on input "text" at bounding box center [600, 158] width 332 height 15
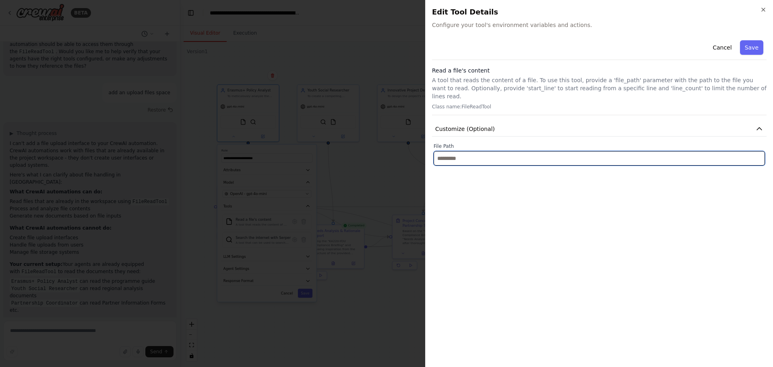
click at [474, 151] on input "text" at bounding box center [600, 158] width 332 height 15
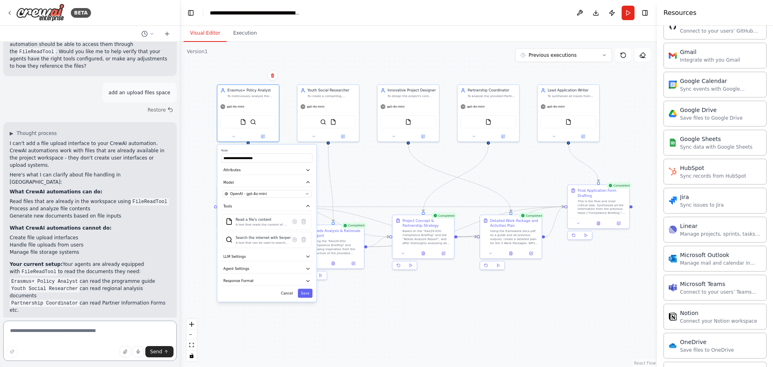
click at [77, 342] on textarea at bounding box center [90, 341] width 174 height 40
type textarea "**********"
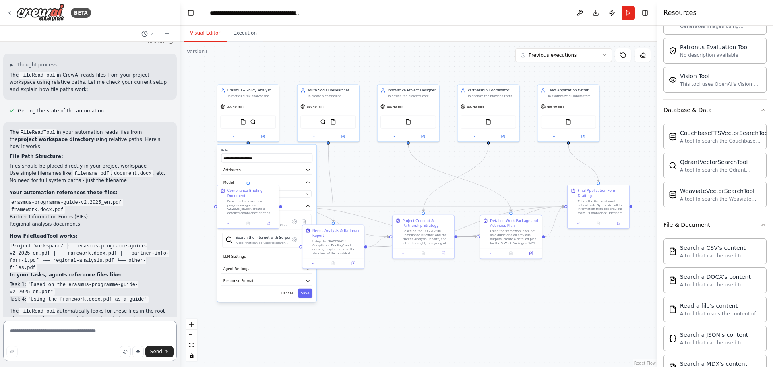
scroll to position [0, 0]
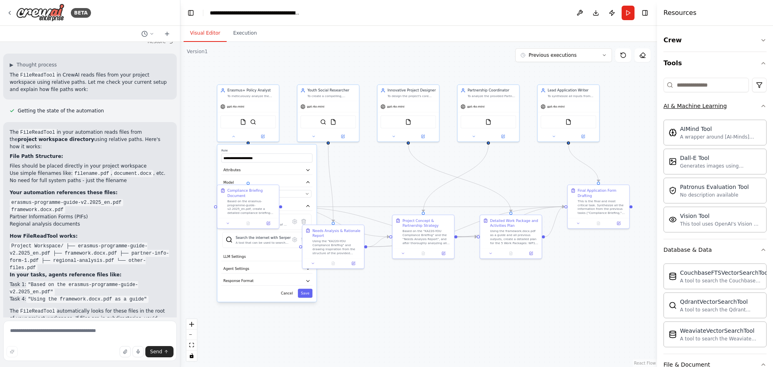
click at [760, 102] on button "AI & Machine Learning" at bounding box center [715, 105] width 103 height 21
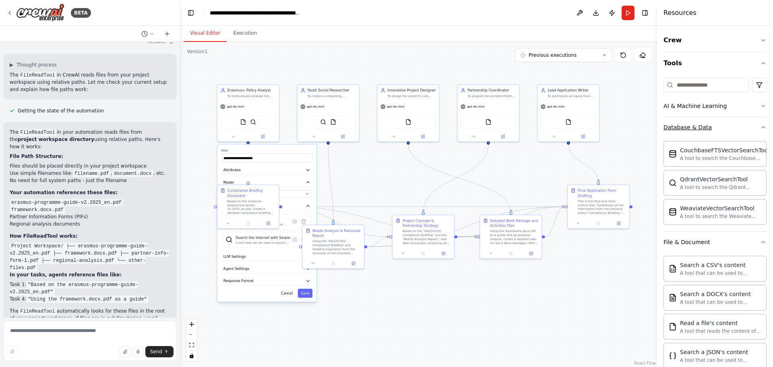
click at [761, 128] on icon "button" at bounding box center [764, 127] width 6 height 6
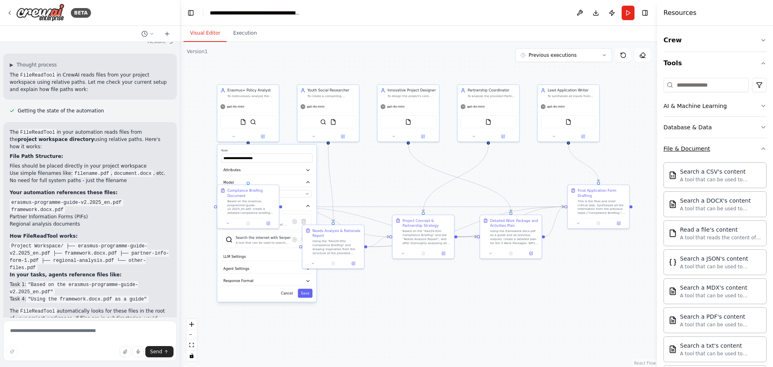
click at [758, 143] on button "File & Document" at bounding box center [715, 148] width 103 height 21
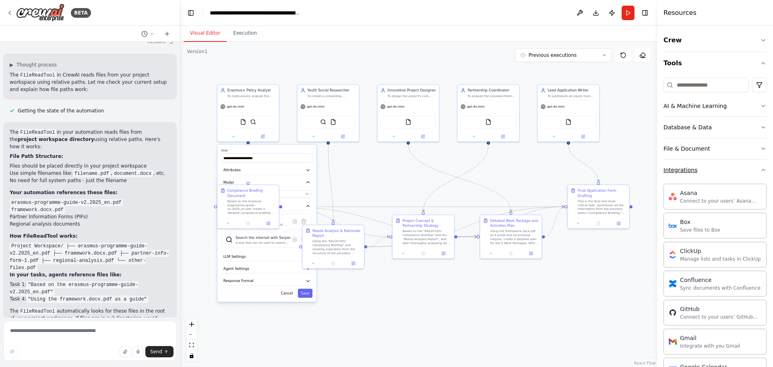
click at [761, 168] on icon "button" at bounding box center [764, 170] width 6 height 6
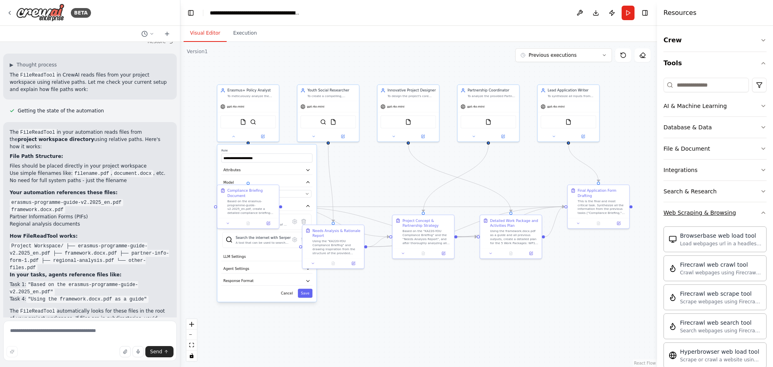
click at [761, 211] on icon "button" at bounding box center [764, 212] width 6 height 6
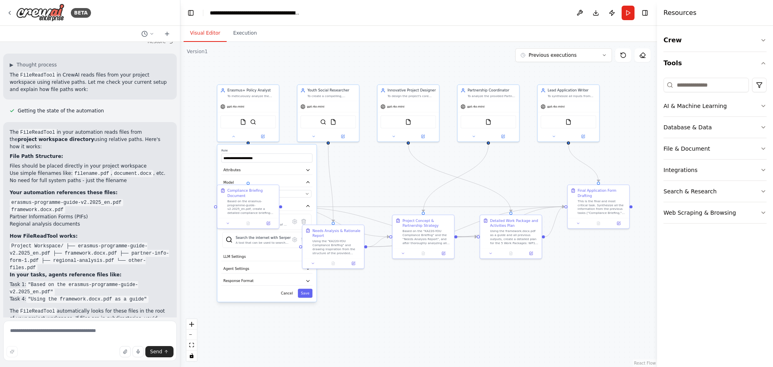
click at [624, 133] on div ".deletable-edge-delete-btn { width: 20px; height: 20px; border: 0px solid #ffff…" at bounding box center [418, 204] width 477 height 325
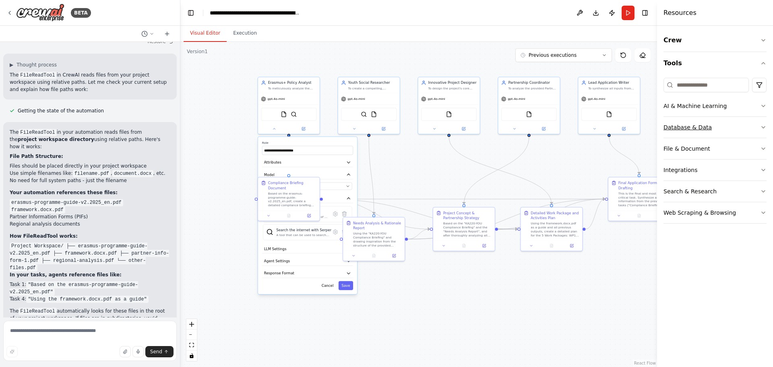
drag, startPoint x: 624, startPoint y: 133, endPoint x: 665, endPoint y: 125, distance: 41.4
click at [665, 125] on div "BETA Hello! I'm the CrewAI assistant. What kind of automation do you want to bu…" at bounding box center [386, 183] width 773 height 367
click at [88, 335] on textarea at bounding box center [90, 341] width 174 height 40
click at [284, 113] on img at bounding box center [284, 113] width 6 height 6
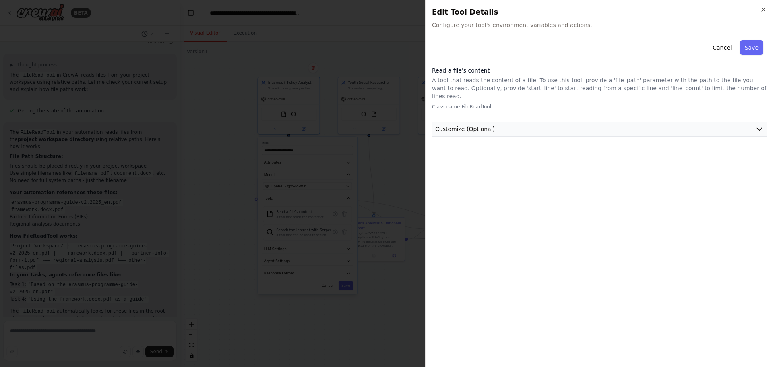
click at [504, 122] on button "Customize (Optional)" at bounding box center [599, 129] width 335 height 15
click at [515, 82] on p "A tool that reads the content of a file. To use this tool, provide a 'file_path…" at bounding box center [599, 88] width 335 height 24
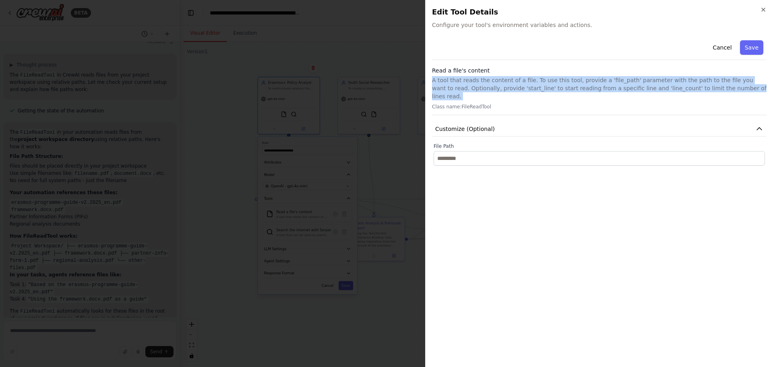
click at [515, 82] on p "A tool that reads the content of a file. To use this tool, provide a 'file_path…" at bounding box center [599, 88] width 335 height 24
click at [486, 125] on span "Customize (Optional)" at bounding box center [465, 129] width 60 height 8
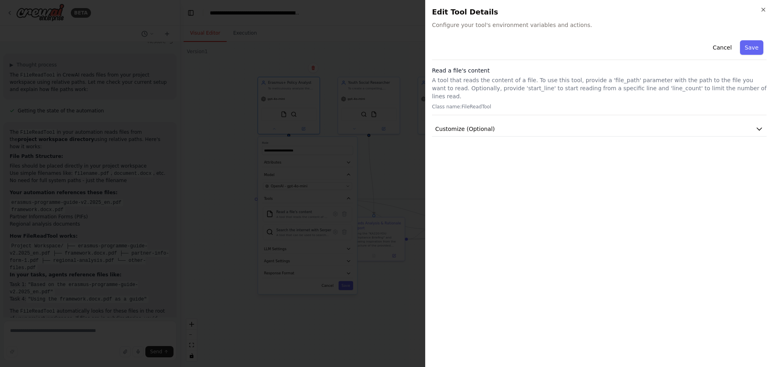
click at [488, 17] on h2 "Edit Tool Details" at bounding box center [599, 11] width 335 height 11
click at [724, 45] on button "Cancel" at bounding box center [722, 47] width 29 height 15
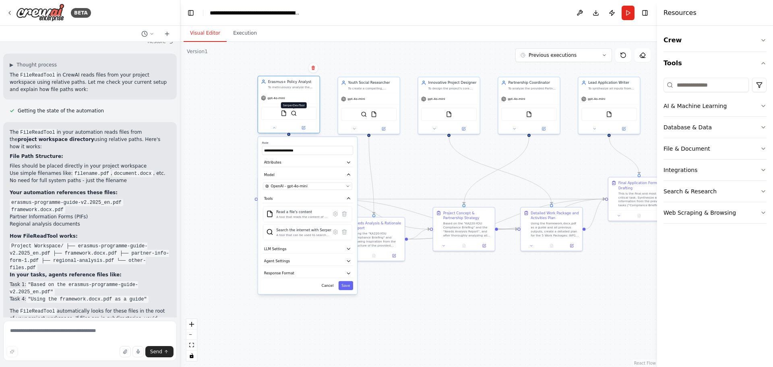
click at [292, 115] on img at bounding box center [294, 113] width 6 height 6
click at [286, 114] on img at bounding box center [284, 113] width 6 height 6
click at [301, 165] on button "Attributes" at bounding box center [307, 162] width 91 height 9
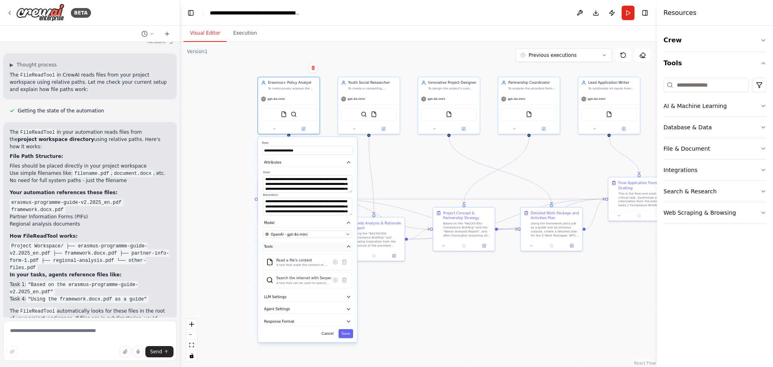
click at [295, 247] on button "Tools" at bounding box center [307, 246] width 91 height 9
click at [309, 235] on div "OpenAI - gpt-4o-mini" at bounding box center [304, 234] width 79 height 5
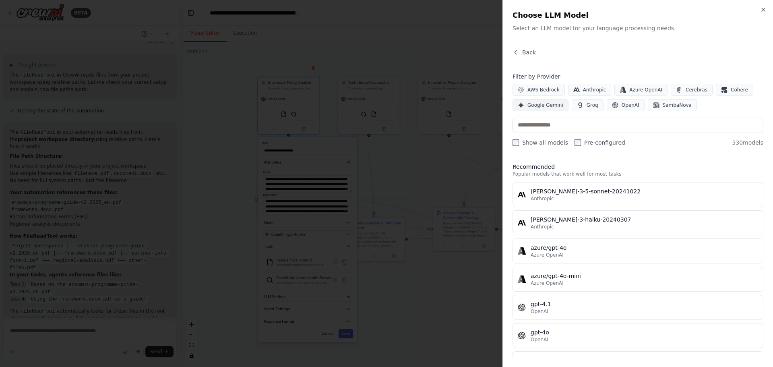
click at [534, 108] on span "Google Gemini" at bounding box center [546, 105] width 36 height 6
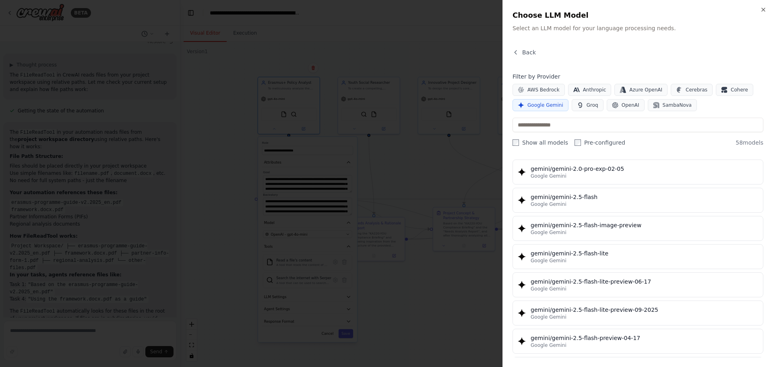
scroll to position [672, 0]
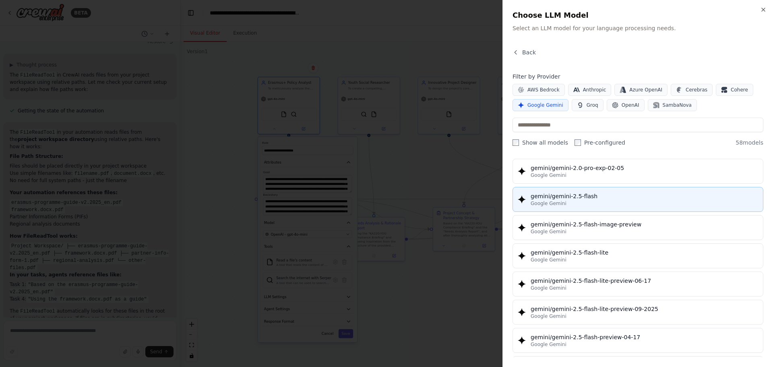
click at [559, 203] on span "Google Gemini" at bounding box center [549, 203] width 36 height 6
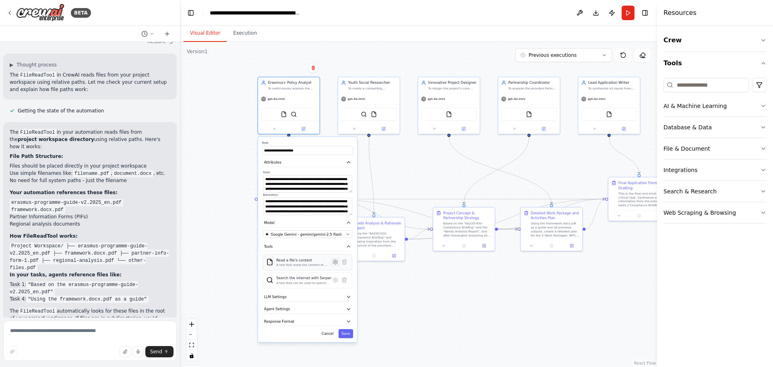
click at [335, 262] on icon at bounding box center [336, 262] width 2 height 2
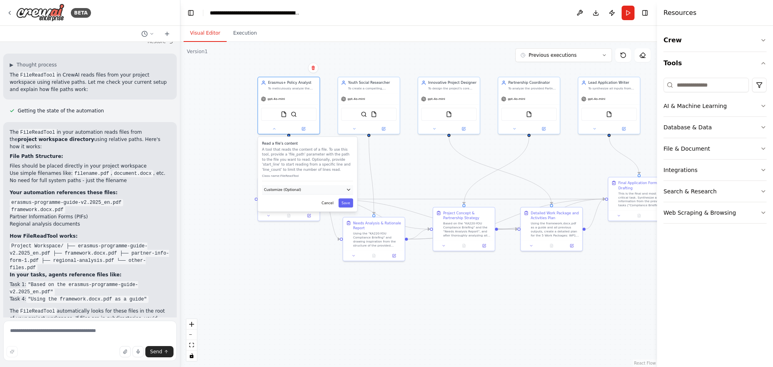
click at [323, 189] on button "Customize (Optional)" at bounding box center [307, 189] width 91 height 9
drag, startPoint x: 311, startPoint y: 203, endPoint x: 311, endPoint y: 207, distance: 4.9
click at [311, 207] on div "File Path" at bounding box center [307, 206] width 89 height 14
click at [311, 207] on div "File Path" at bounding box center [307, 210] width 89 height 14
click at [307, 212] on input "text" at bounding box center [307, 212] width 89 height 9
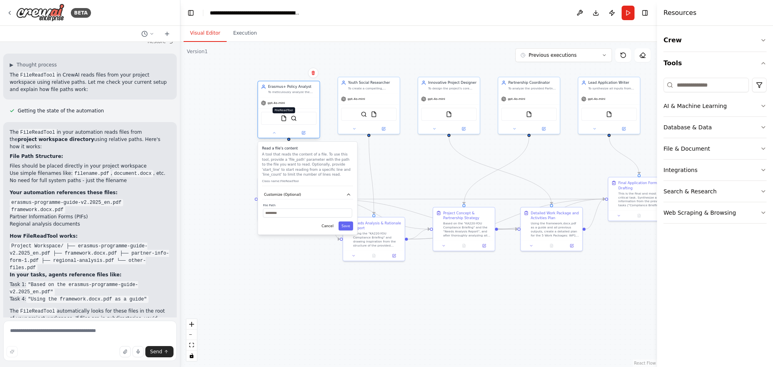
click at [285, 119] on img at bounding box center [284, 118] width 6 height 6
click at [302, 133] on icon at bounding box center [304, 133] width 4 height 4
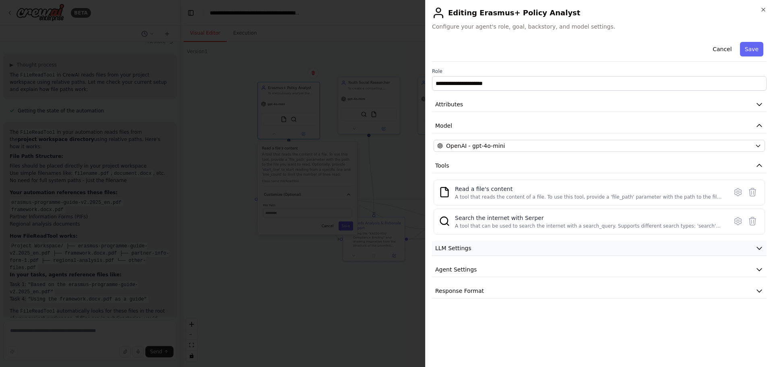
click at [501, 244] on button "LLM Settings" at bounding box center [599, 248] width 335 height 15
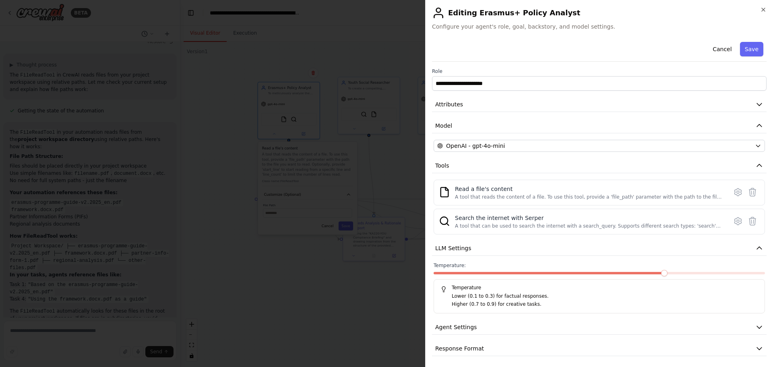
scroll to position [2, 0]
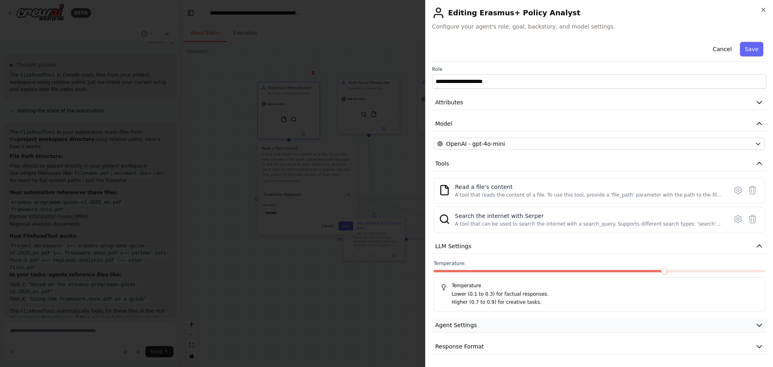
click at [503, 328] on button "Agent Settings" at bounding box center [599, 325] width 335 height 15
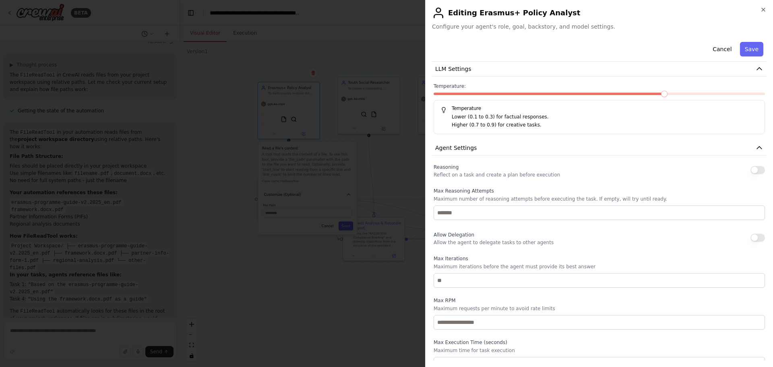
scroll to position [187, 0]
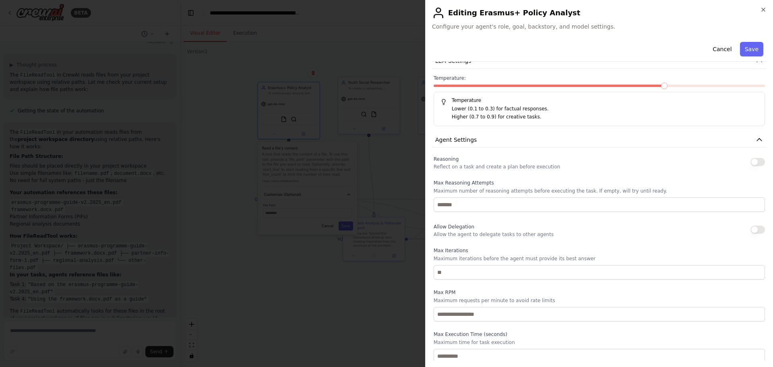
click at [753, 160] on button "button" at bounding box center [758, 162] width 15 height 8
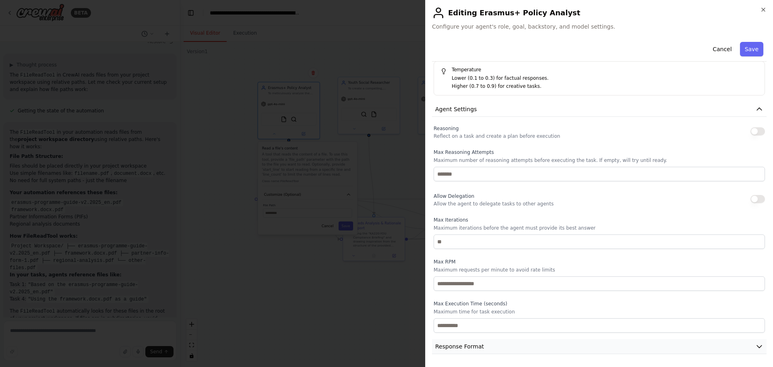
click at [457, 344] on span "Response Format" at bounding box center [459, 346] width 49 height 8
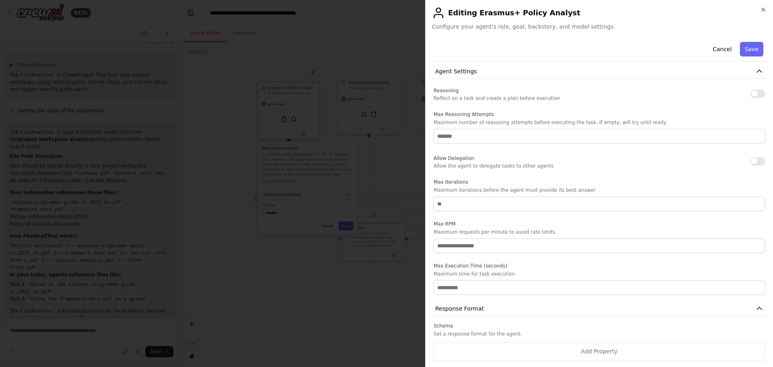
scroll to position [255, 0]
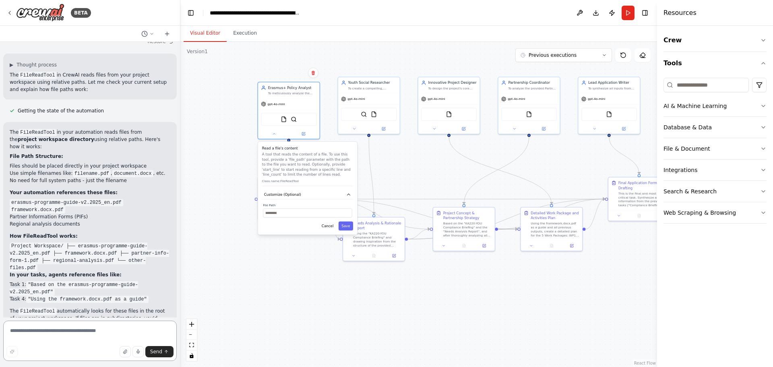
click at [84, 333] on textarea at bounding box center [90, 341] width 174 height 40
click at [131, 354] on button "button" at bounding box center [125, 351] width 11 height 11
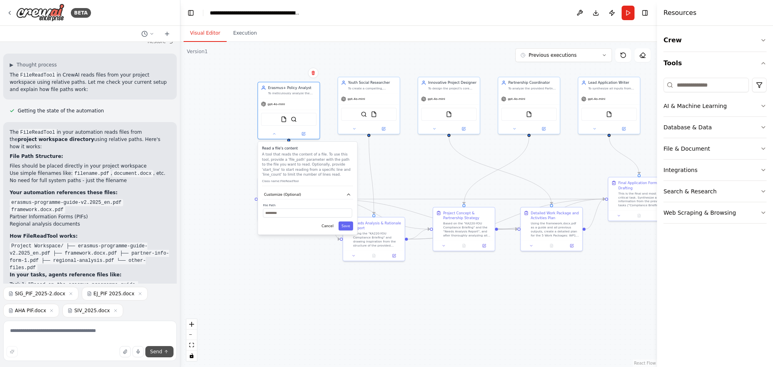
click at [157, 350] on span "Send" at bounding box center [156, 351] width 12 height 6
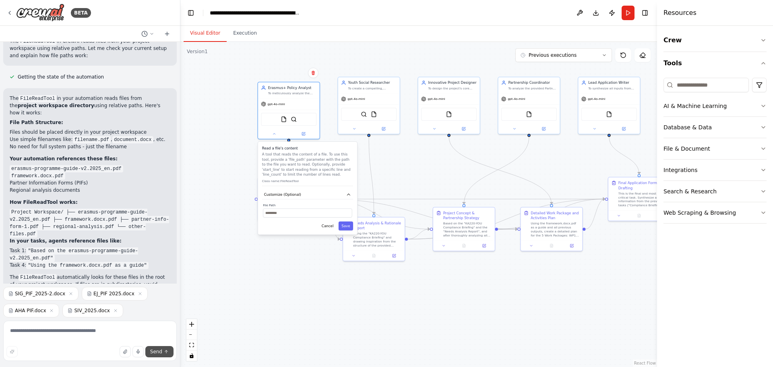
click at [154, 352] on span "Send" at bounding box center [156, 351] width 12 height 6
click at [156, 354] on span "Send" at bounding box center [156, 351] width 12 height 6
click at [155, 356] on button "Send" at bounding box center [159, 351] width 28 height 11
drag, startPoint x: 124, startPoint y: 339, endPoint x: 165, endPoint y: 245, distance: 102.3
click at [165, 245] on div "BETA Hello! I'm the CrewAI assistant. What kind of automation do you want to bu…" at bounding box center [90, 183] width 180 height 367
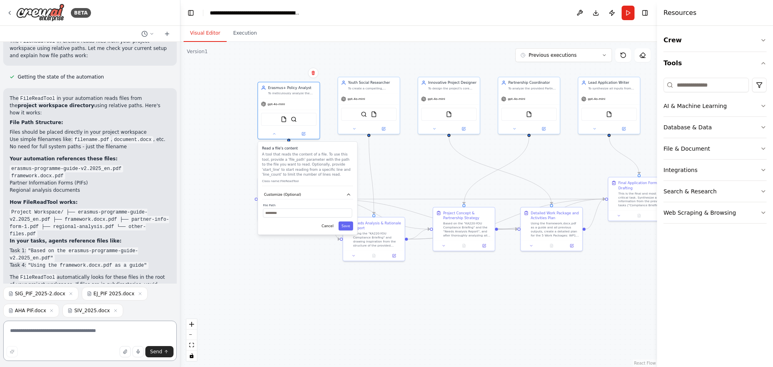
type textarea "*"
type textarea "********"
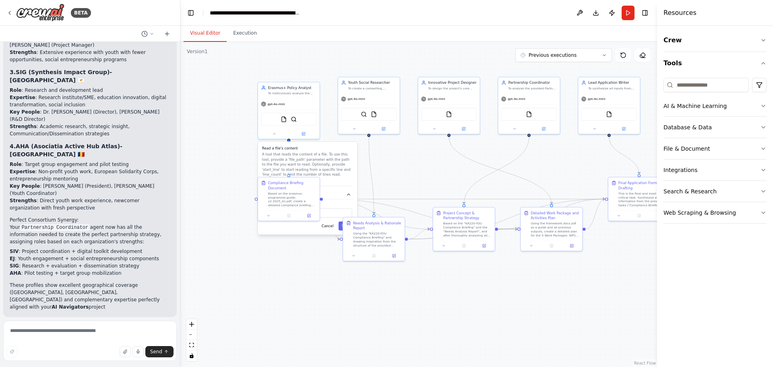
scroll to position [1725, 0]
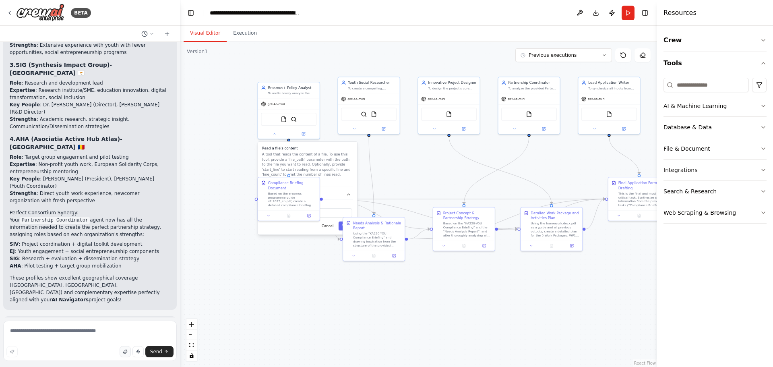
click at [128, 352] on icon "button" at bounding box center [125, 351] width 5 height 5
click at [104, 336] on textarea at bounding box center [90, 341] width 174 height 40
type textarea "**********"
click at [164, 350] on button "Send" at bounding box center [159, 351] width 28 height 11
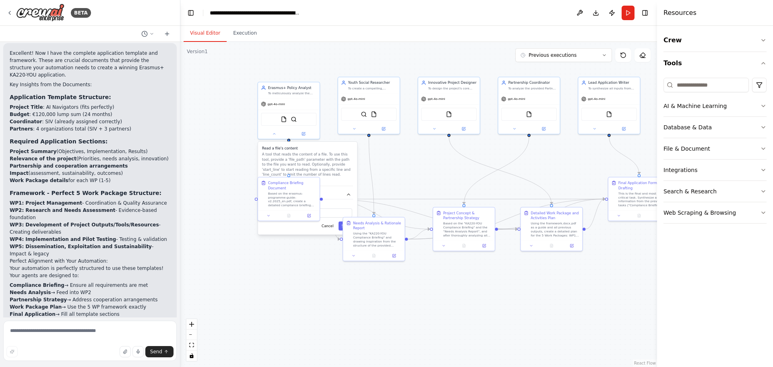
scroll to position [2193, 0]
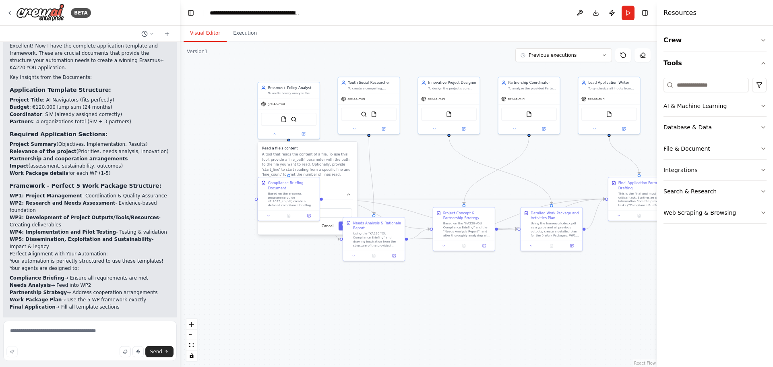
drag, startPoint x: 87, startPoint y: 299, endPoint x: 62, endPoint y: 282, distance: 29.7
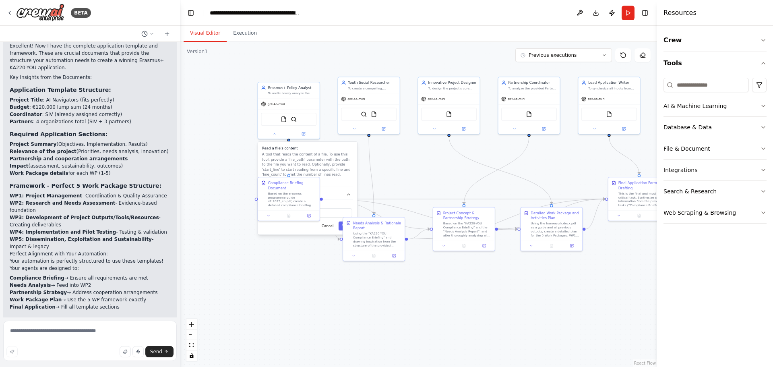
click at [414, 288] on div ".deletable-edge-delete-btn { width: 20px; height: 20px; border: 0px solid #ffff…" at bounding box center [418, 204] width 477 height 325
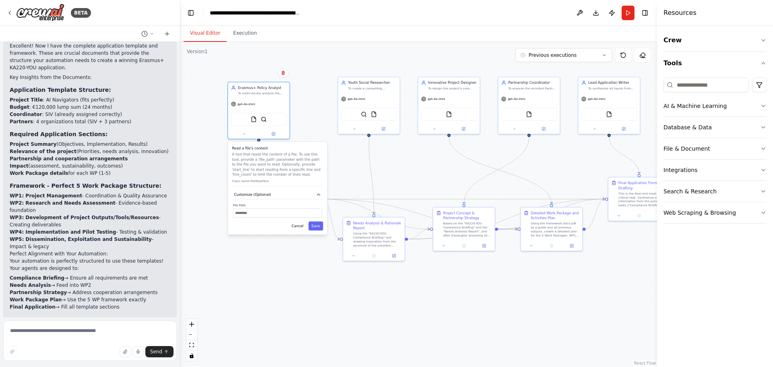
drag, startPoint x: 321, startPoint y: 161, endPoint x: 288, endPoint y: 162, distance: 32.6
click at [288, 162] on p "A tool that reads the content of a file. To use this tool, provide a 'file_path…" at bounding box center [277, 164] width 91 height 25
click at [313, 224] on button "Save" at bounding box center [316, 226] width 15 height 9
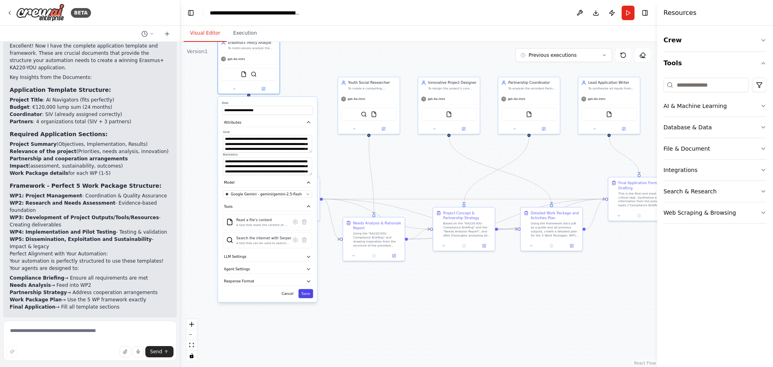
drag, startPoint x: 317, startPoint y: 336, endPoint x: 305, endPoint y: 291, distance: 46.7
click at [305, 291] on button "Save" at bounding box center [306, 293] width 15 height 9
click at [290, 293] on button "Cancel" at bounding box center [288, 293] width 18 height 9
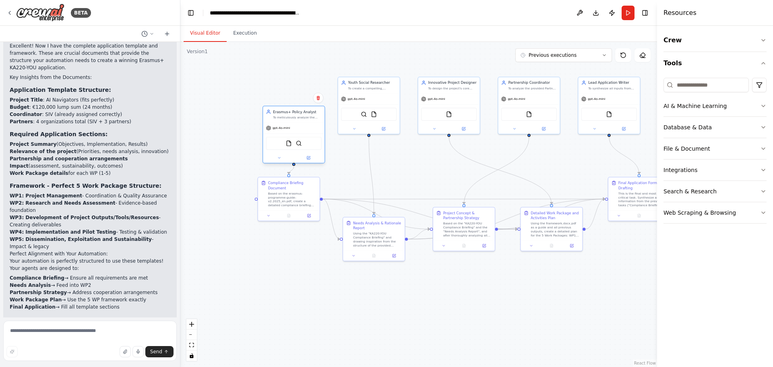
drag, startPoint x: 225, startPoint y: 75, endPoint x: 272, endPoint y: 146, distance: 84.8
click at [272, 146] on div "FileReadTool SerperDevTool" at bounding box center [294, 143] width 56 height 13
click at [605, 55] on icon at bounding box center [604, 55] width 2 height 1
click at [664, 296] on div "Crew Tools AI & Machine Learning Database & Data File & Document Integrations S…" at bounding box center [715, 196] width 116 height 341
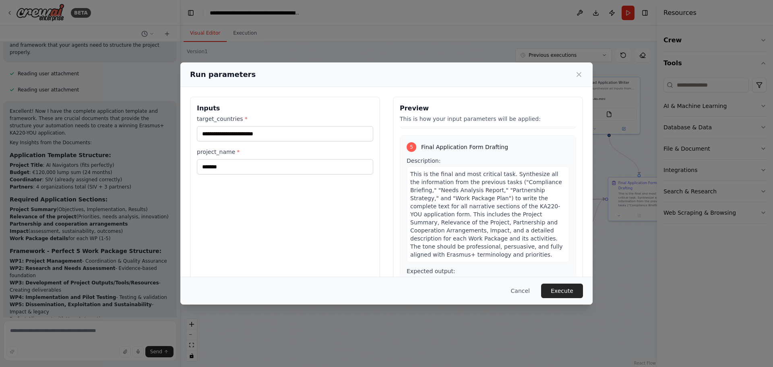
scroll to position [794, 0]
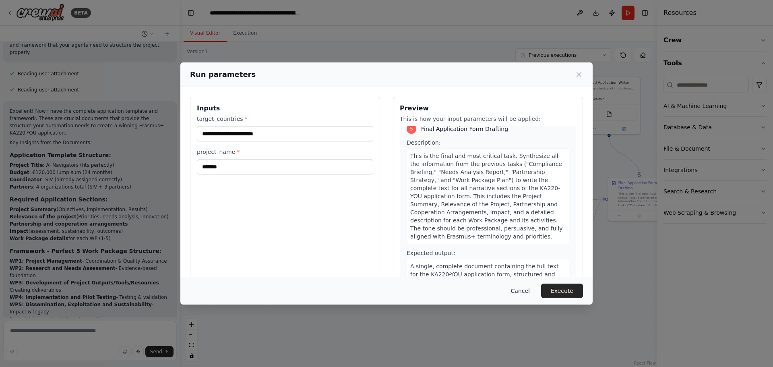
click at [527, 291] on button "Cancel" at bounding box center [521, 291] width 32 height 15
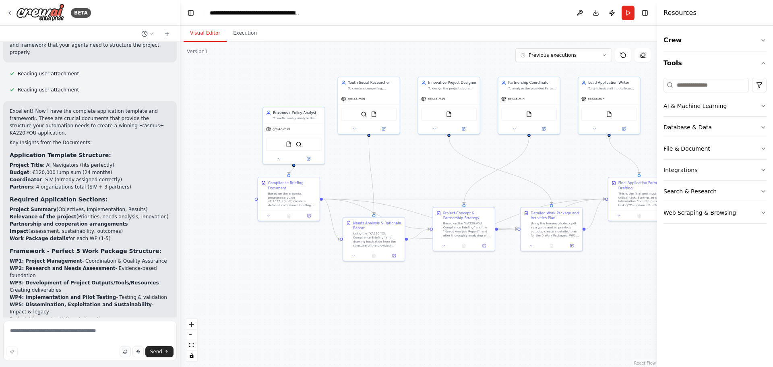
click at [124, 350] on icon "button" at bounding box center [125, 351] width 5 height 5
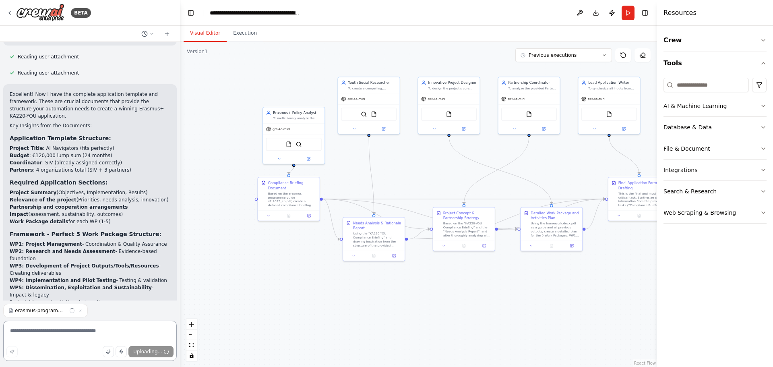
click at [97, 336] on textarea at bounding box center [90, 341] width 174 height 40
type textarea "**********"
click at [160, 348] on button "Send" at bounding box center [159, 351] width 28 height 11
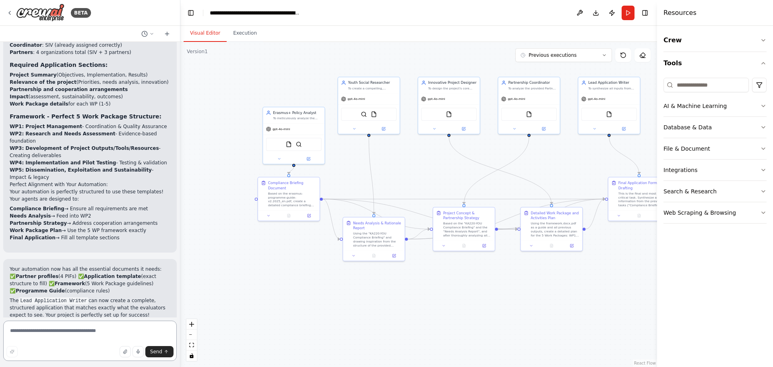
scroll to position [2269, 0]
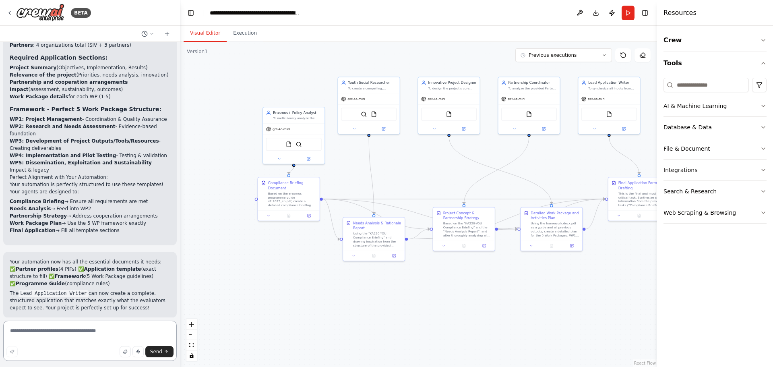
click at [115, 330] on textarea at bounding box center [90, 341] width 174 height 40
click at [103, 332] on textarea at bounding box center [90, 341] width 174 height 40
click at [628, 8] on button "Run" at bounding box center [628, 13] width 13 height 15
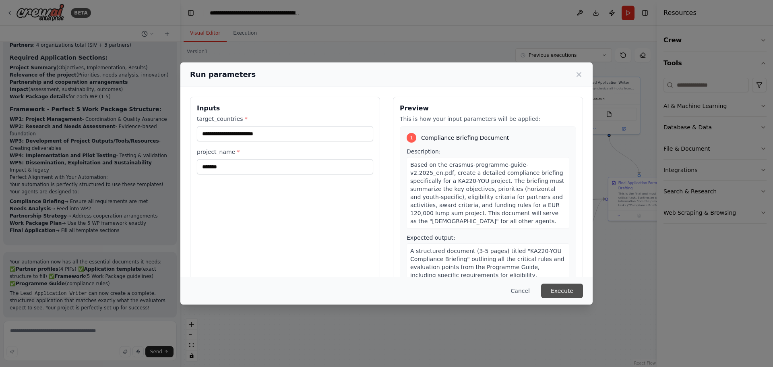
click at [563, 294] on button "Execute" at bounding box center [562, 291] width 42 height 15
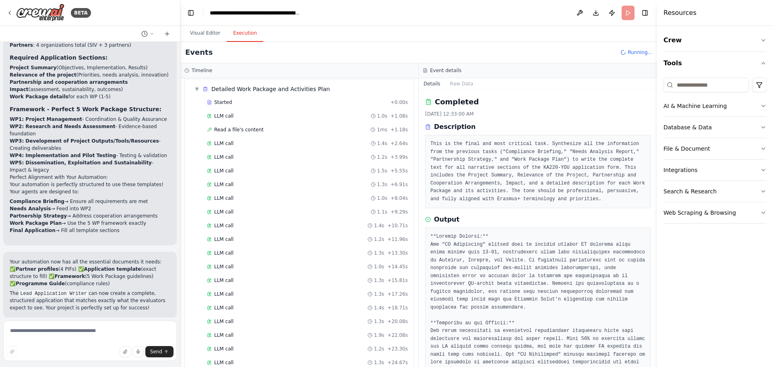
scroll to position [1218, 0]
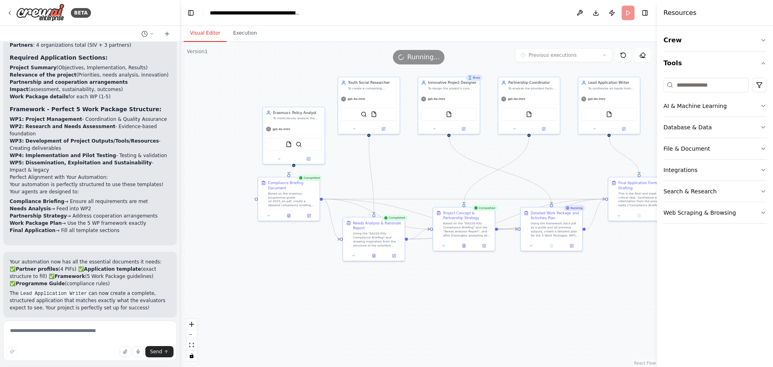
click at [206, 36] on button "Visual Editor" at bounding box center [205, 33] width 43 height 17
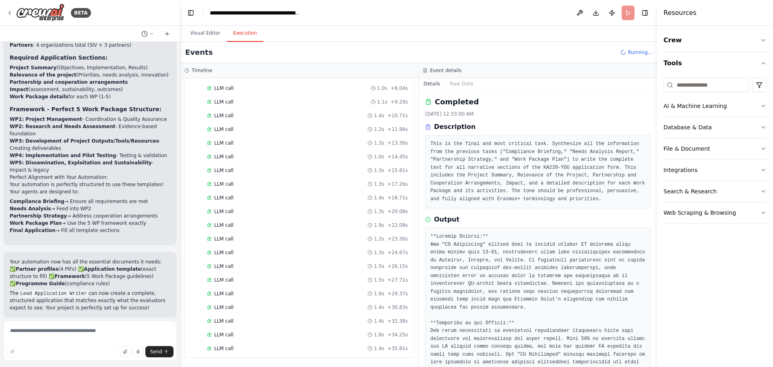
click at [239, 41] on button "Execution" at bounding box center [245, 33] width 37 height 17
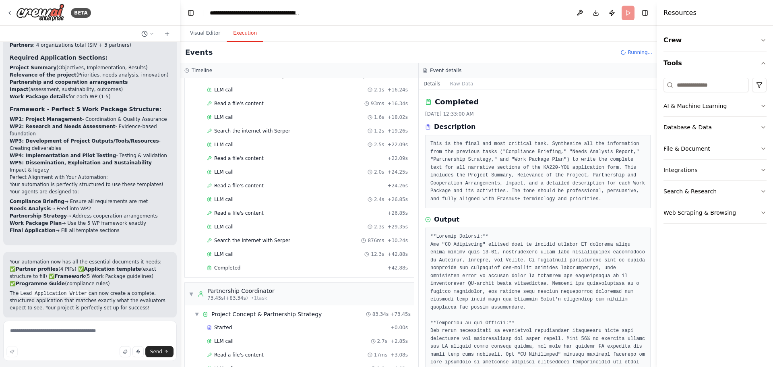
scroll to position [440, 0]
click at [232, 269] on span "Completed" at bounding box center [227, 267] width 26 height 6
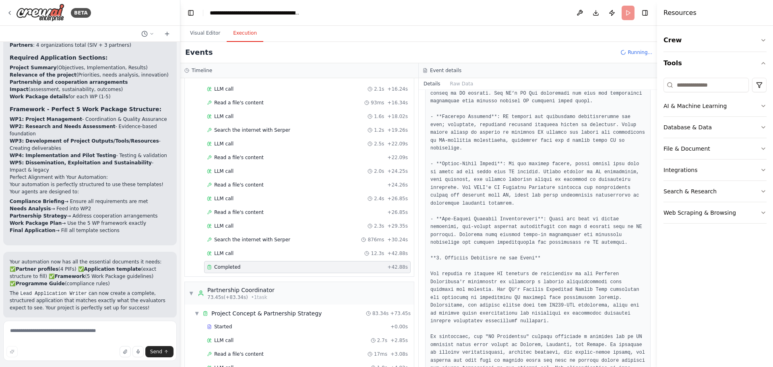
scroll to position [512, 0]
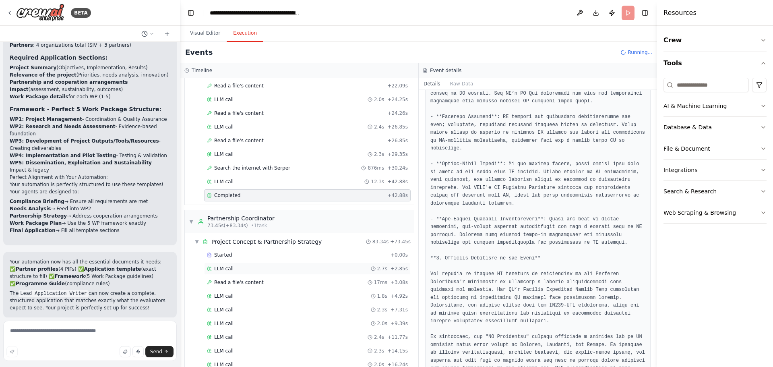
click at [224, 266] on span "LLM call" at bounding box center [223, 268] width 19 height 6
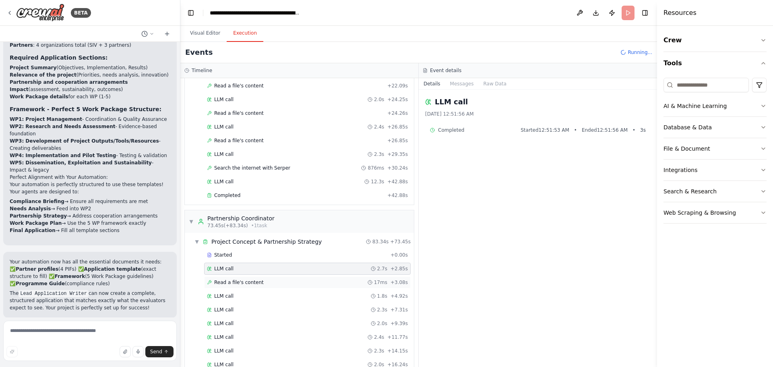
click at [240, 288] on div "Read a file's content 17ms + 3.08s" at bounding box center [307, 282] width 207 height 12
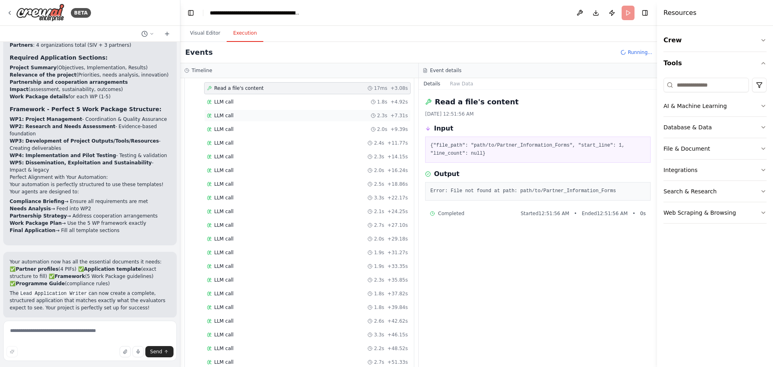
scroll to position [706, 0]
click at [229, 251] on span "LLM call" at bounding box center [223, 253] width 19 height 6
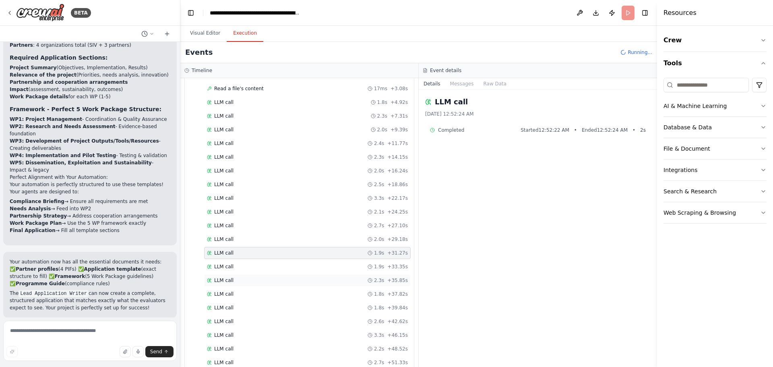
scroll to position [858, 0]
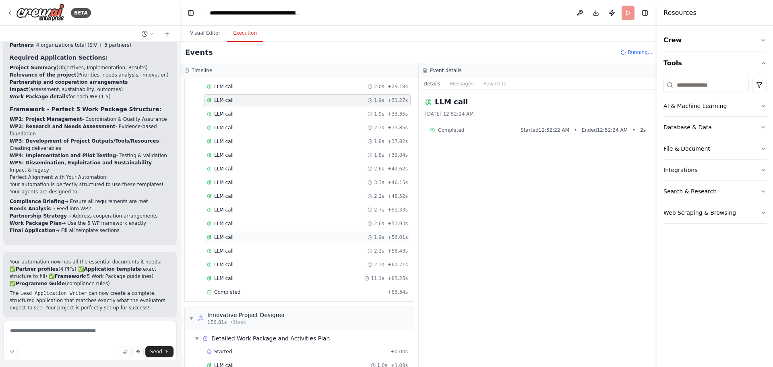
click at [236, 242] on div "LLM call 1.9s + 56.01s" at bounding box center [307, 237] width 207 height 12
click at [239, 292] on div "Completed" at bounding box center [295, 292] width 177 height 6
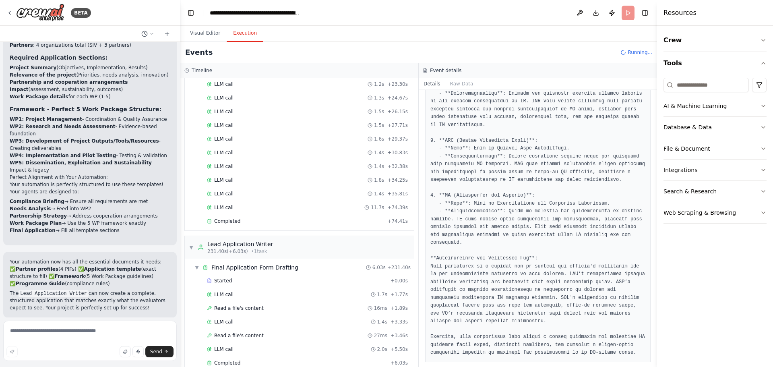
scroll to position [1387, 0]
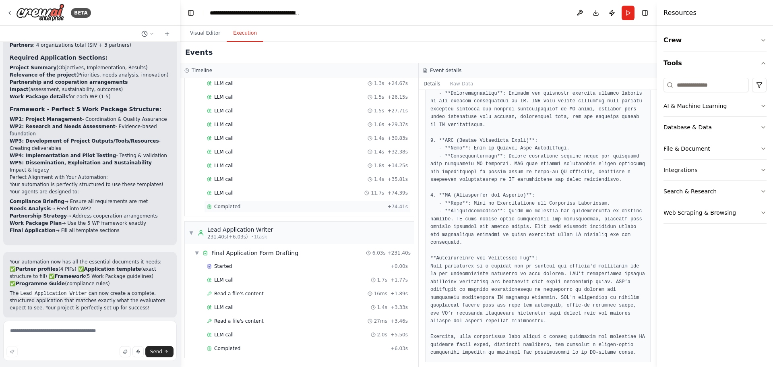
click at [234, 209] on span "Completed" at bounding box center [227, 206] width 26 height 6
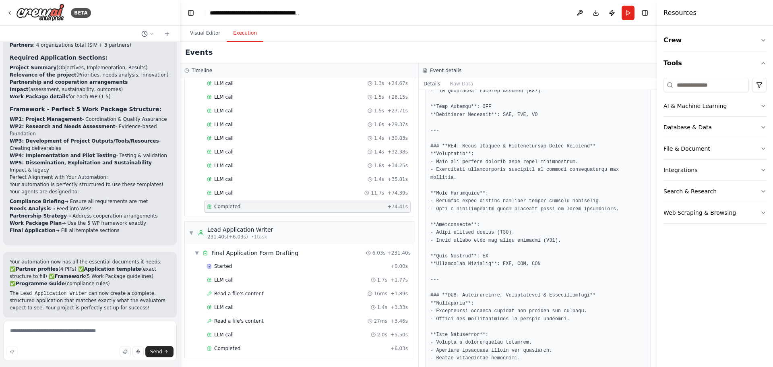
scroll to position [740, 0]
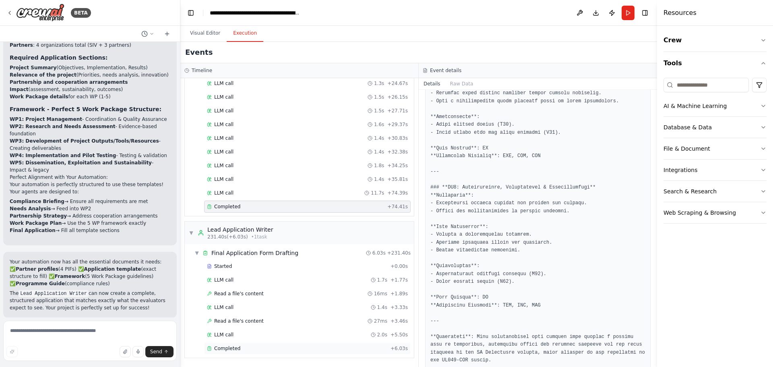
click at [243, 348] on div "Completed" at bounding box center [297, 348] width 180 height 6
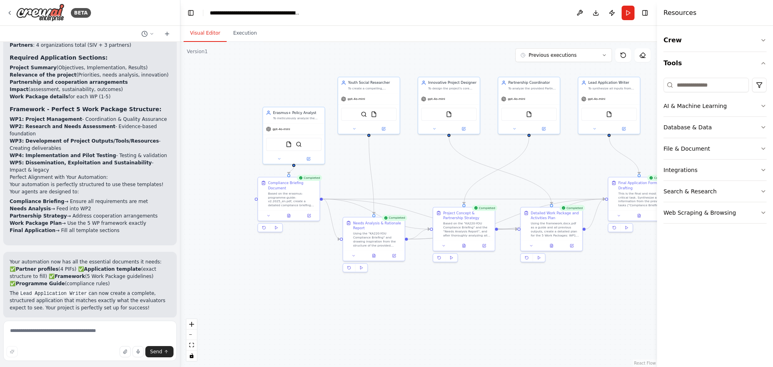
click at [199, 34] on button "Visual Editor" at bounding box center [205, 33] width 43 height 17
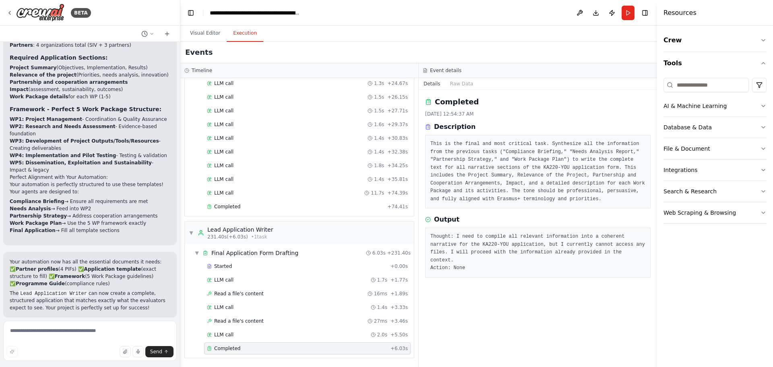
click at [239, 31] on button "Execution" at bounding box center [245, 33] width 37 height 17
click at [240, 351] on div "Completed" at bounding box center [297, 348] width 180 height 6
click at [233, 340] on div "LLM call 2.0s + 5.50s" at bounding box center [307, 335] width 207 height 12
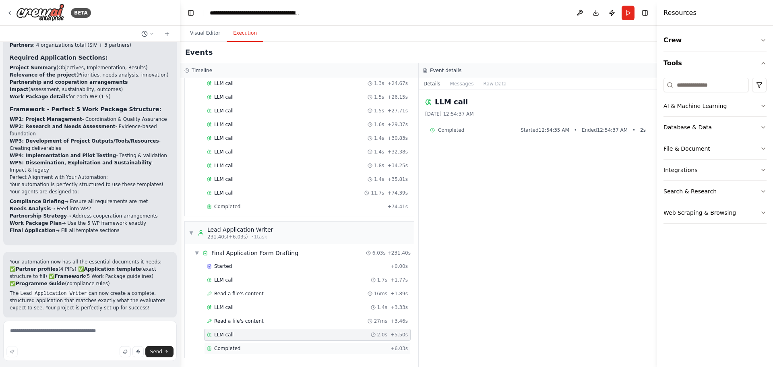
click at [235, 348] on span "Completed" at bounding box center [227, 348] width 26 height 6
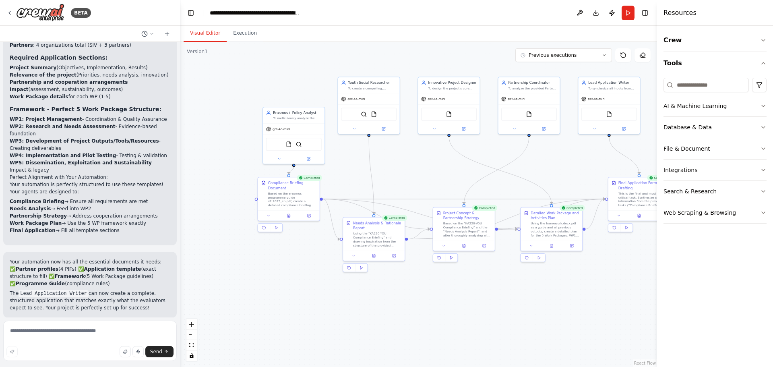
click at [201, 40] on button "Visual Editor" at bounding box center [205, 33] width 43 height 17
click at [197, 56] on div ".deletable-edge-delete-btn { width: 20px; height: 20px; border: 0px solid #ffff…" at bounding box center [418, 204] width 477 height 325
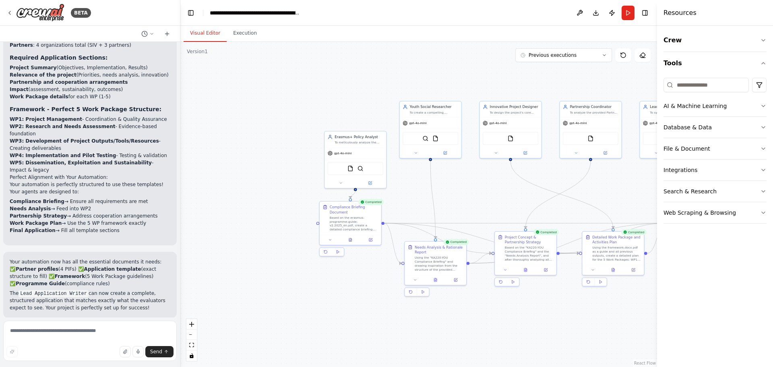
drag, startPoint x: 209, startPoint y: 51, endPoint x: 272, endPoint y: 75, distance: 67.3
click at [272, 75] on div ".deletable-edge-delete-btn { width: 20px; height: 20px; border: 0px solid #ffff…" at bounding box center [418, 204] width 477 height 325
click at [583, 11] on button at bounding box center [580, 13] width 13 height 15
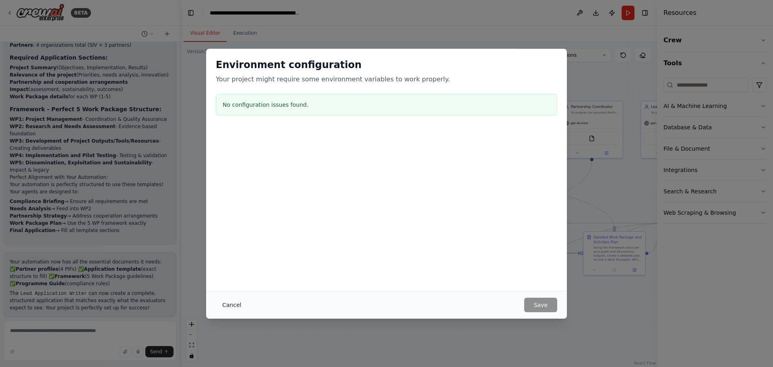
click at [228, 307] on button "Cancel" at bounding box center [232, 305] width 32 height 15
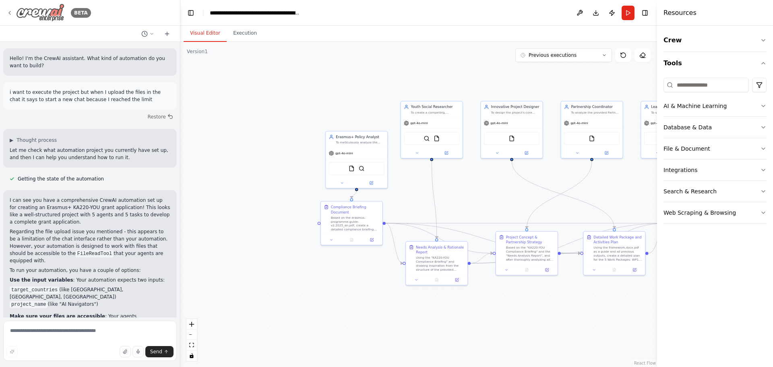
click at [9, 12] on icon at bounding box center [10, 12] width 2 height 3
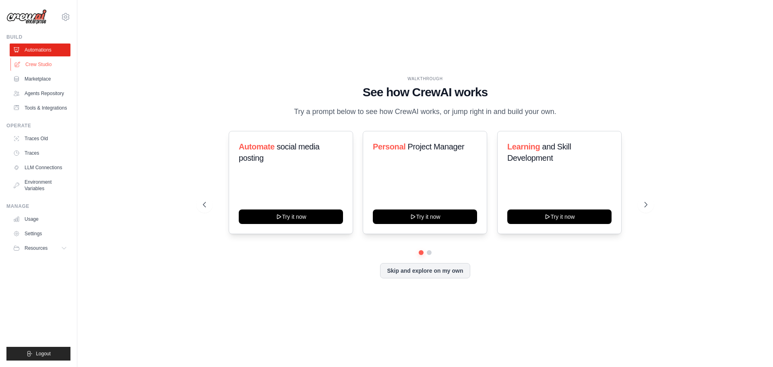
click at [41, 62] on link "Crew Studio" at bounding box center [40, 64] width 61 height 13
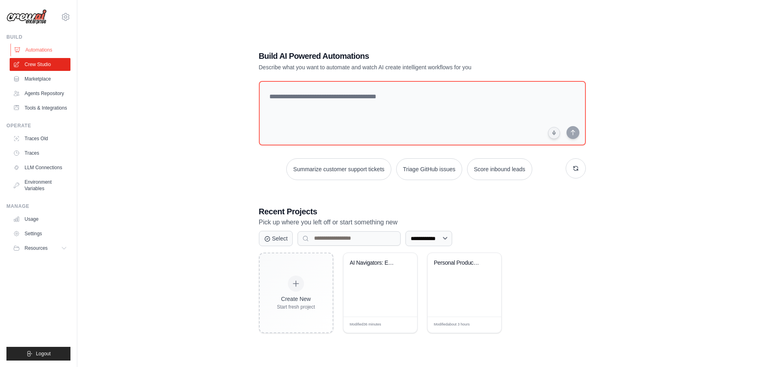
click at [40, 51] on link "Automations" at bounding box center [40, 50] width 61 height 13
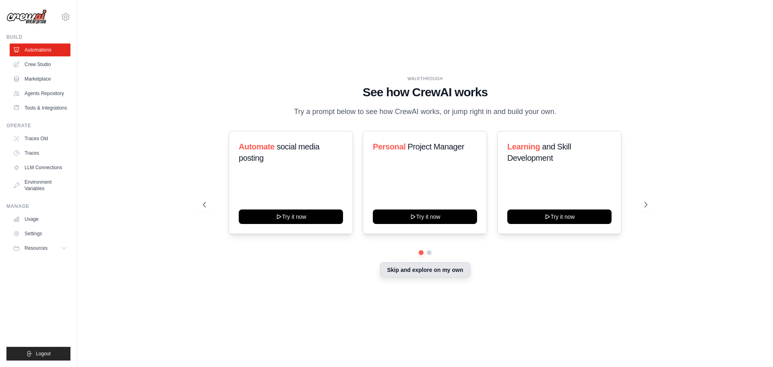
click at [431, 267] on button "Skip and explore on my own" at bounding box center [425, 269] width 90 height 15
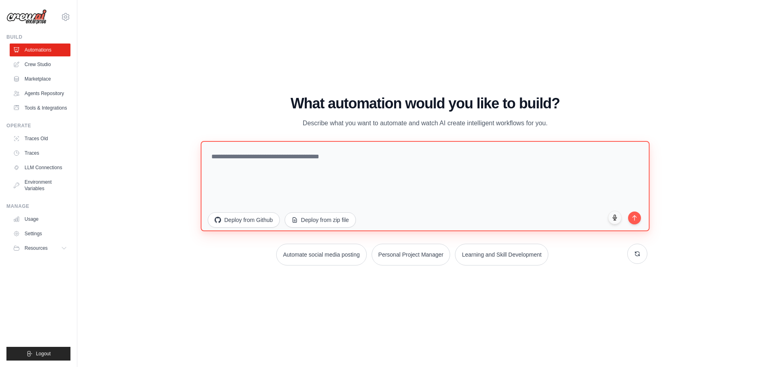
click at [363, 184] on textarea at bounding box center [425, 186] width 449 height 90
type textarea "*"
type textarea "**********"
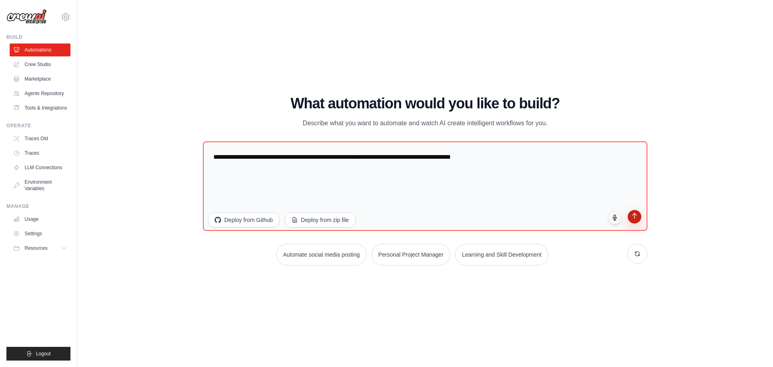
click at [631, 219] on button "submit" at bounding box center [635, 217] width 14 height 14
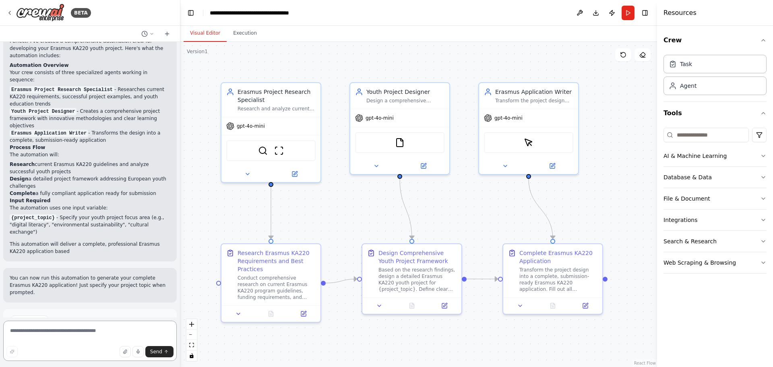
scroll to position [494, 0]
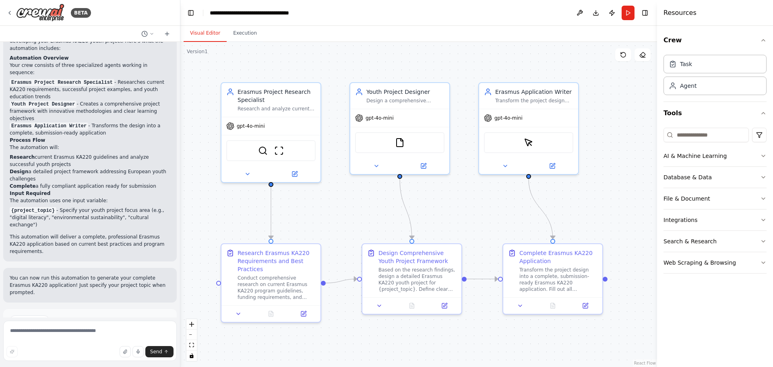
click at [120, 348] on button "Run Automation" at bounding box center [90, 354] width 161 height 13
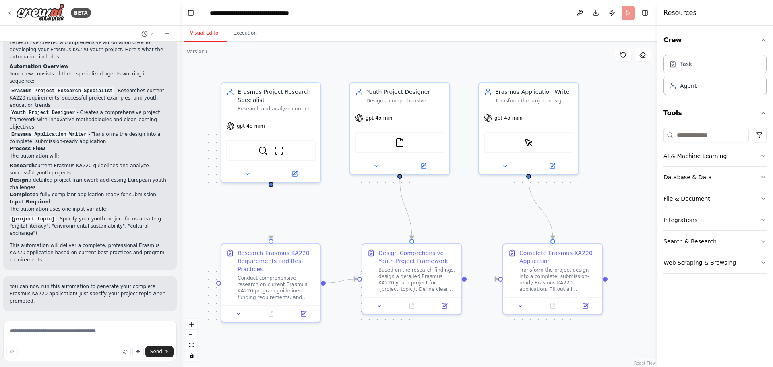
scroll to position [429, 0]
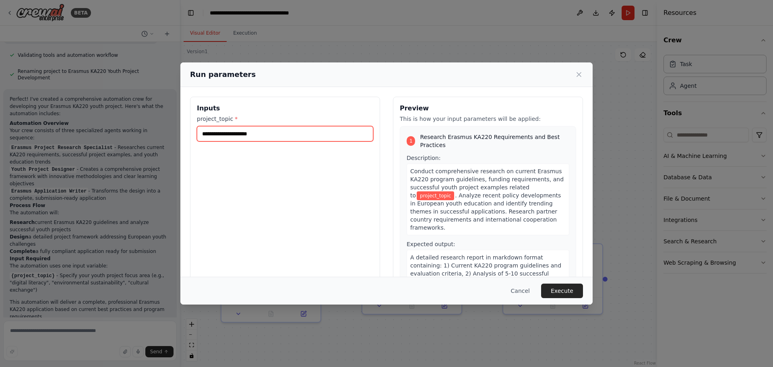
click at [257, 134] on input "project_topic *" at bounding box center [285, 133] width 176 height 15
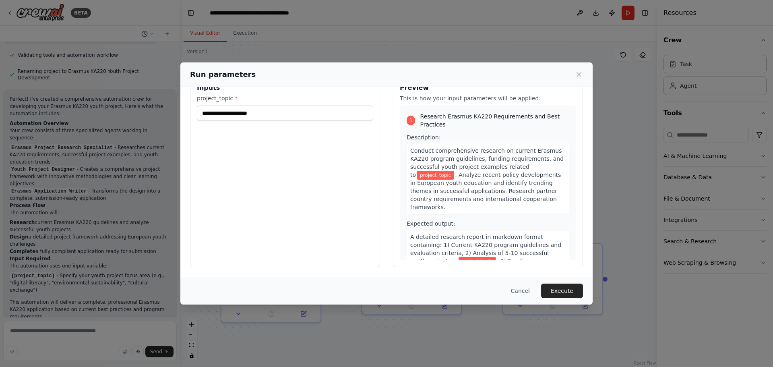
scroll to position [0, 0]
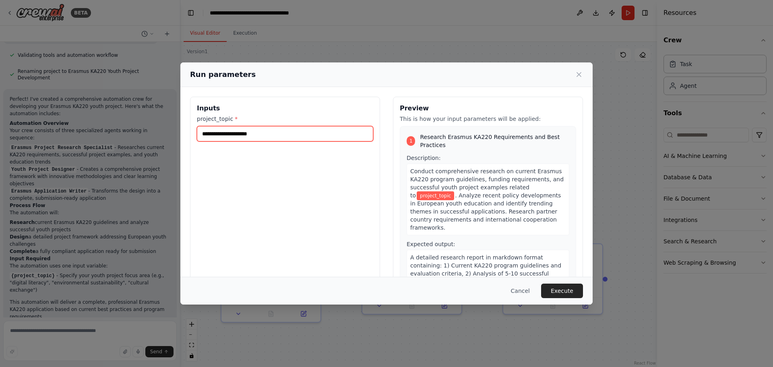
click at [231, 134] on input "project_topic *" at bounding box center [285, 133] width 176 height 15
paste input "**********"
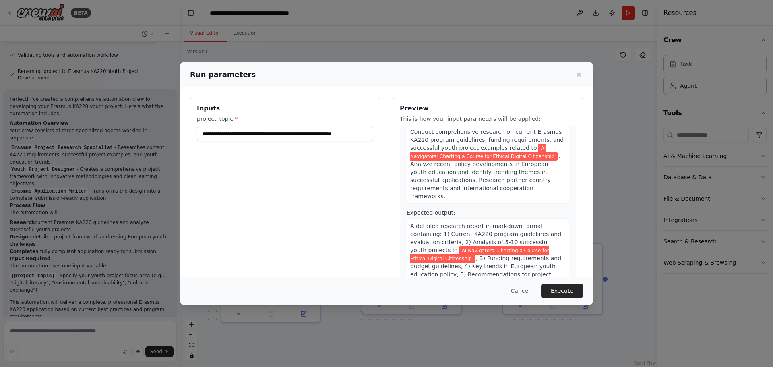
scroll to position [40, 0]
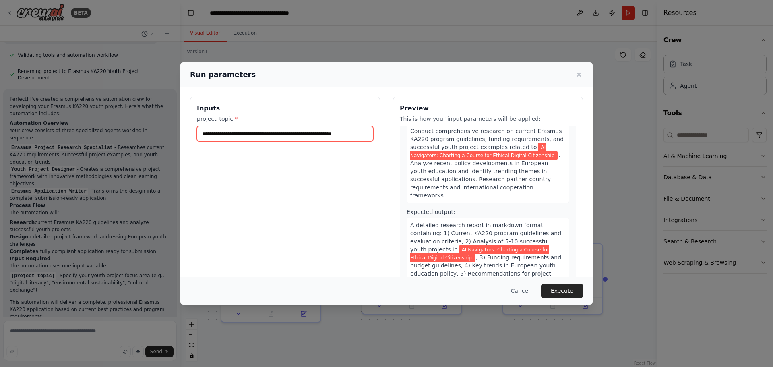
click at [298, 134] on input "**********" at bounding box center [285, 133] width 176 height 15
paste input "text"
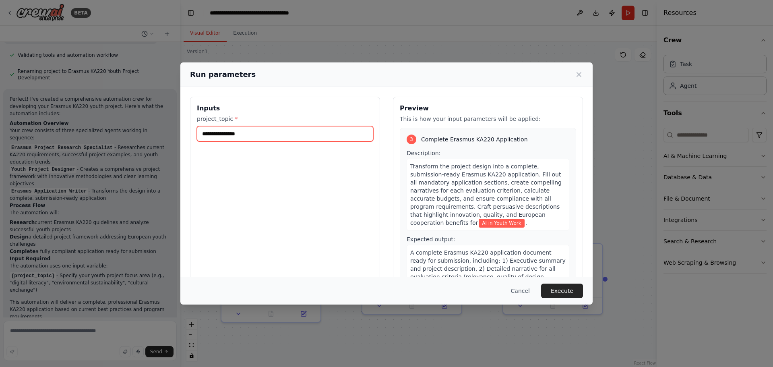
scroll to position [428, 0]
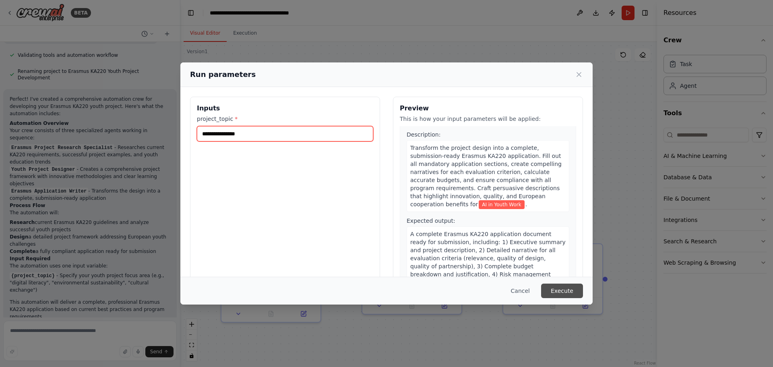
type input "**********"
click at [564, 287] on button "Execute" at bounding box center [562, 291] width 42 height 15
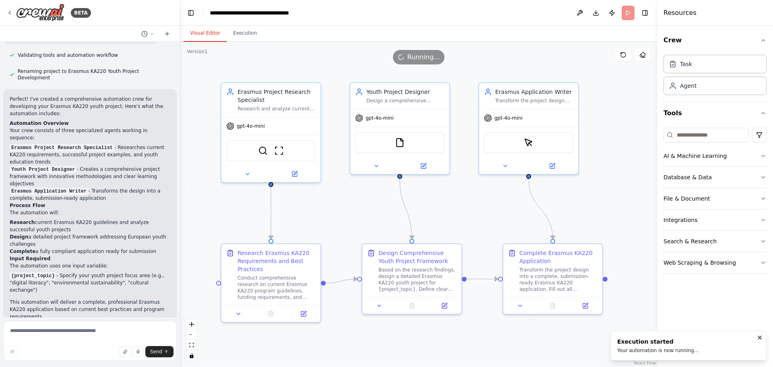
click at [198, 31] on button "Visual Editor" at bounding box center [205, 33] width 43 height 17
click at [521, 302] on icon at bounding box center [520, 304] width 6 height 6
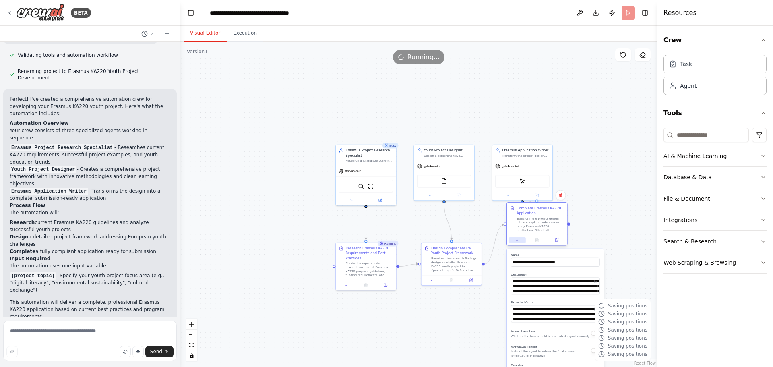
click at [514, 243] on button at bounding box center [517, 240] width 17 height 6
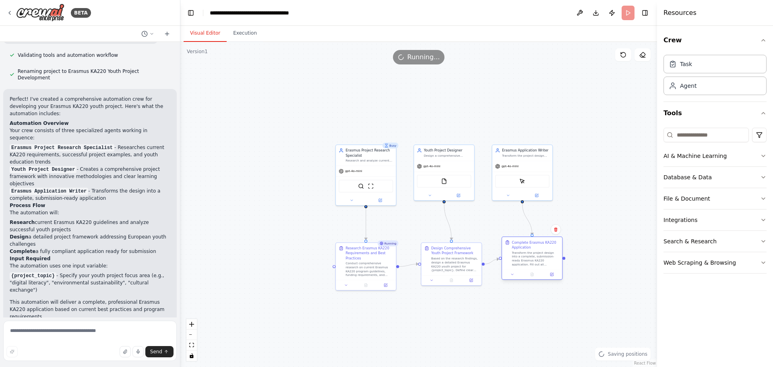
drag, startPoint x: 537, startPoint y: 212, endPoint x: 532, endPoint y: 247, distance: 35.8
click at [532, 247] on div "Complete Erasmus KA220 Application" at bounding box center [536, 245] width 48 height 10
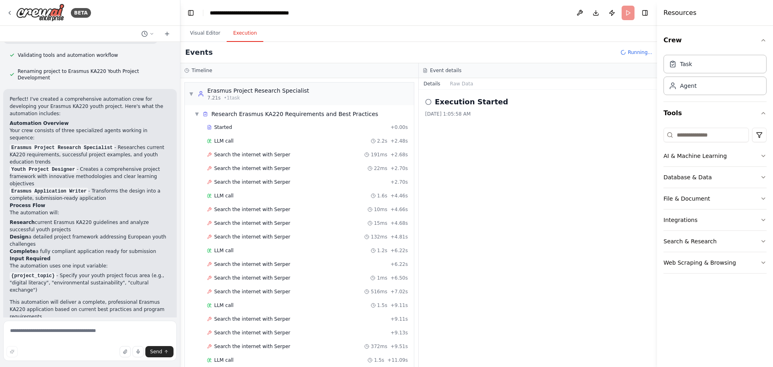
click at [243, 31] on button "Execution" at bounding box center [245, 33] width 37 height 17
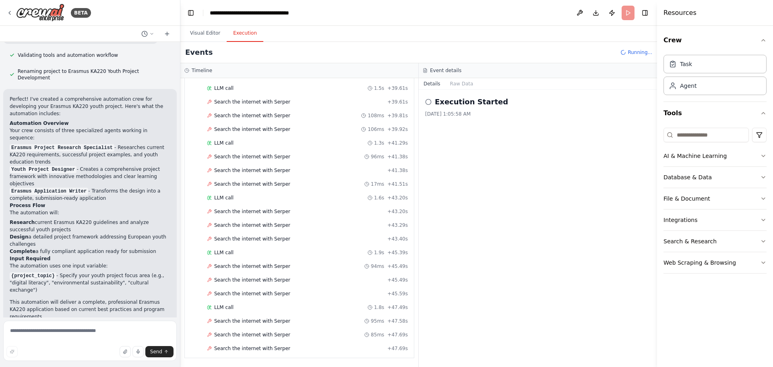
scroll to position [1148, 0]
click at [264, 278] on span "Search the internet with Serper" at bounding box center [252, 280] width 76 height 6
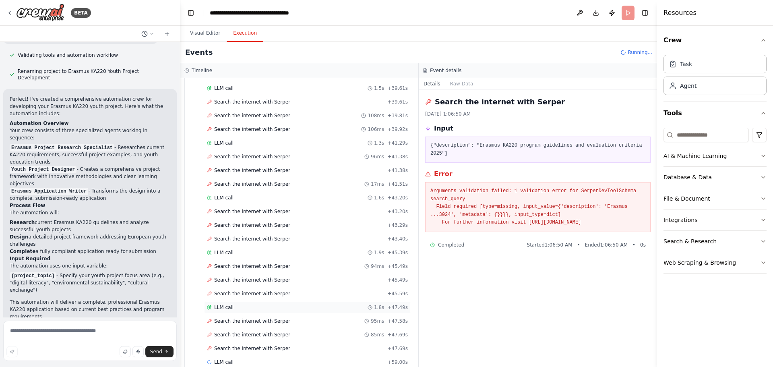
click at [225, 311] on div "LLM call 1.8s + 47.49s" at bounding box center [307, 307] width 207 height 12
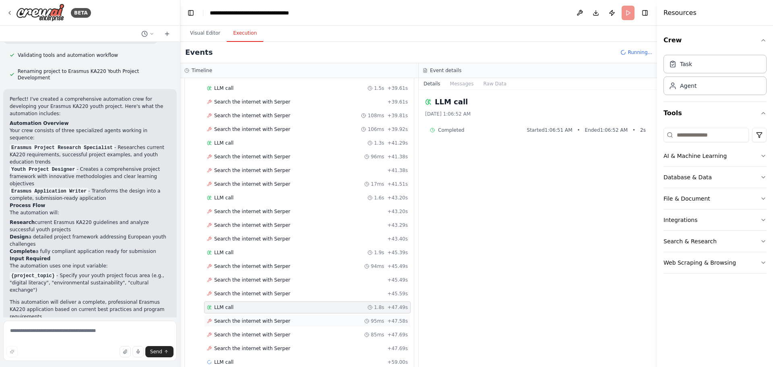
click at [250, 321] on span "Search the internet with Serper" at bounding box center [252, 321] width 76 height 6
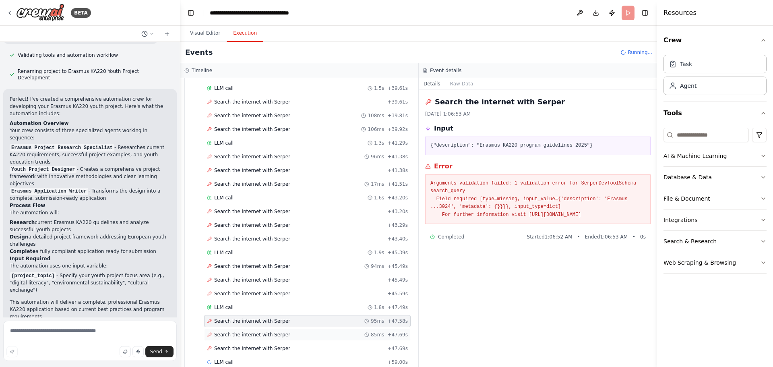
click at [267, 330] on div "Search the internet with [PERSON_NAME] 85ms + 47.69s" at bounding box center [307, 335] width 207 height 12
click at [273, 339] on div "Search the internet with [PERSON_NAME] 85ms + 47.69s" at bounding box center [307, 335] width 207 height 12
click at [275, 345] on span "Search the internet with Serper" at bounding box center [252, 348] width 76 height 6
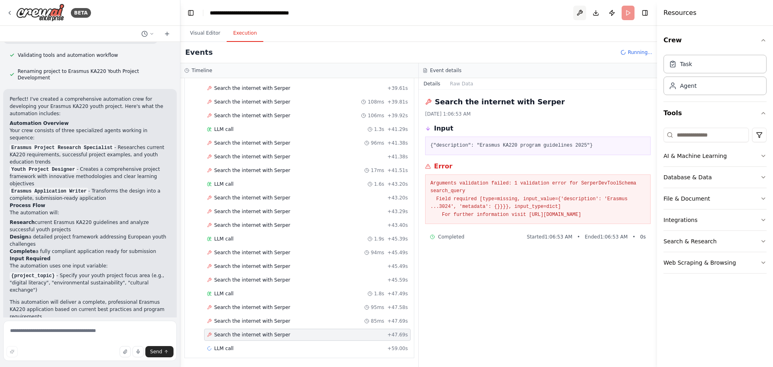
click at [579, 15] on button at bounding box center [580, 13] width 13 height 15
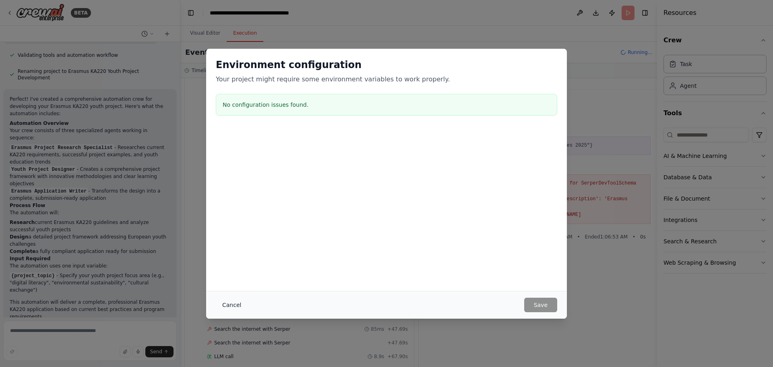
click at [233, 307] on button "Cancel" at bounding box center [232, 305] width 32 height 15
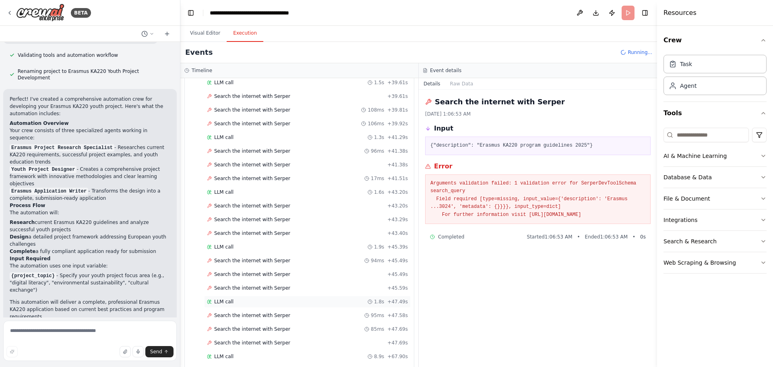
scroll to position [1277, 0]
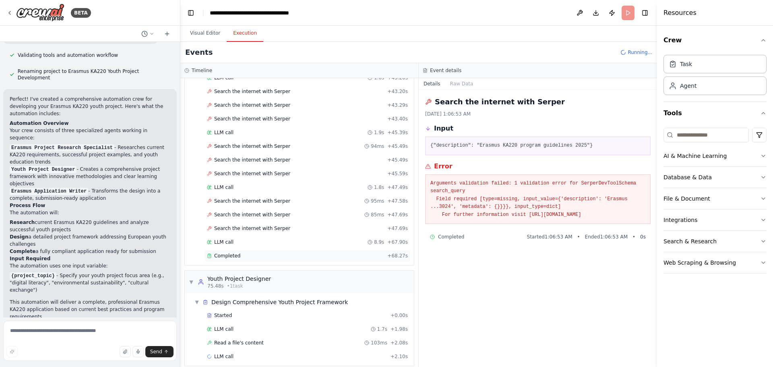
click at [231, 252] on div "Completed + 68.27s" at bounding box center [307, 256] width 207 height 12
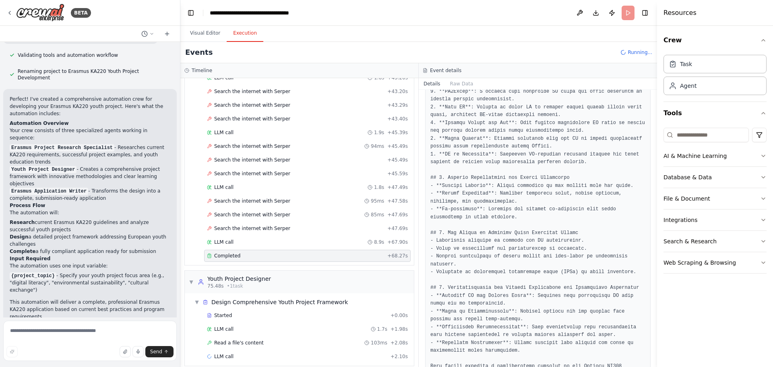
scroll to position [348, 0]
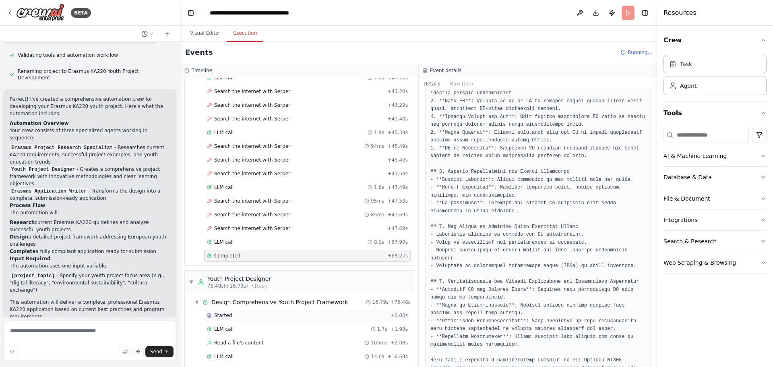
click at [226, 312] on span "Started" at bounding box center [223, 315] width 18 height 6
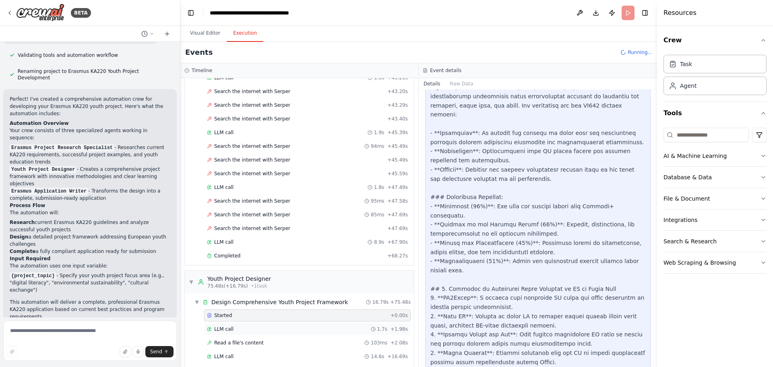
click at [231, 326] on span "LLM call" at bounding box center [223, 329] width 19 height 6
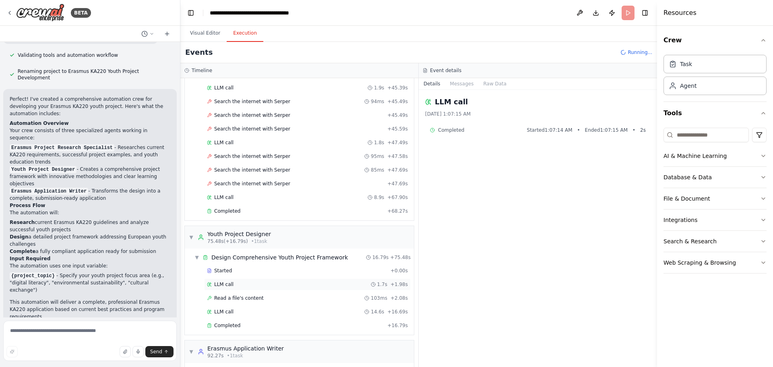
scroll to position [1322, 0]
click at [232, 294] on span "Read a file's content" at bounding box center [239, 297] width 50 height 6
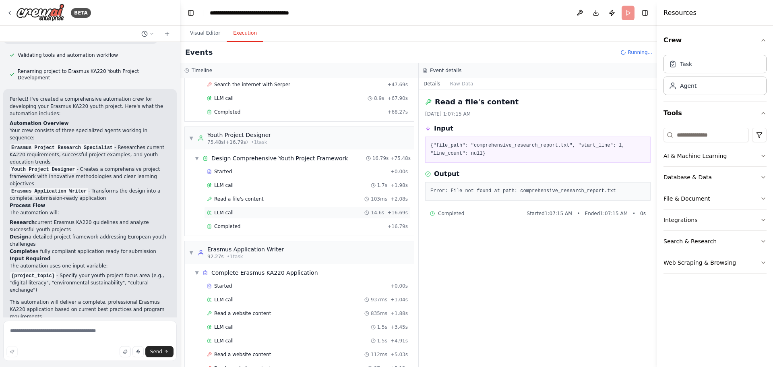
scroll to position [1421, 0]
click at [234, 281] on div "Started + 0.00s" at bounding box center [307, 286] width 207 height 12
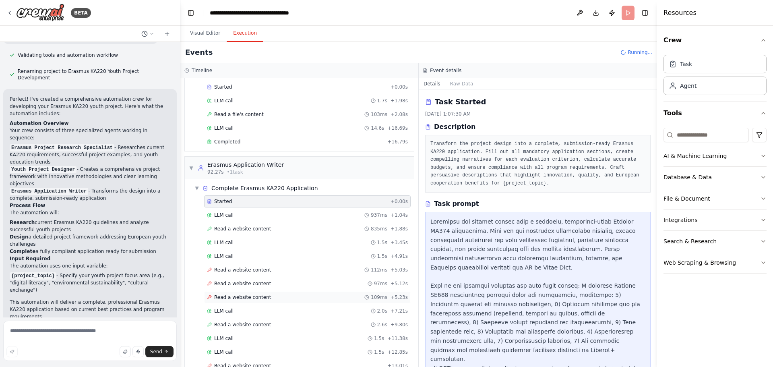
scroll to position [1555, 0]
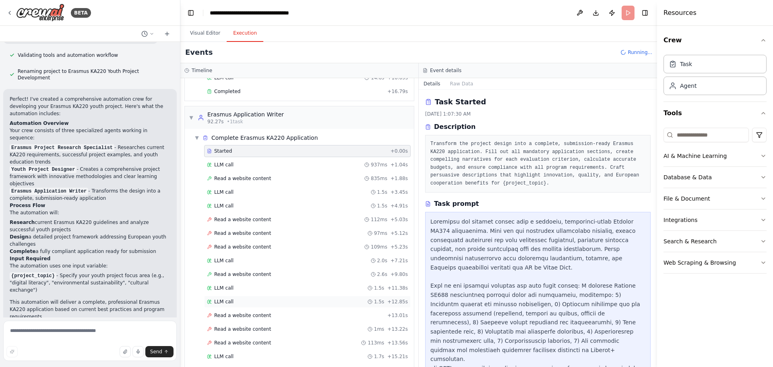
click at [231, 299] on span "LLM call" at bounding box center [223, 302] width 19 height 6
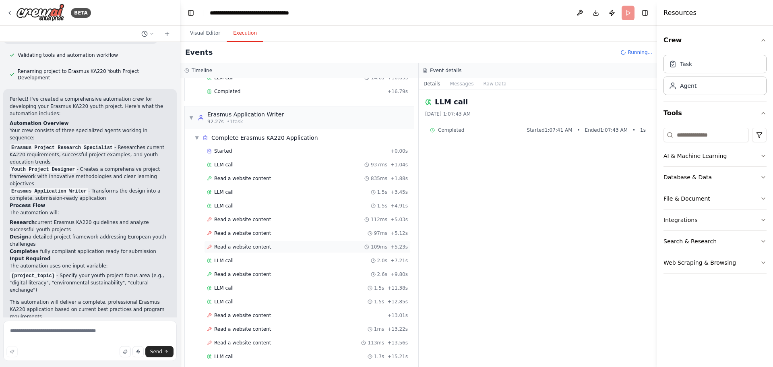
click at [258, 243] on div "Read a website content 109ms + 5.23s" at bounding box center [307, 247] width 207 height 12
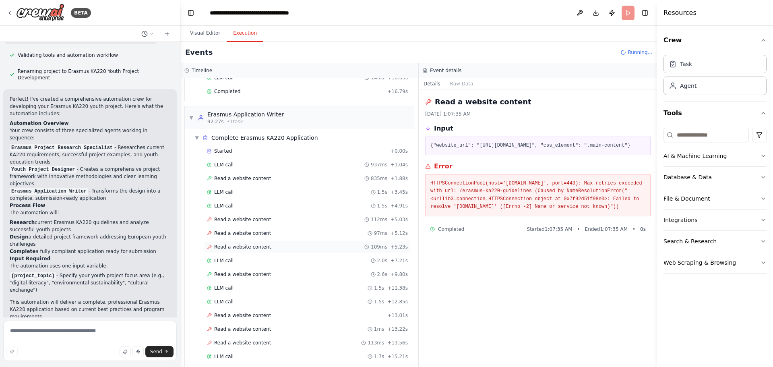
click at [209, 245] on icon at bounding box center [209, 247] width 5 height 5
click at [580, 12] on button at bounding box center [580, 13] width 13 height 15
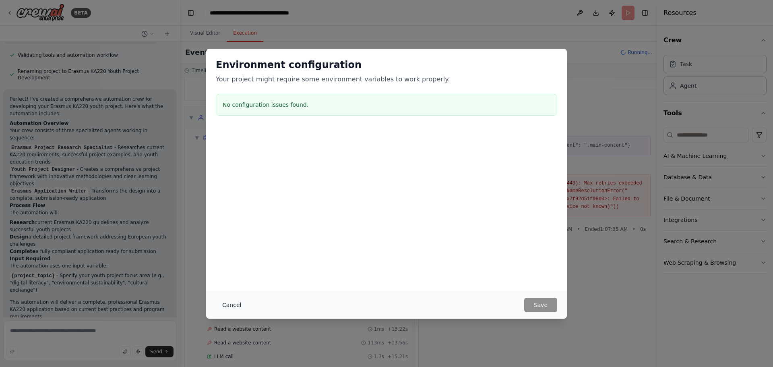
click at [228, 301] on button "Cancel" at bounding box center [232, 305] width 32 height 15
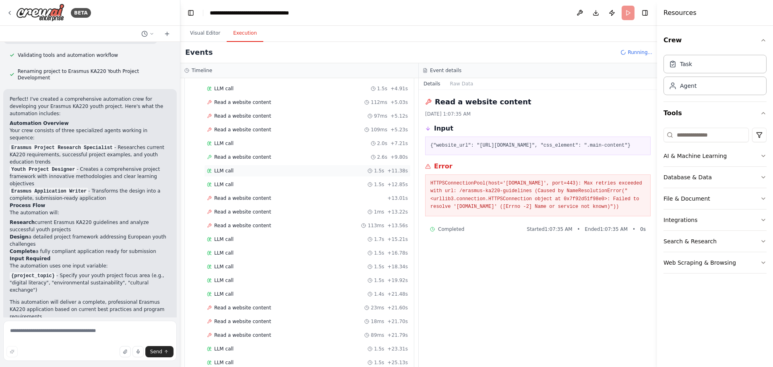
scroll to position [1733, 0]
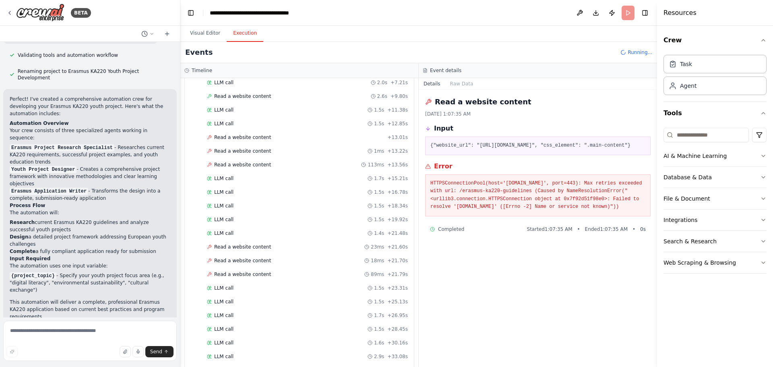
click at [491, 244] on div "Read a website content [DATE] 1:07:35 AM Input {"website_url": "[URL][DOMAIN_NA…" at bounding box center [538, 228] width 238 height 277
click at [459, 232] on span "Completed" at bounding box center [451, 229] width 26 height 6
click at [247, 340] on span "Read a website content" at bounding box center [242, 343] width 57 height 6
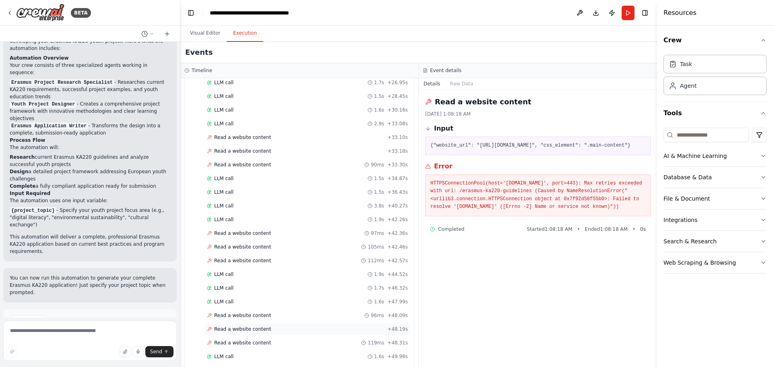
scroll to position [1994, 0]
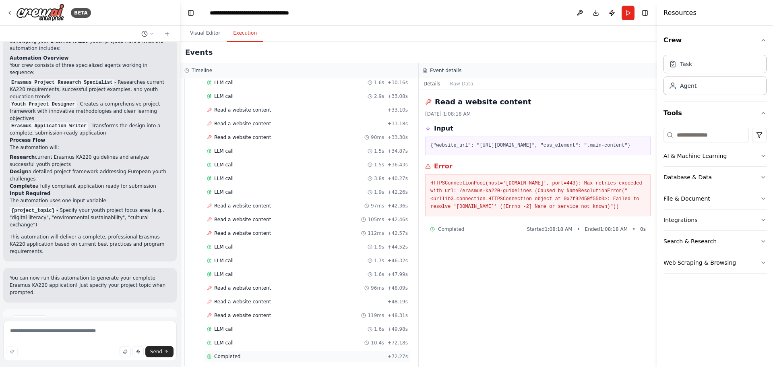
click at [219, 353] on span "Completed" at bounding box center [227, 356] width 26 height 6
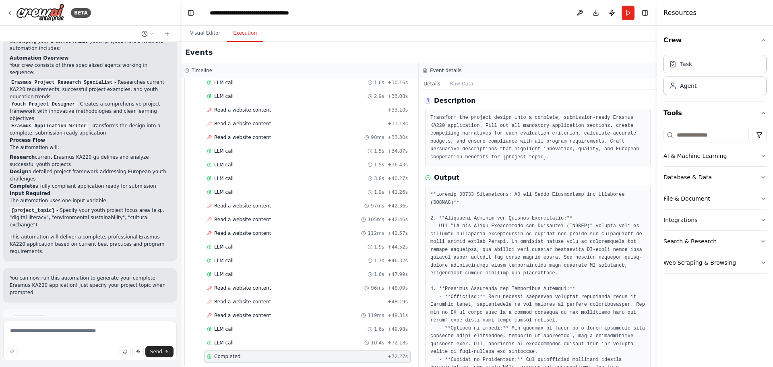
scroll to position [0, 0]
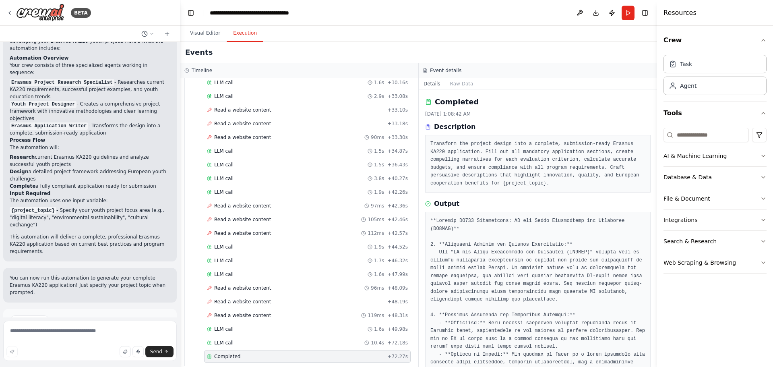
click at [93, 348] on button "Improve automation" at bounding box center [90, 354] width 161 height 13
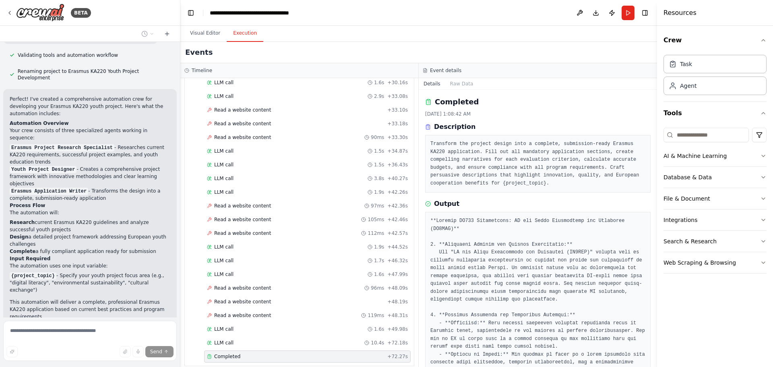
scroll to position [455, 0]
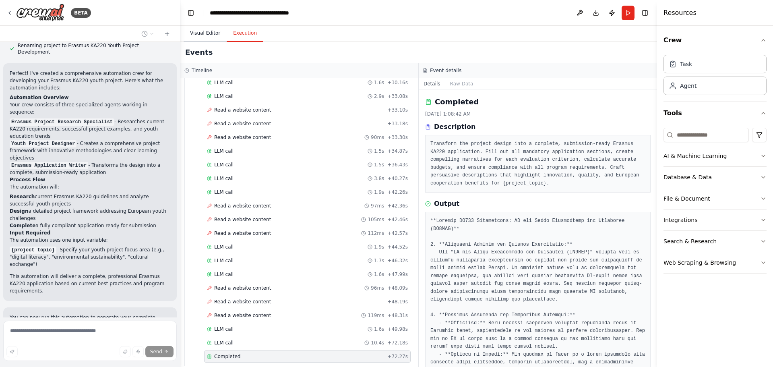
click at [205, 29] on button "Visual Editor" at bounding box center [205, 33] width 43 height 17
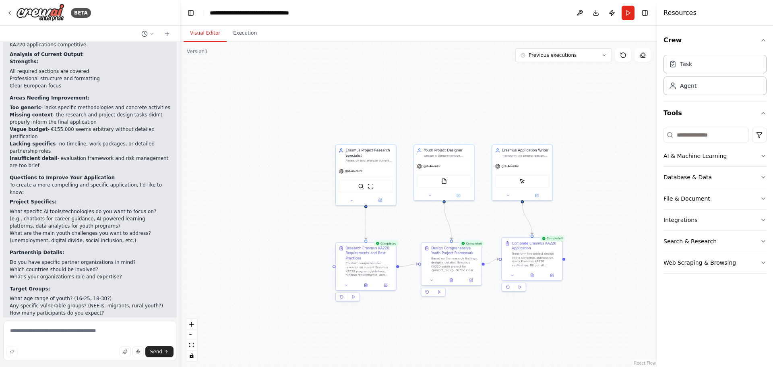
scroll to position [805, 0]
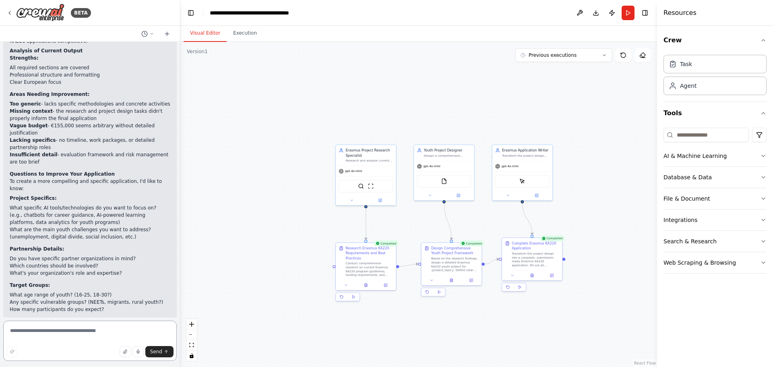
click at [107, 331] on textarea at bounding box center [90, 341] width 174 height 40
type textarea "**********"
click at [126, 353] on icon "button" at bounding box center [124, 352] width 3 height 4
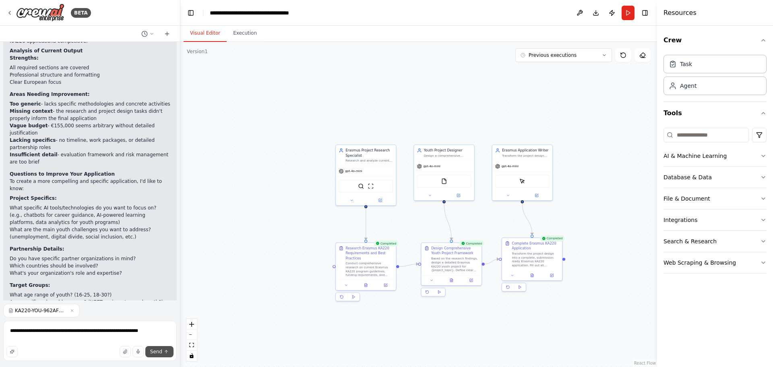
click at [160, 354] on span "Send" at bounding box center [156, 351] width 12 height 6
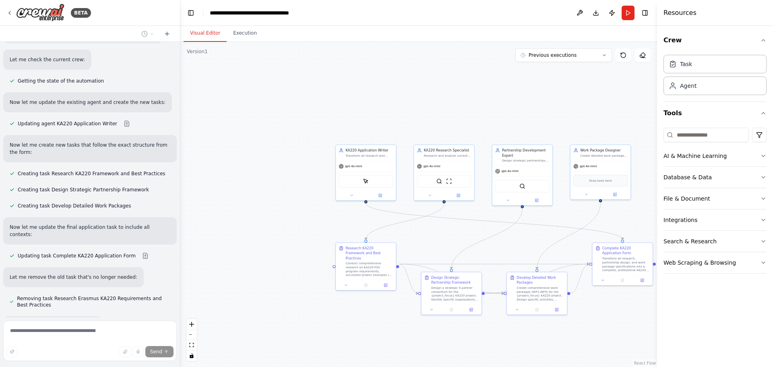
scroll to position [1551, 0]
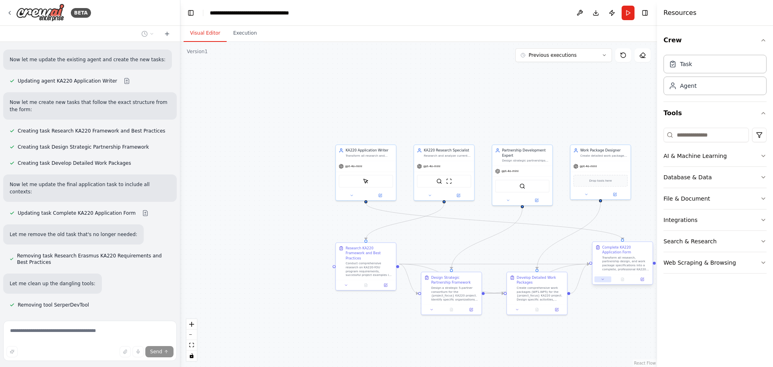
click at [603, 277] on icon at bounding box center [603, 279] width 4 height 4
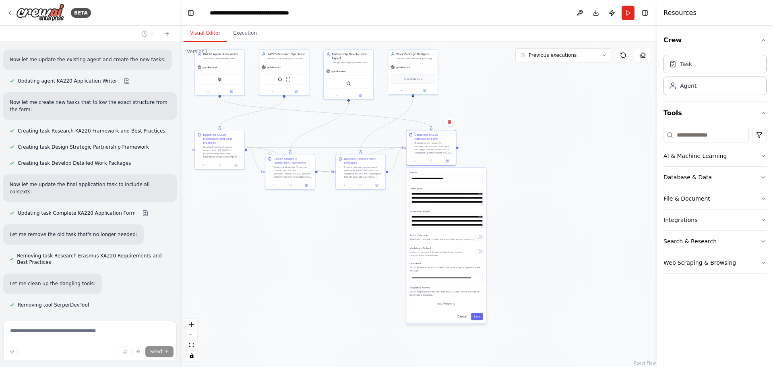
drag, startPoint x: 591, startPoint y: 335, endPoint x: 401, endPoint y: 211, distance: 226.7
click at [401, 211] on div ".deletable-edge-delete-btn { width: 20px; height: 20px; border: 0px solid #ffff…" at bounding box center [418, 204] width 477 height 325
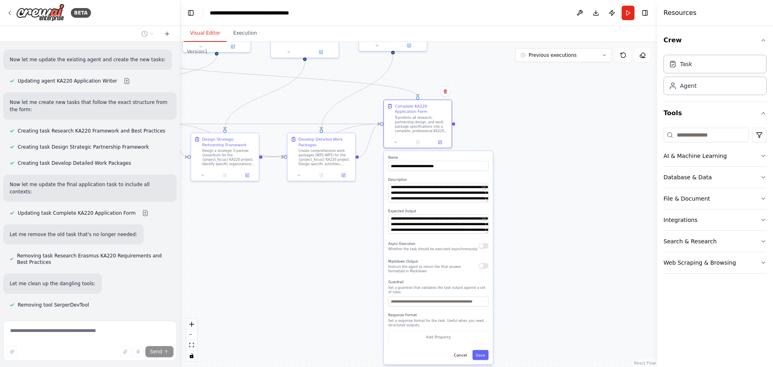
click at [488, 235] on div "**********" at bounding box center [438, 257] width 109 height 213
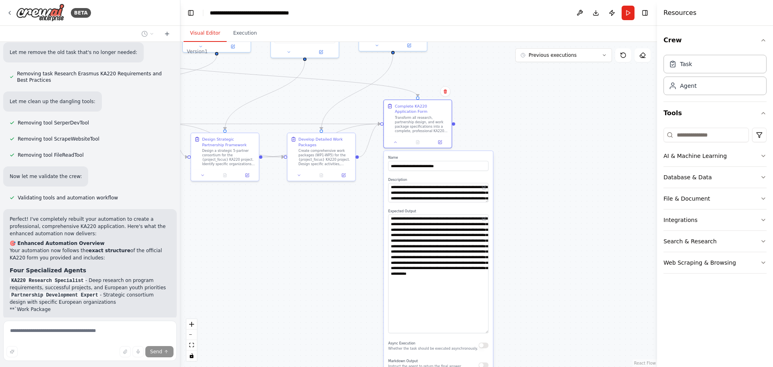
drag, startPoint x: 485, startPoint y: 230, endPoint x: 505, endPoint y: 330, distance: 101.4
click at [505, 330] on div ".deletable-edge-delete-btn { width: 20px; height: 20px; border: 0px solid #ffff…" at bounding box center [418, 204] width 477 height 325
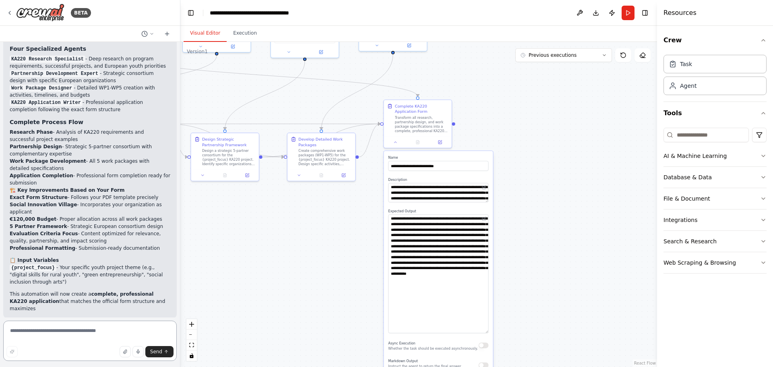
scroll to position [1962, 0]
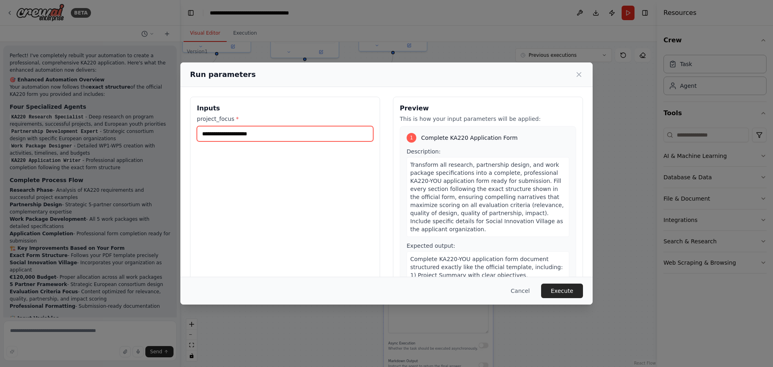
click at [274, 137] on input "project_focus *" at bounding box center [285, 133] width 176 height 15
paste input "**********"
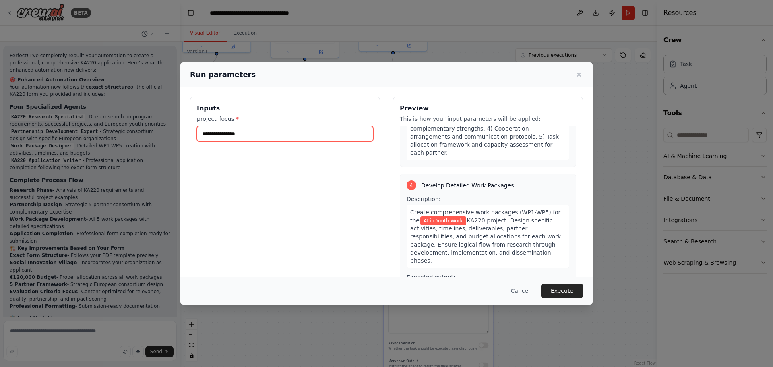
scroll to position [688, 0]
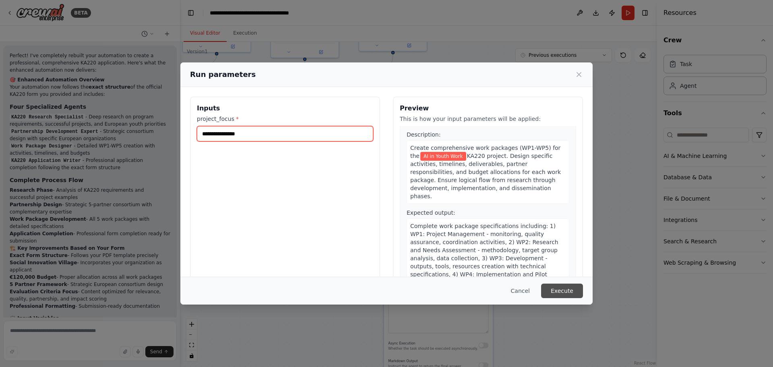
type input "**********"
click at [569, 288] on button "Execute" at bounding box center [562, 291] width 42 height 15
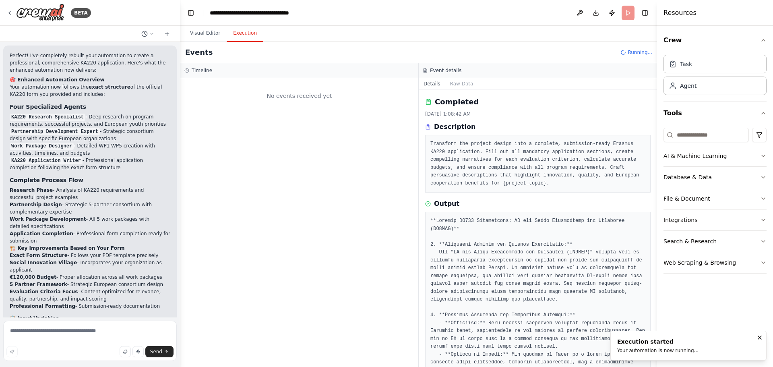
scroll to position [0, 0]
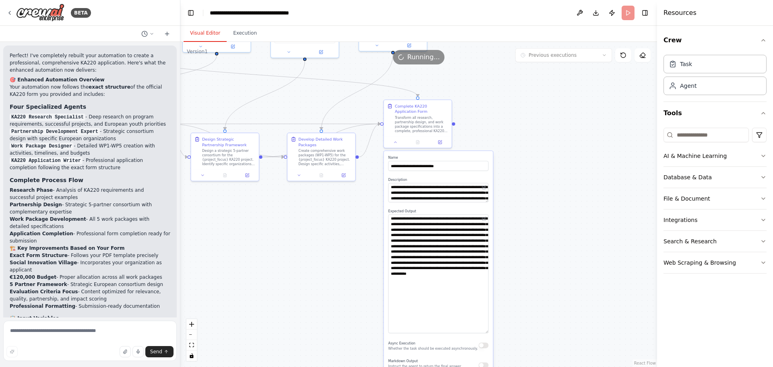
click at [205, 29] on button "Visual Editor" at bounding box center [205, 33] width 43 height 17
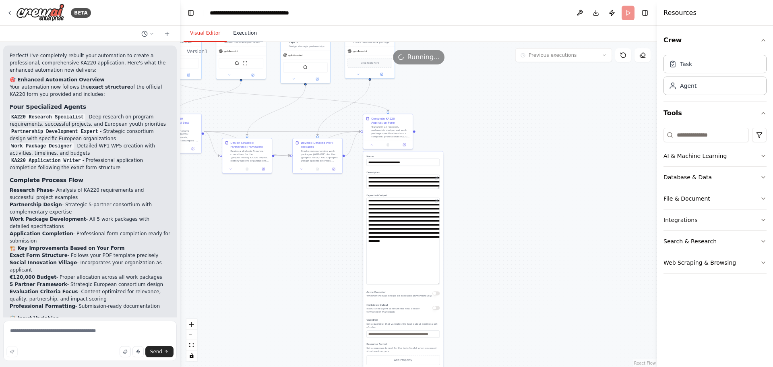
click at [247, 33] on button "Execution" at bounding box center [245, 33] width 37 height 17
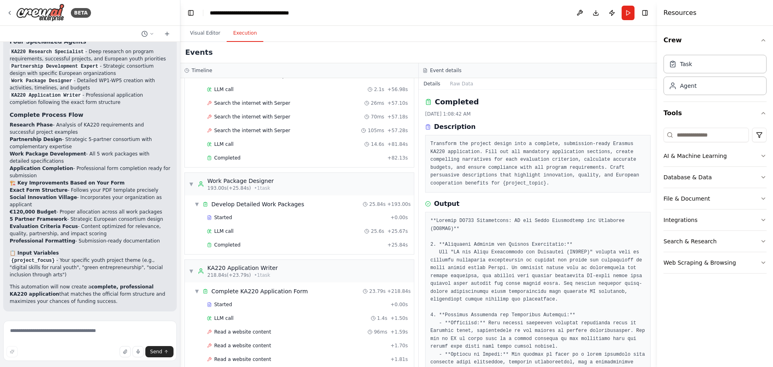
scroll to position [2848, 0]
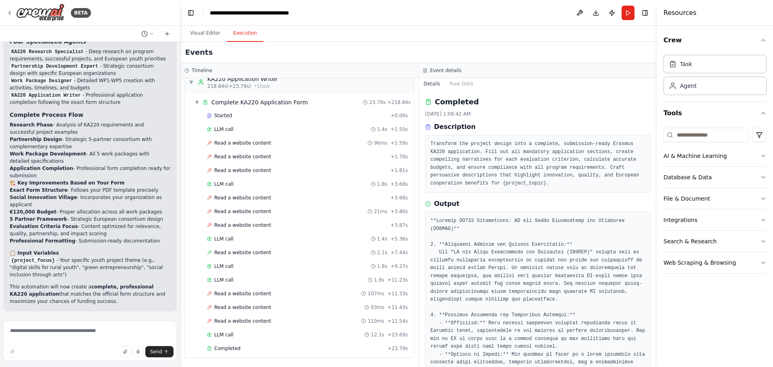
click at [233, 354] on div "Started + 0.00s LLM call 1.4s + 1.50s Read a website content 96ms + 1.59s Read …" at bounding box center [302, 233] width 223 height 247
click at [235, 338] on div "LLM call 12.1s + 23.69s" at bounding box center [307, 335] width 201 height 6
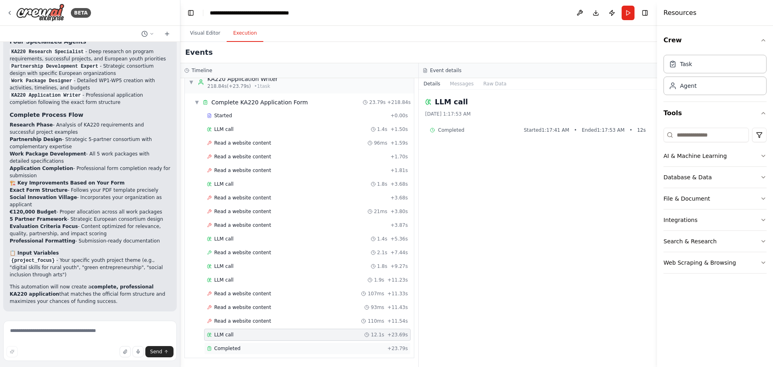
click at [235, 350] on span "Completed" at bounding box center [227, 348] width 26 height 6
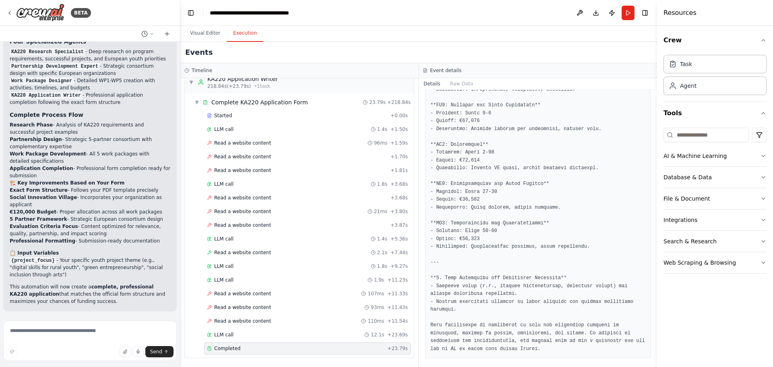
scroll to position [670, 0]
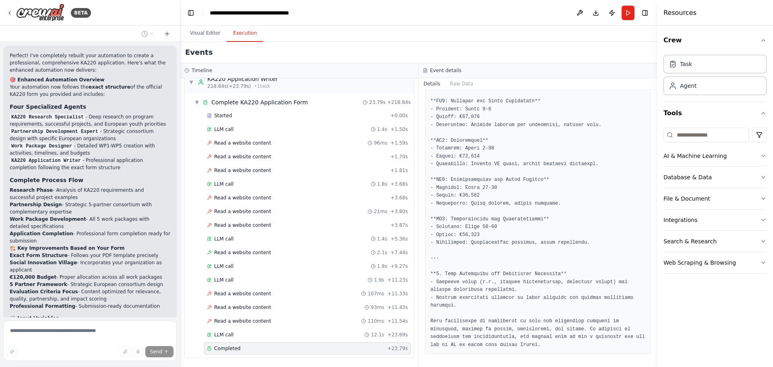
scroll to position [1923, 0]
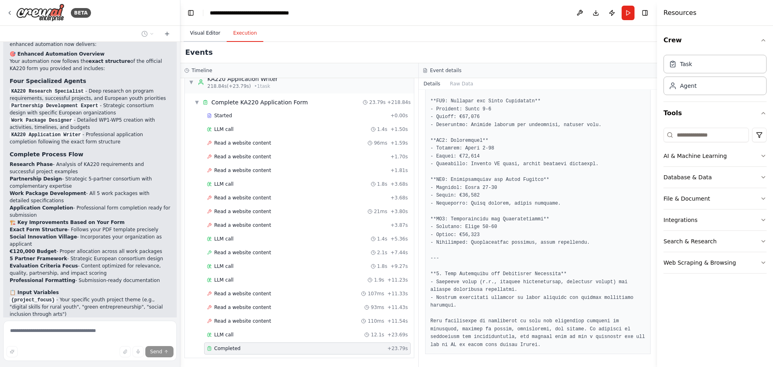
click at [209, 37] on button "Visual Editor" at bounding box center [205, 33] width 43 height 17
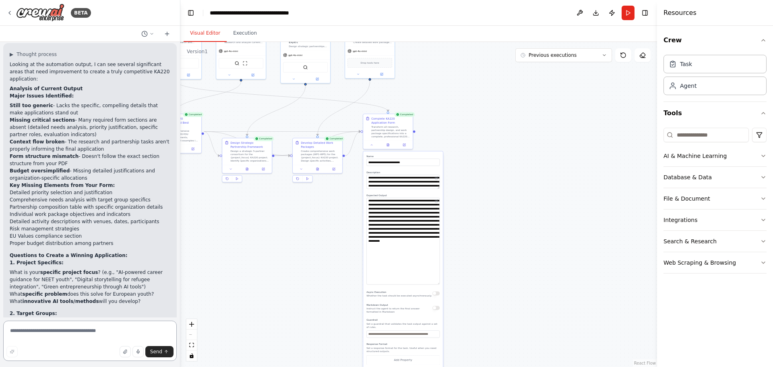
scroll to position [2285, 0]
